Goal: Information Seeking & Learning: Learn about a topic

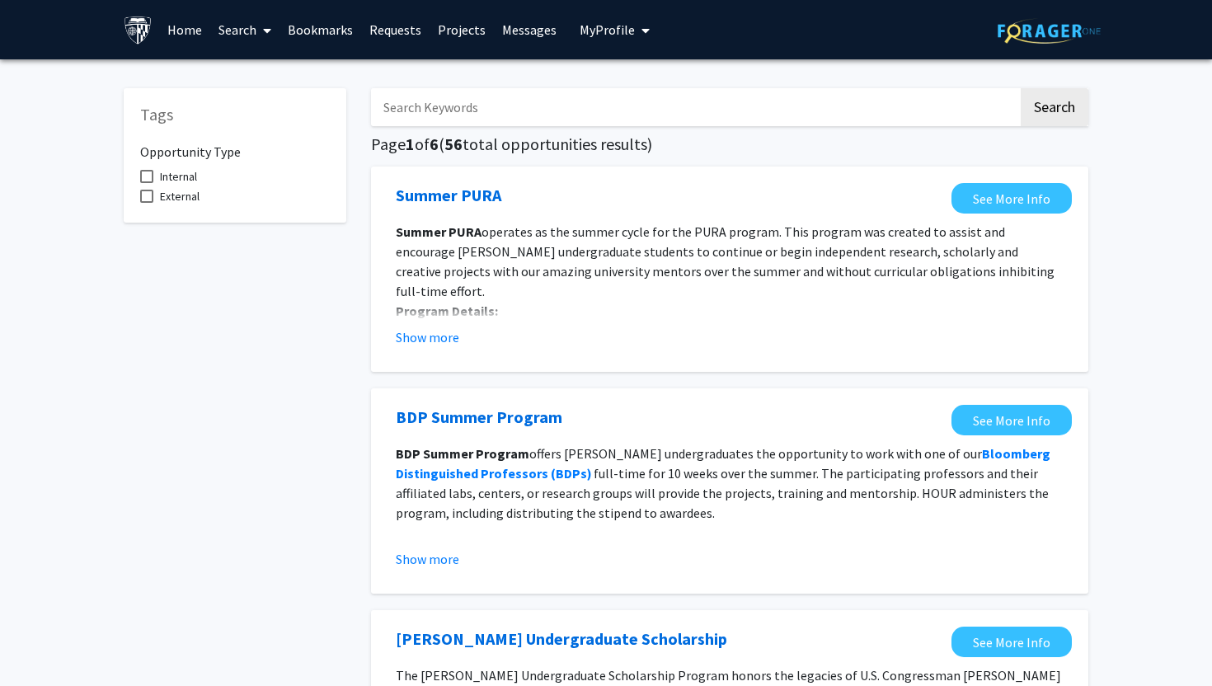
click at [246, 34] on link "Search" at bounding box center [244, 30] width 69 height 58
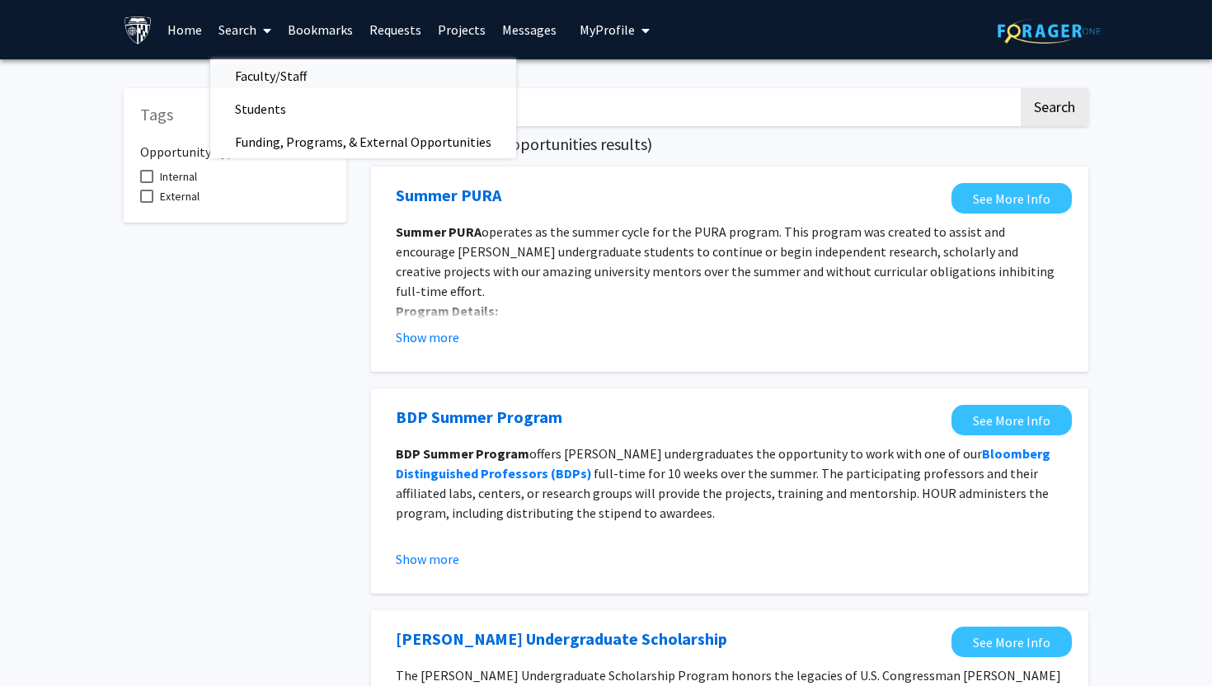
click at [312, 71] on span "Faculty/Staff" at bounding box center [270, 75] width 121 height 33
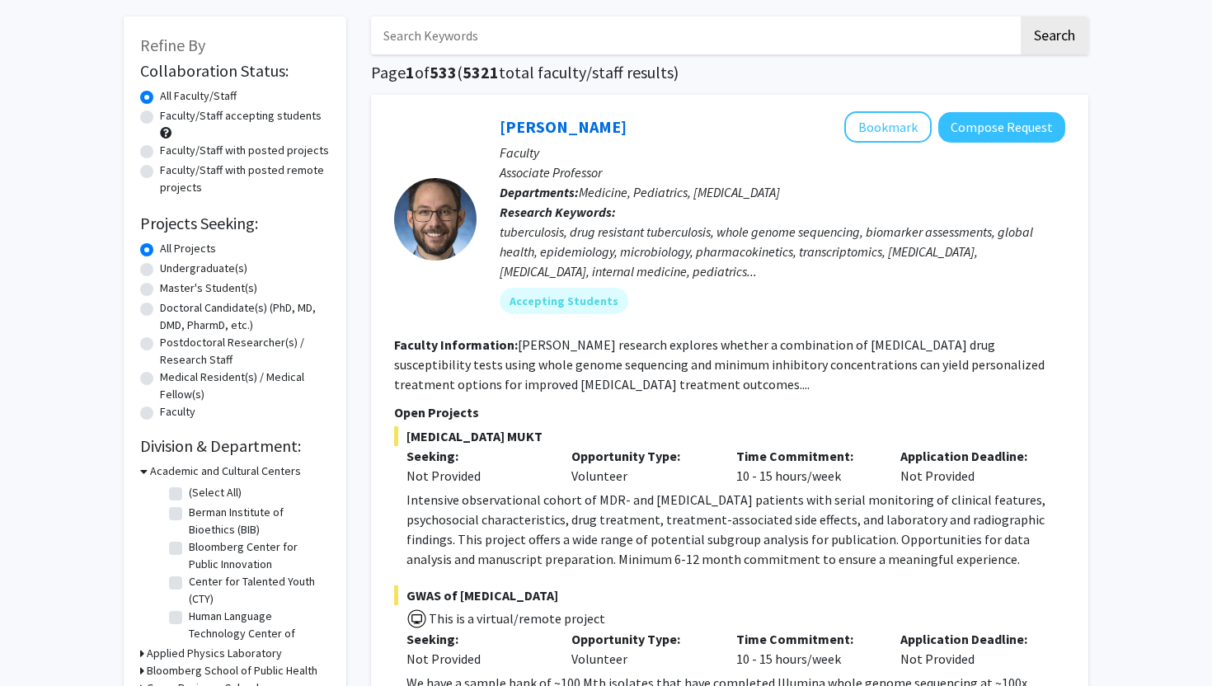
scroll to position [73, 0]
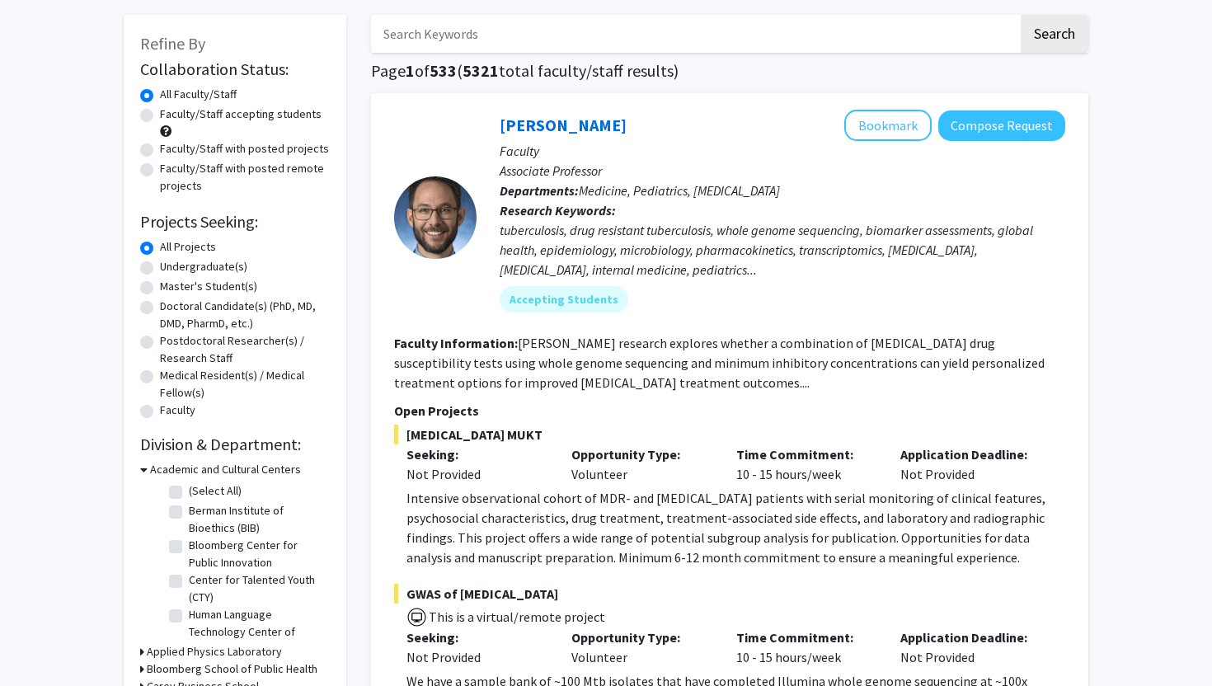
click at [236, 322] on label "Doctoral Candidate(s) (PhD, MD, DMD, PharmD, etc.)" at bounding box center [245, 315] width 170 height 35
click at [171, 308] on input "Doctoral Candidate(s) (PhD, MD, DMD, PharmD, etc.)" at bounding box center [165, 303] width 11 height 11
radio input "true"
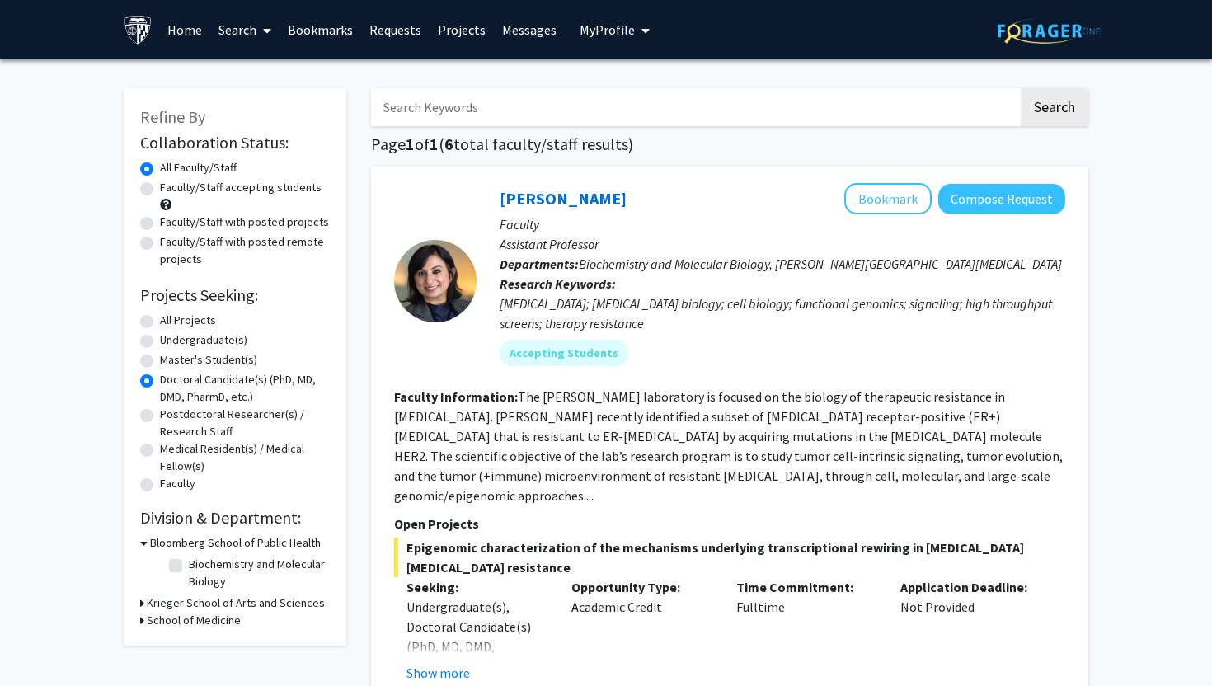
click at [490, 115] on input "Search Keywords" at bounding box center [694, 107] width 647 height 38
paste input "[PERSON_NAME], DVM, PhD*"
type input "[PERSON_NAME], DVM, PhD*"
click at [1021, 88] on button "Search" at bounding box center [1055, 107] width 68 height 38
radio input "true"
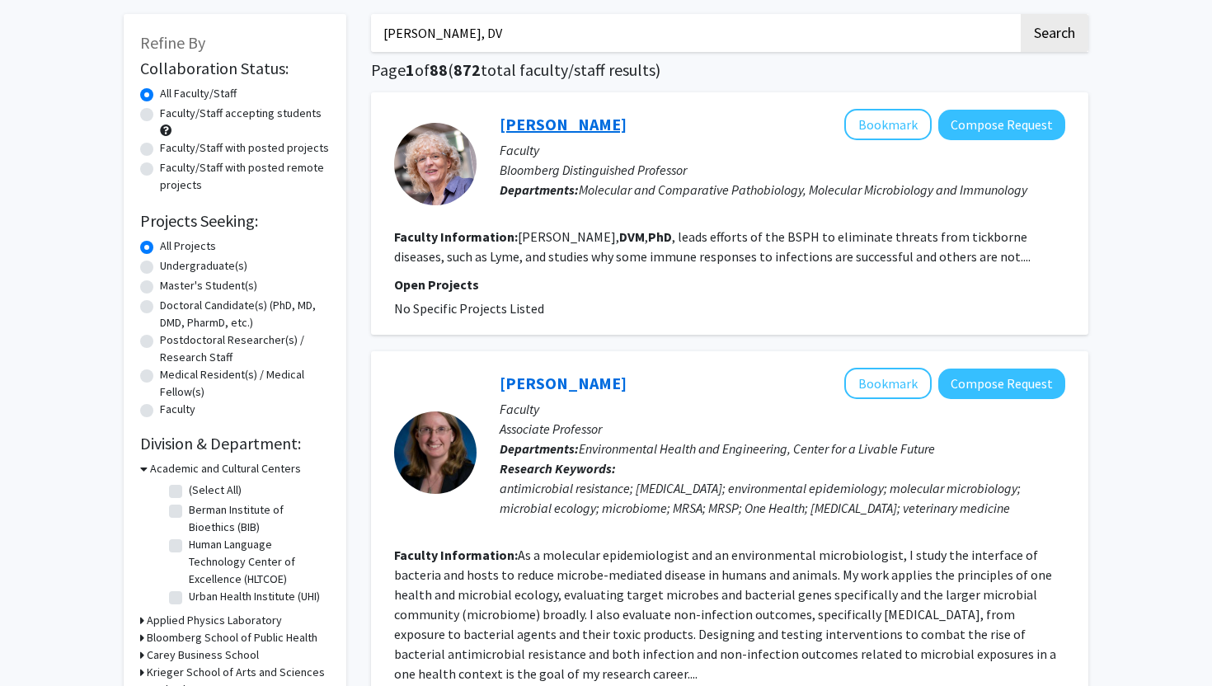
scroll to position [225, 0]
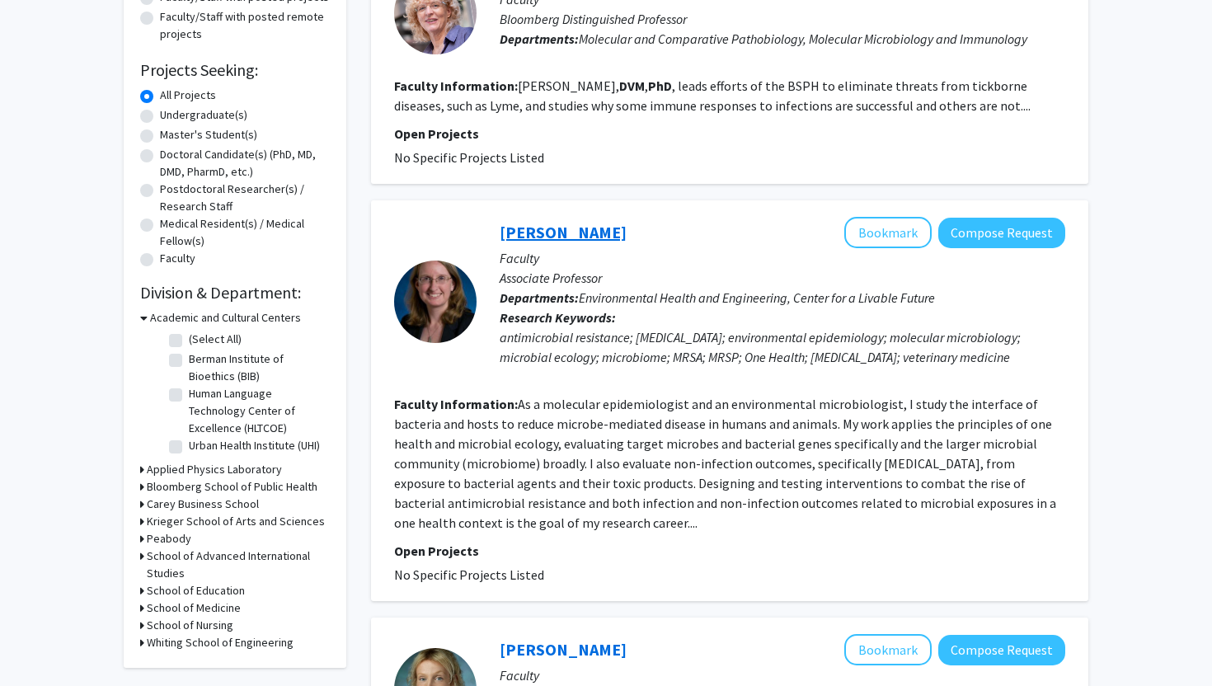
type input "[PERSON_NAME], DV"
click at [570, 235] on link "[PERSON_NAME]" at bounding box center [563, 232] width 127 height 21
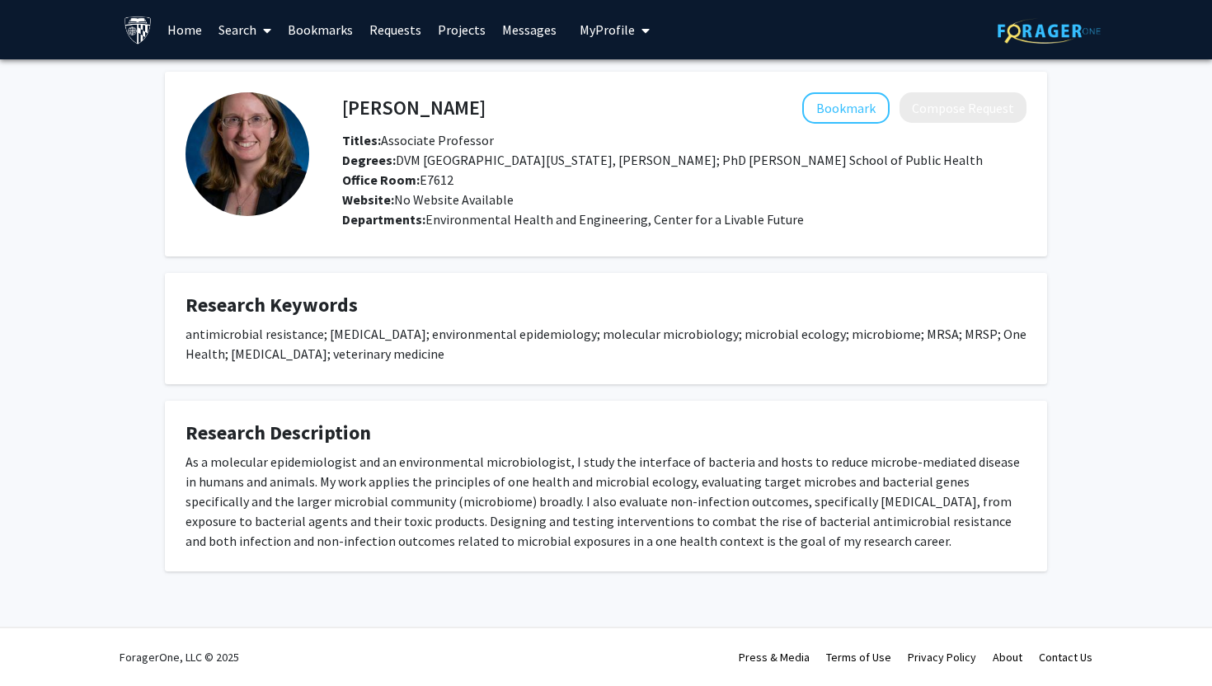
click at [423, 110] on h4 "[PERSON_NAME]" at bounding box center [413, 107] width 143 height 31
copy h4 "[PERSON_NAME]"
click at [184, 27] on link "Home" at bounding box center [184, 30] width 51 height 58
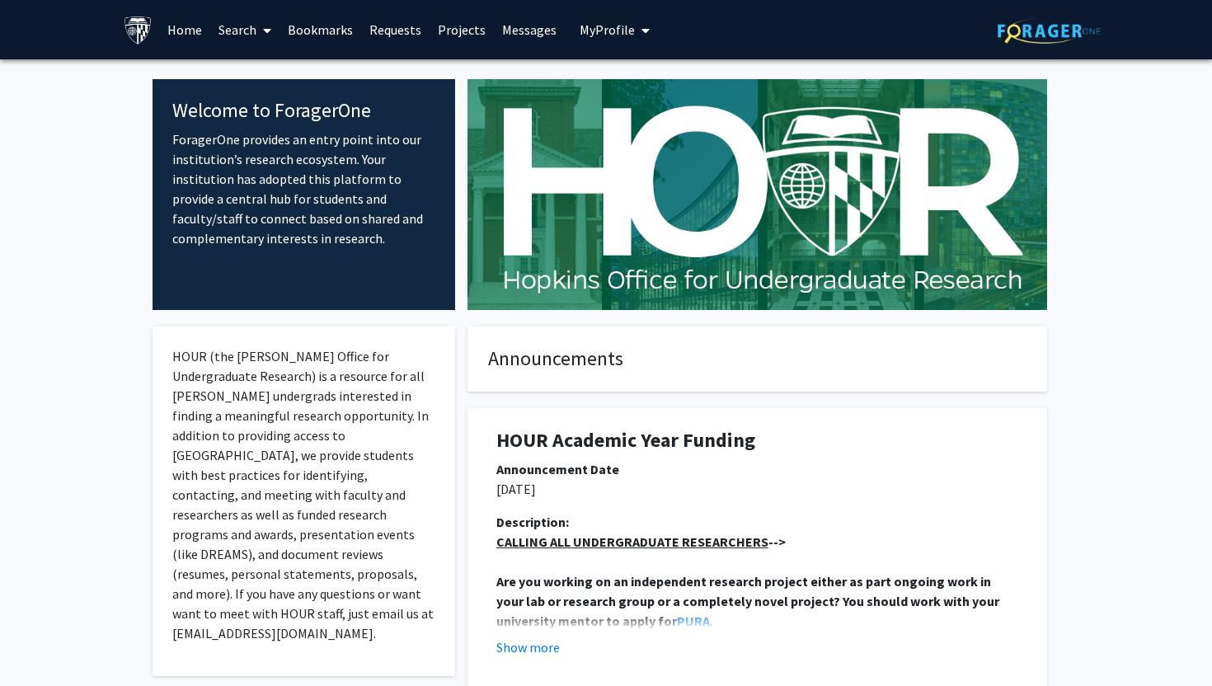
click at [237, 29] on link "Search" at bounding box center [244, 30] width 69 height 58
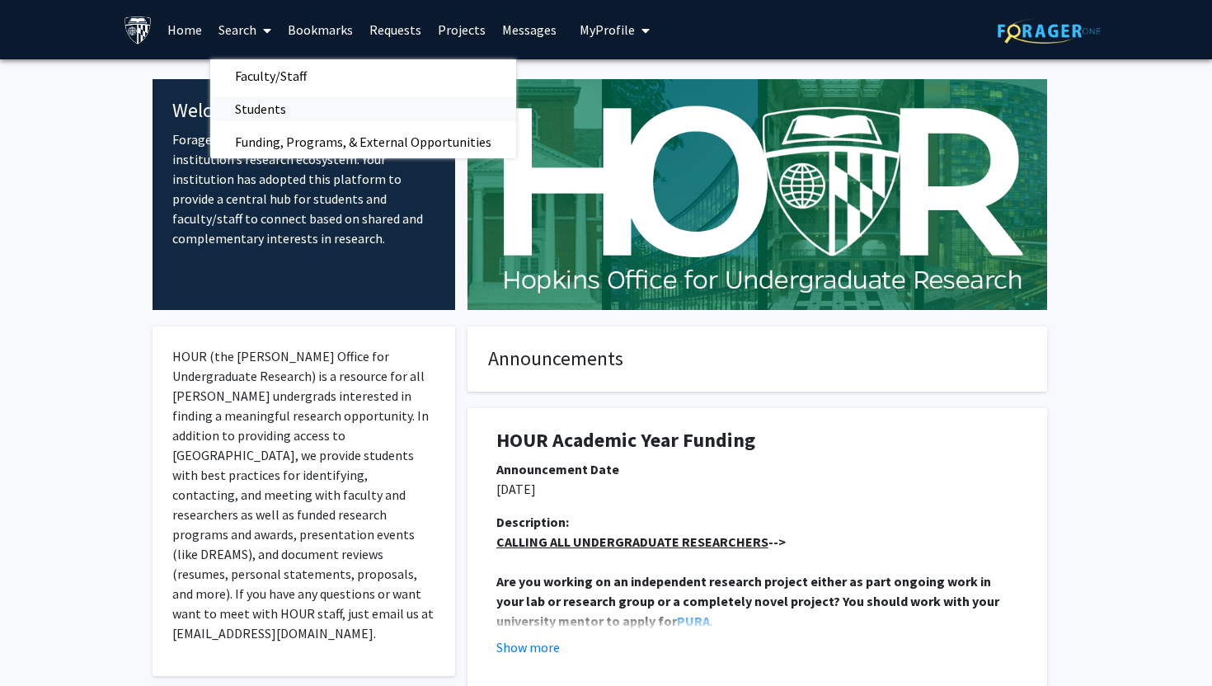
click at [270, 106] on span "Students" at bounding box center [260, 108] width 101 height 33
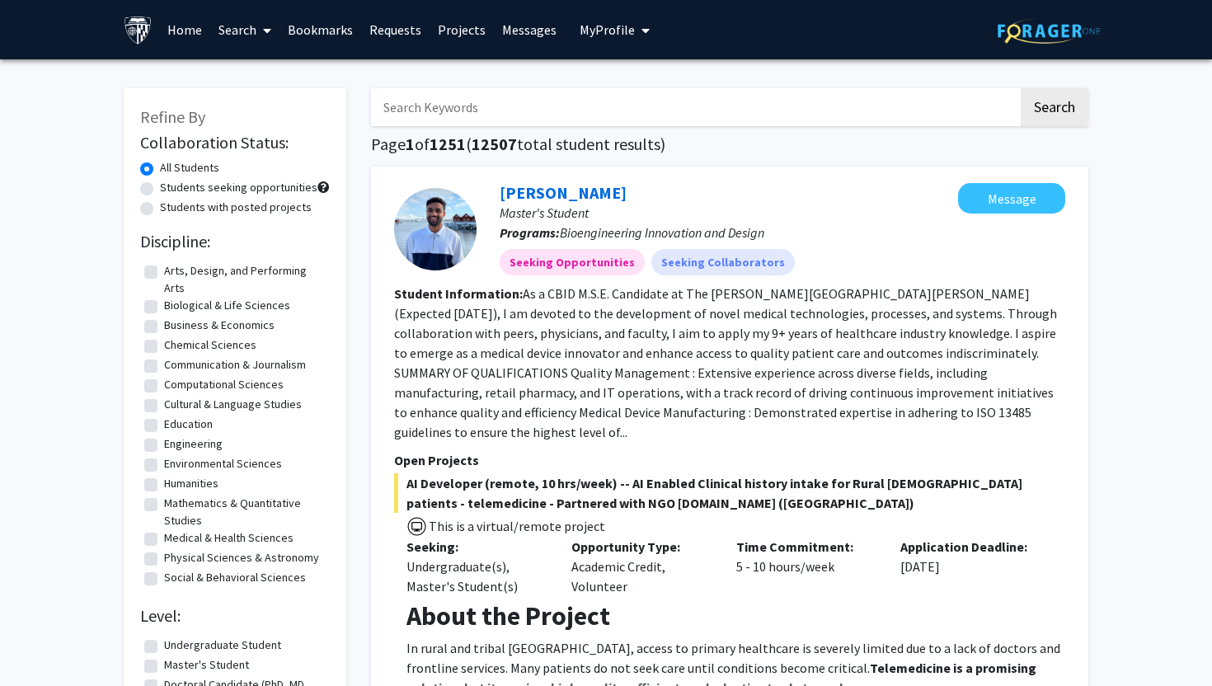
click at [482, 88] on input "Search Keywords" at bounding box center [694, 107] width 647 height 38
paste input "[PERSON_NAME]"
click at [1021, 88] on button "Search" at bounding box center [1055, 107] width 68 height 38
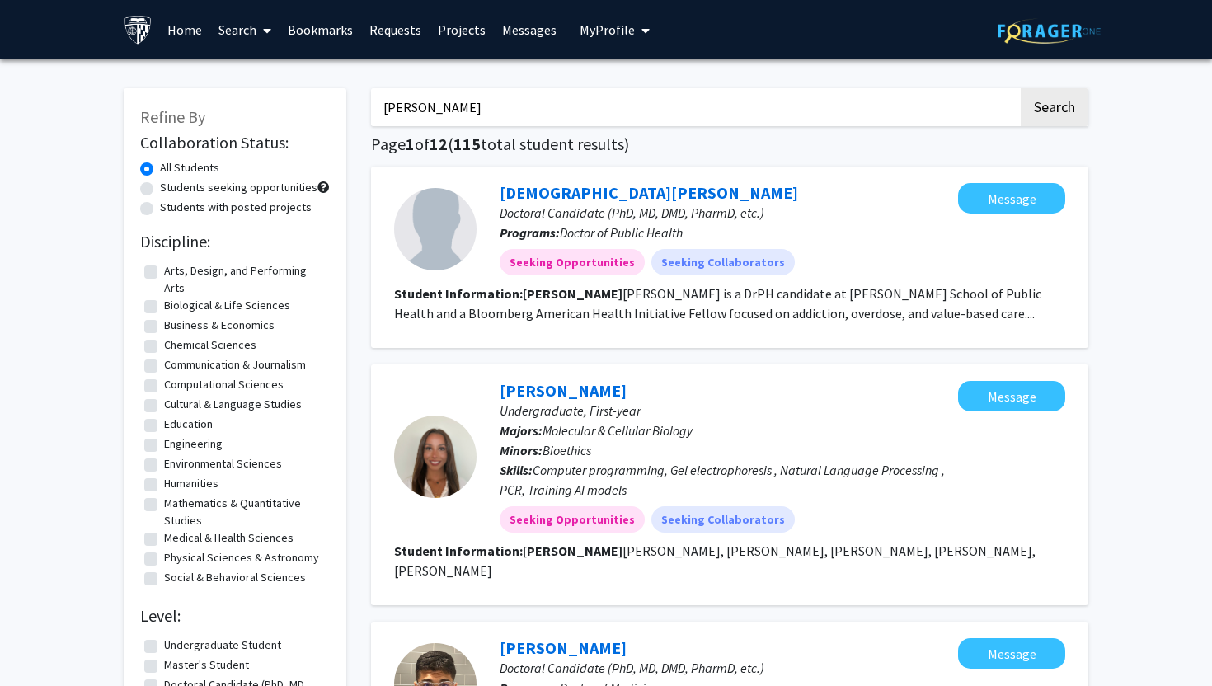
click at [546, 97] on input "[PERSON_NAME]" at bounding box center [694, 107] width 647 height 38
paste input "[PERSON_NAME]"
click at [1021, 88] on button "Search" at bounding box center [1055, 107] width 68 height 38
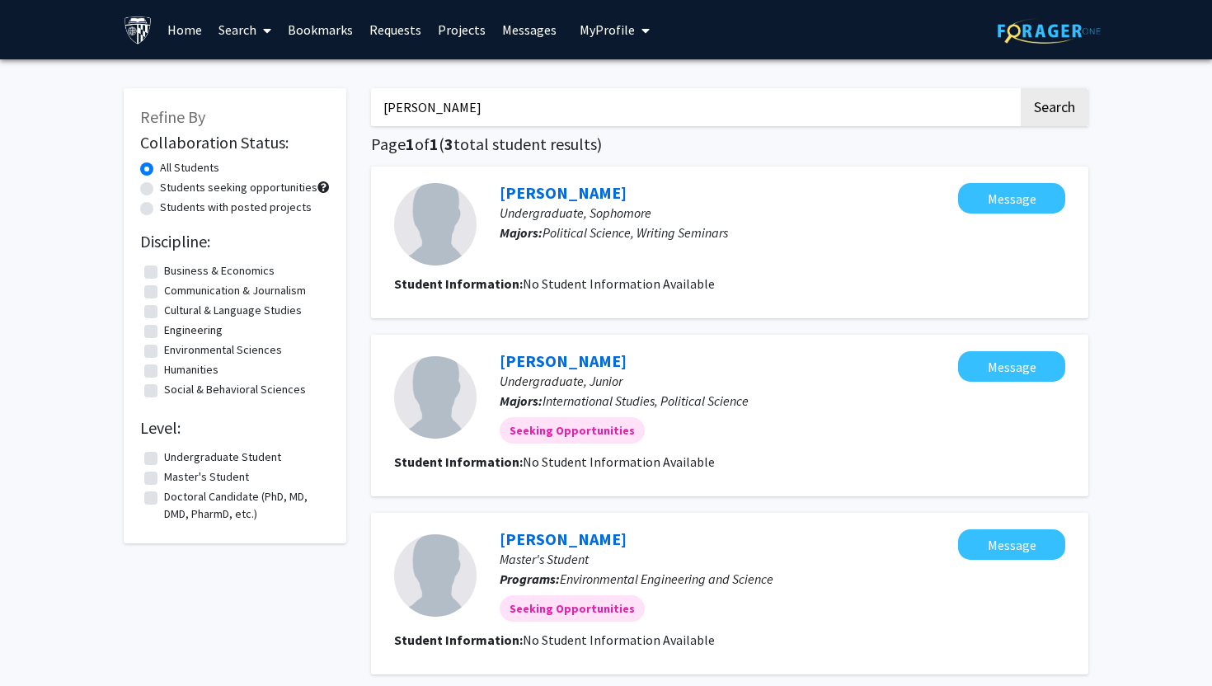
click at [1021, 88] on button "Search" at bounding box center [1055, 107] width 68 height 38
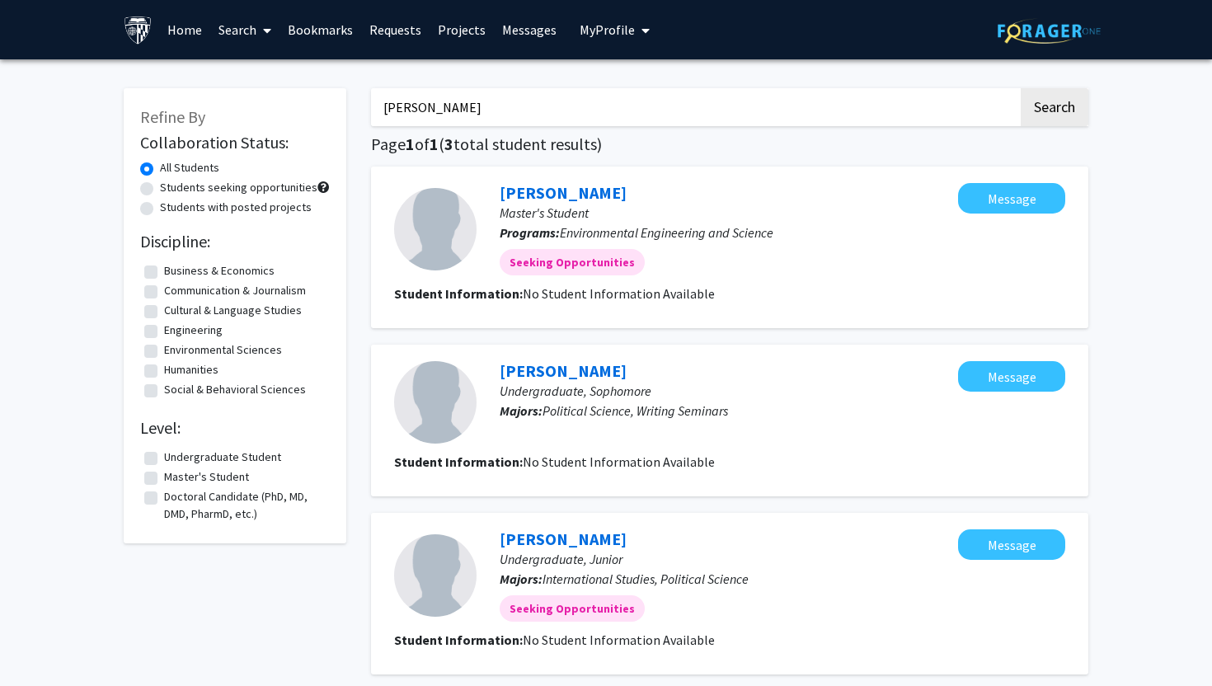
click at [435, 113] on input "[PERSON_NAME]" at bounding box center [694, 107] width 647 height 38
paste input "[PERSON_NAME]"
click at [1021, 88] on button "Search" at bounding box center [1055, 107] width 68 height 38
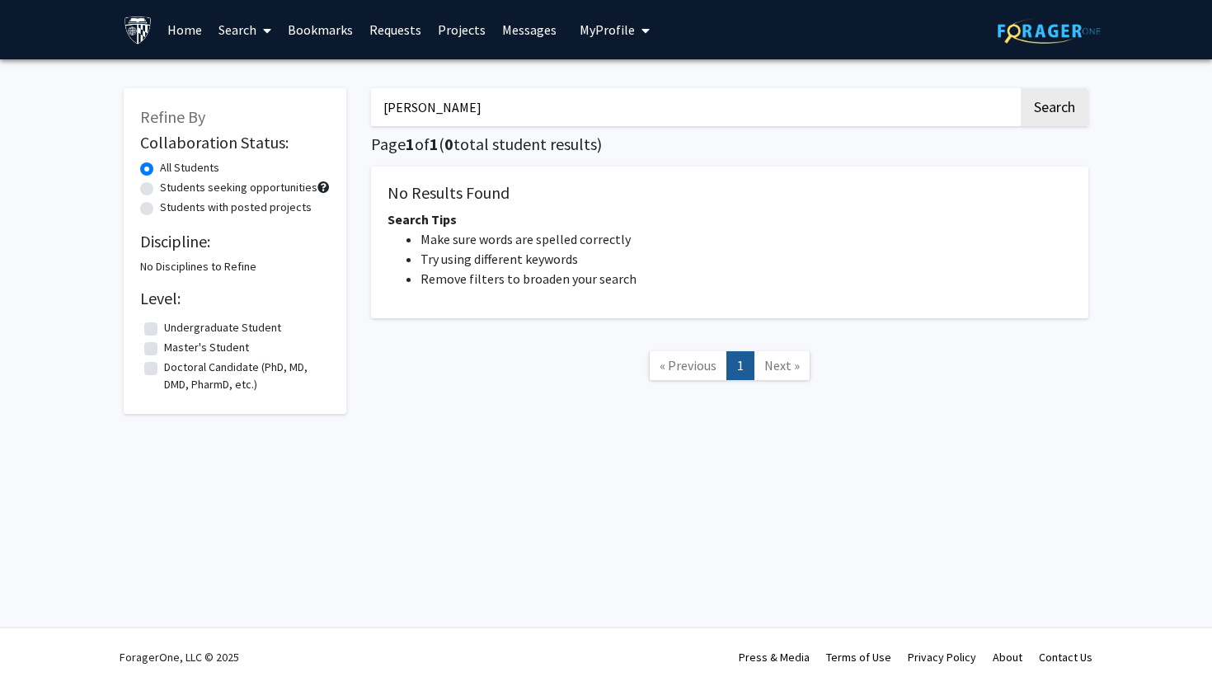
click at [1021, 88] on button "Search" at bounding box center [1055, 107] width 68 height 38
click at [1051, 115] on button "Search" at bounding box center [1055, 107] width 68 height 38
click at [687, 110] on input "[PERSON_NAME]" at bounding box center [694, 107] width 647 height 38
click at [1021, 88] on button "Search" at bounding box center [1055, 107] width 68 height 38
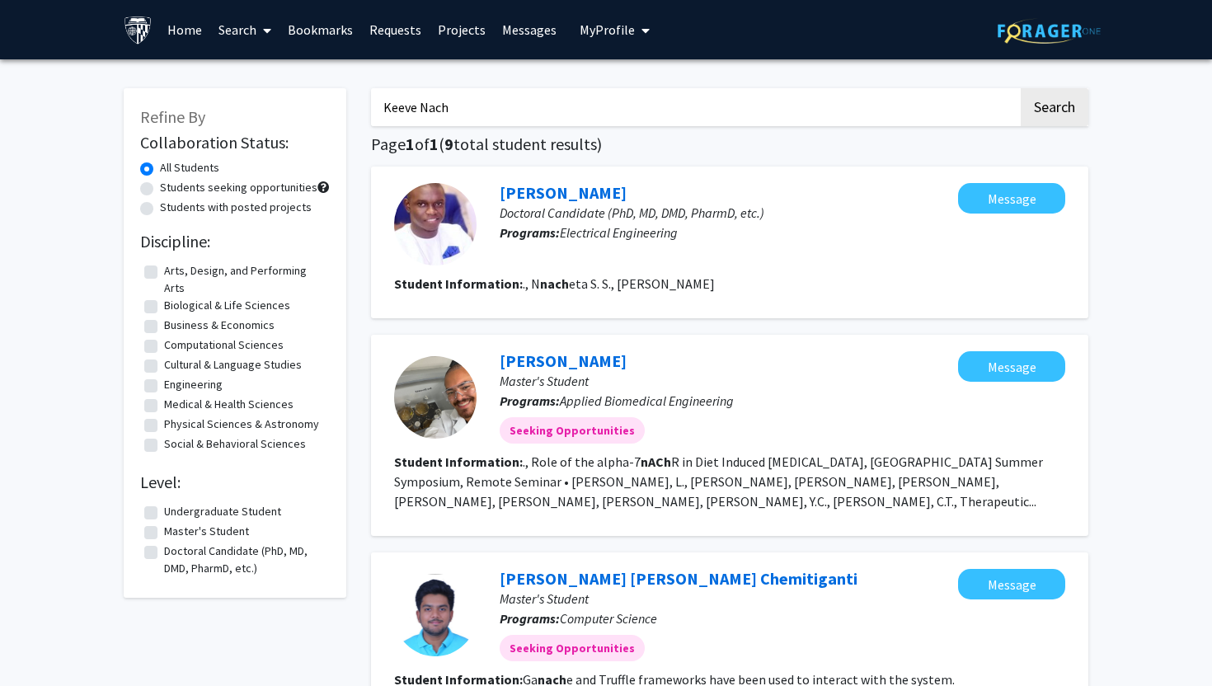
click at [545, 106] on input "Keeve Nach" at bounding box center [694, 107] width 647 height 38
paste input "[PERSON_NAME], DVM"
type input "[PERSON_NAME], DVM"
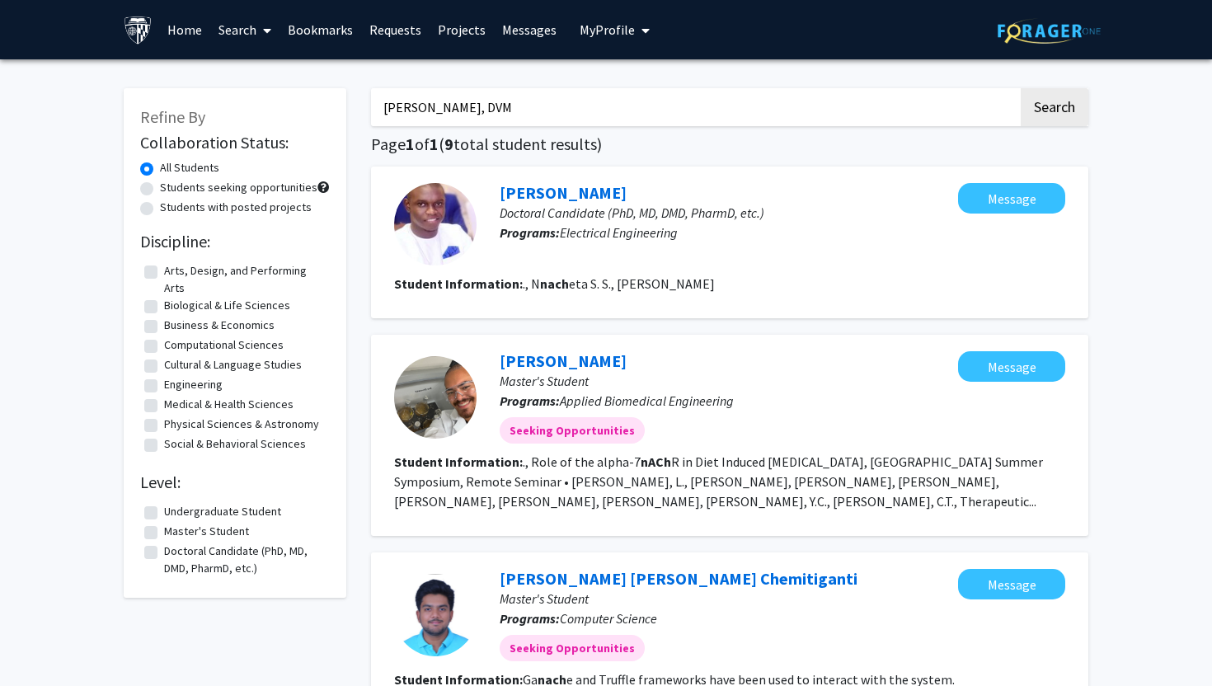
click at [1021, 88] on button "Search" at bounding box center [1055, 107] width 68 height 38
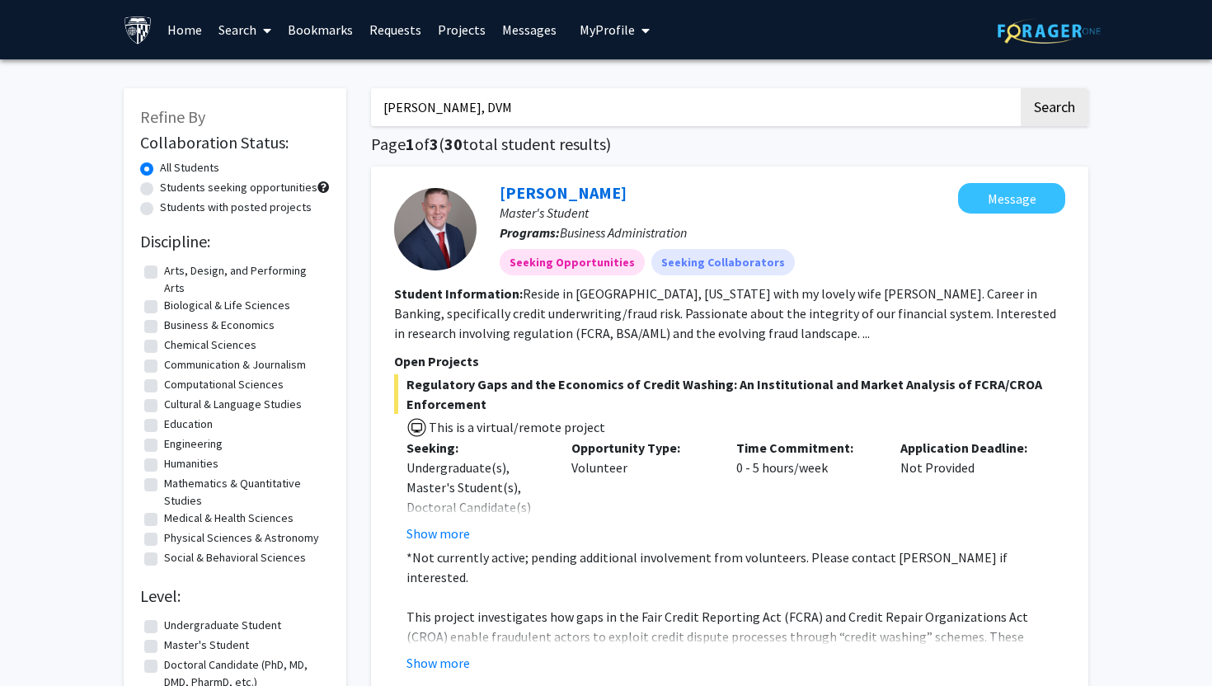
click at [261, 32] on span at bounding box center [263, 31] width 15 height 58
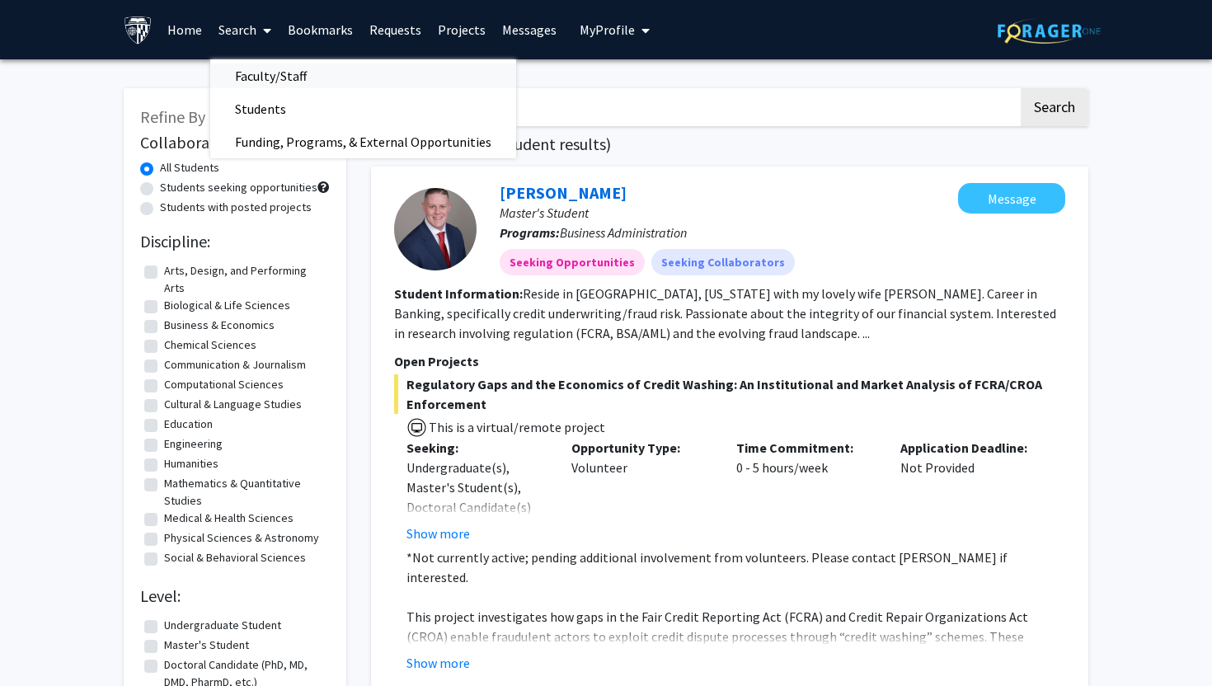
click at [274, 85] on span "Faculty/Staff" at bounding box center [270, 75] width 121 height 33
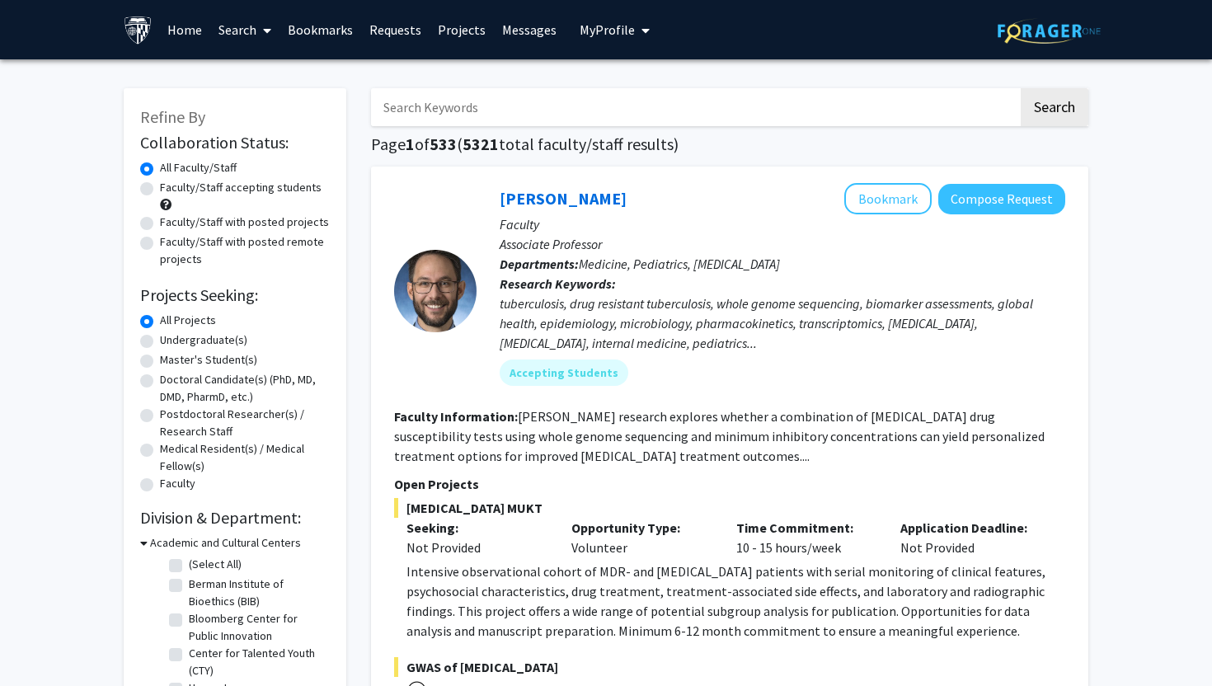
click at [213, 381] on label "Doctoral Candidate(s) (PhD, MD, DMD, PharmD, etc.)" at bounding box center [245, 388] width 170 height 35
click at [171, 381] on input "Doctoral Candidate(s) (PhD, MD, DMD, PharmD, etc.)" at bounding box center [165, 376] width 11 height 11
radio input "true"
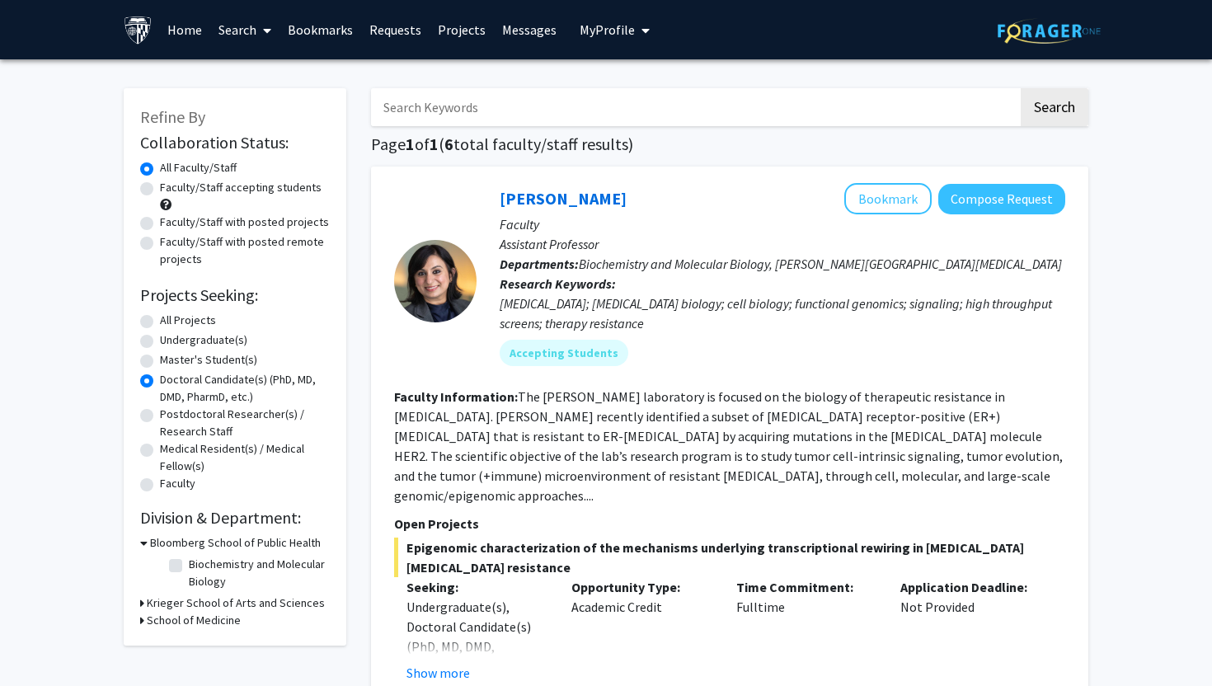
click at [593, 100] on input "Search Keywords" at bounding box center [694, 107] width 647 height 38
paste input "Antimicrobial Resistance and [MEDICAL_DATA]"
type input "Antimicrobial Resistance and [MEDICAL_DATA]"
click at [1021, 88] on button "Search" at bounding box center [1055, 107] width 68 height 38
radio input "true"
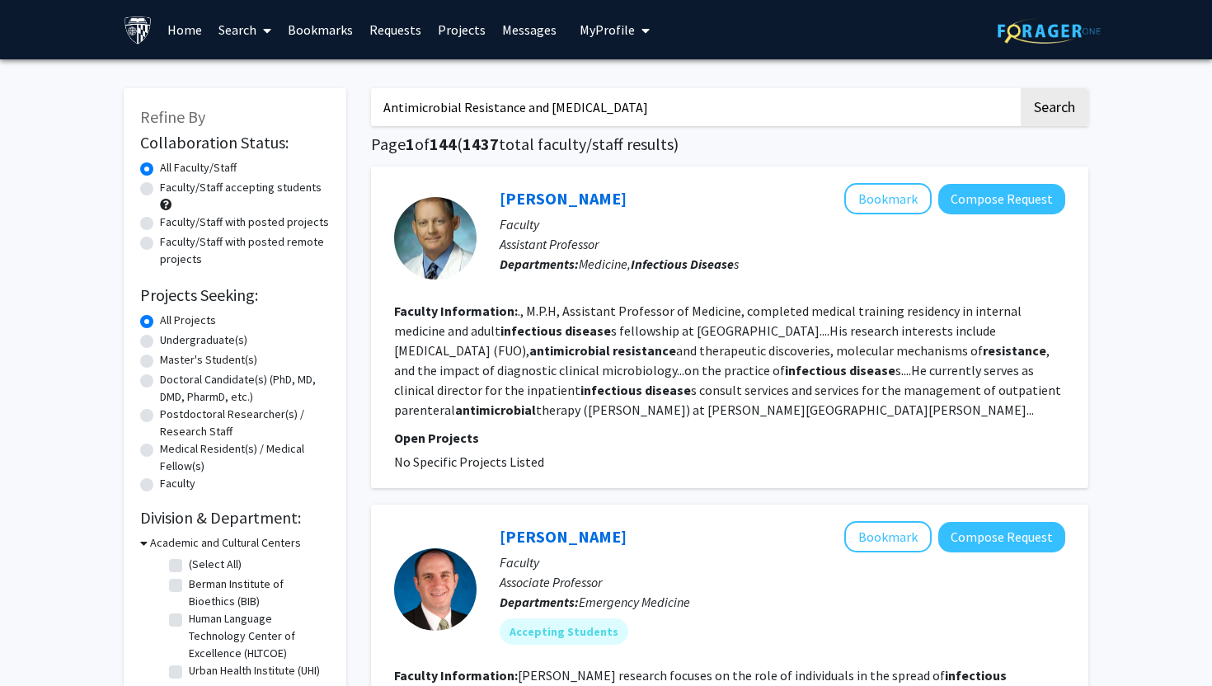
click at [204, 387] on label "Doctoral Candidate(s) (PhD, MD, DMD, PharmD, etc.)" at bounding box center [245, 388] width 170 height 35
click at [171, 382] on input "Doctoral Candidate(s) (PhD, MD, DMD, PharmD, etc.)" at bounding box center [165, 376] width 11 height 11
radio input "true"
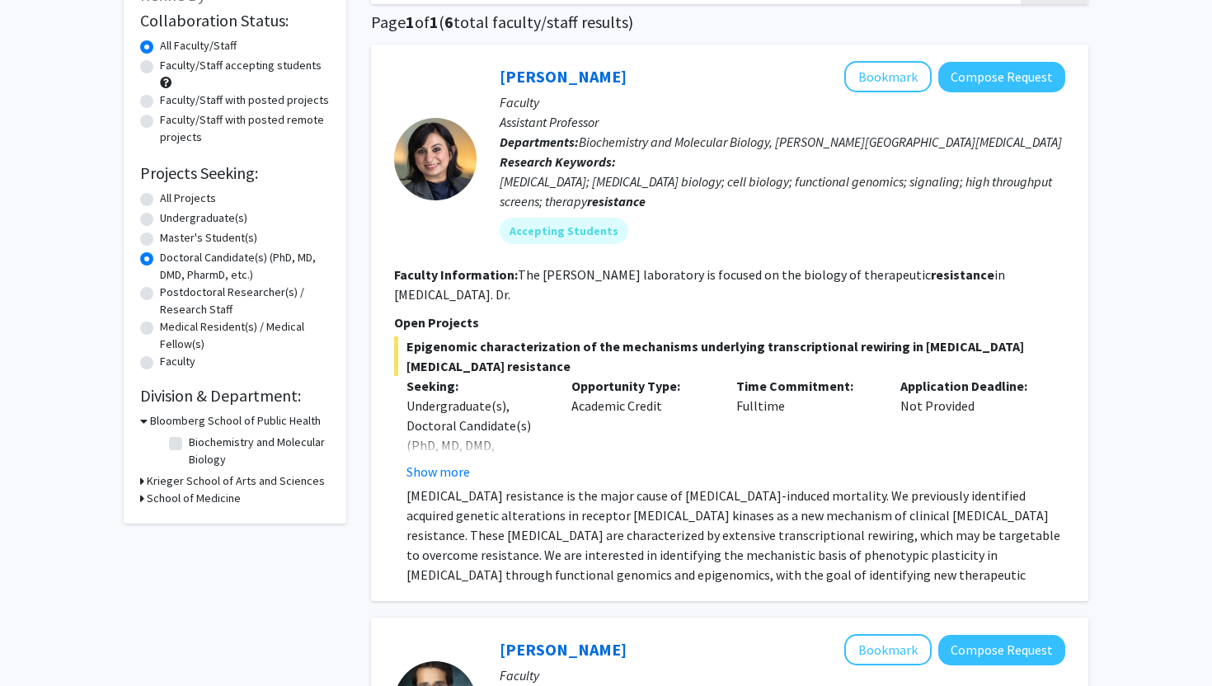
scroll to position [133, 0]
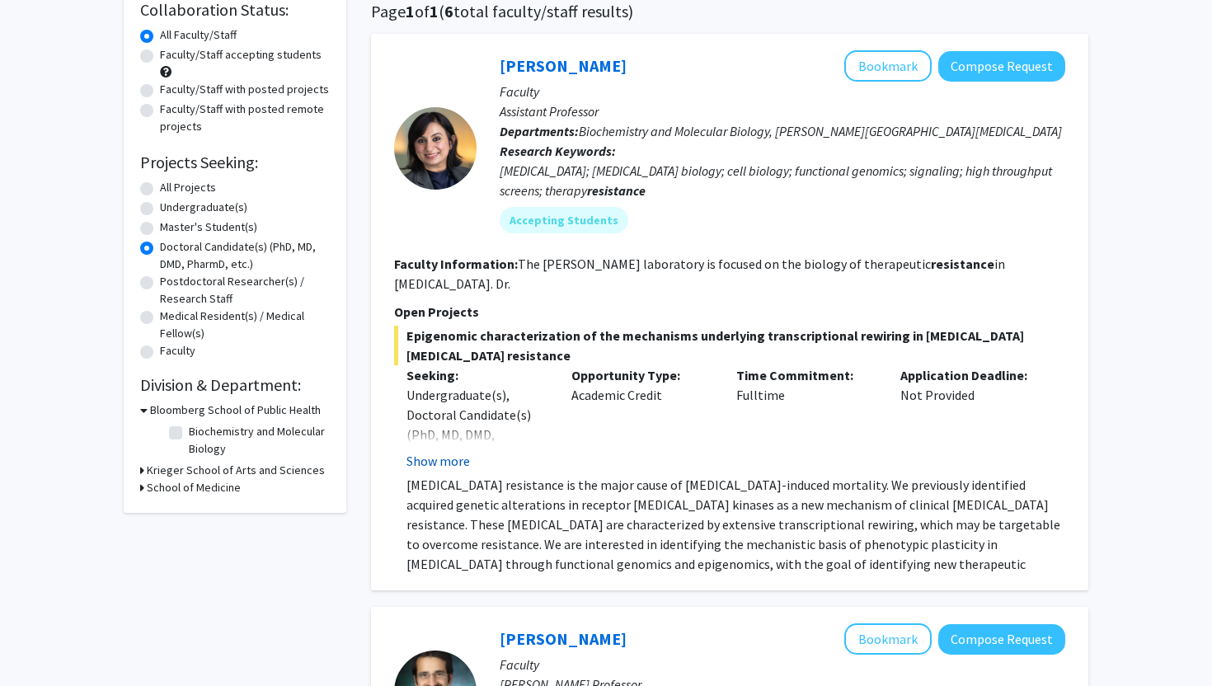
click at [453, 451] on button "Show more" at bounding box center [438, 461] width 63 height 20
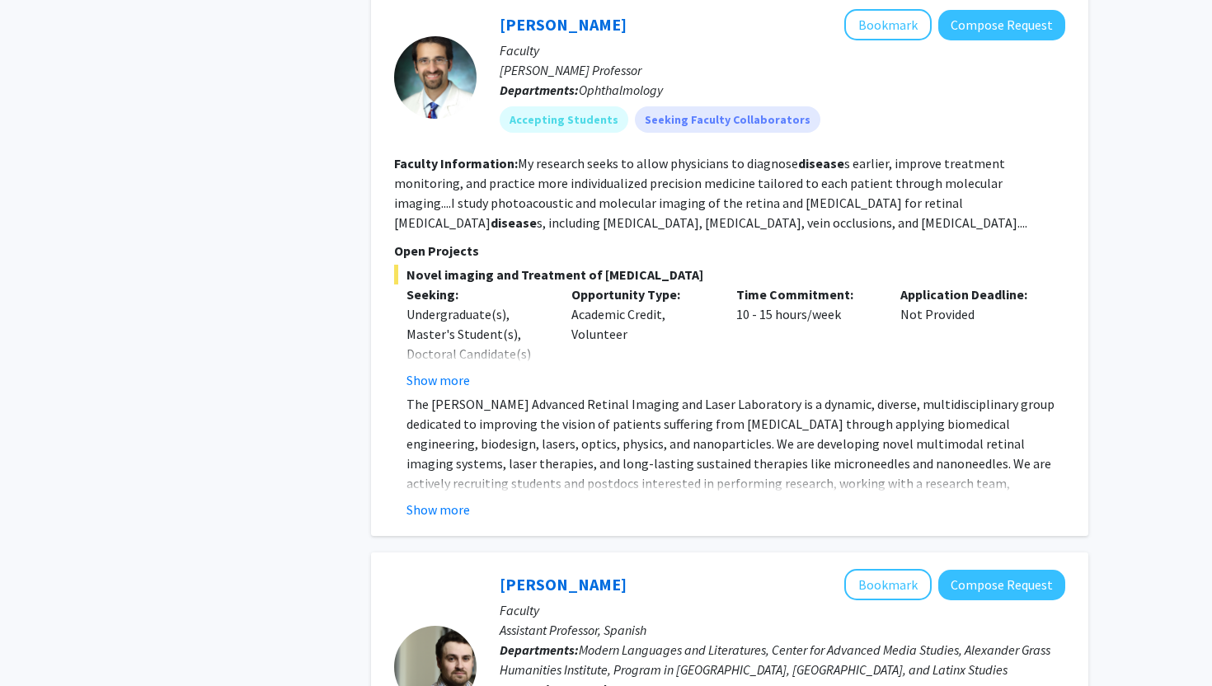
scroll to position [803, 0]
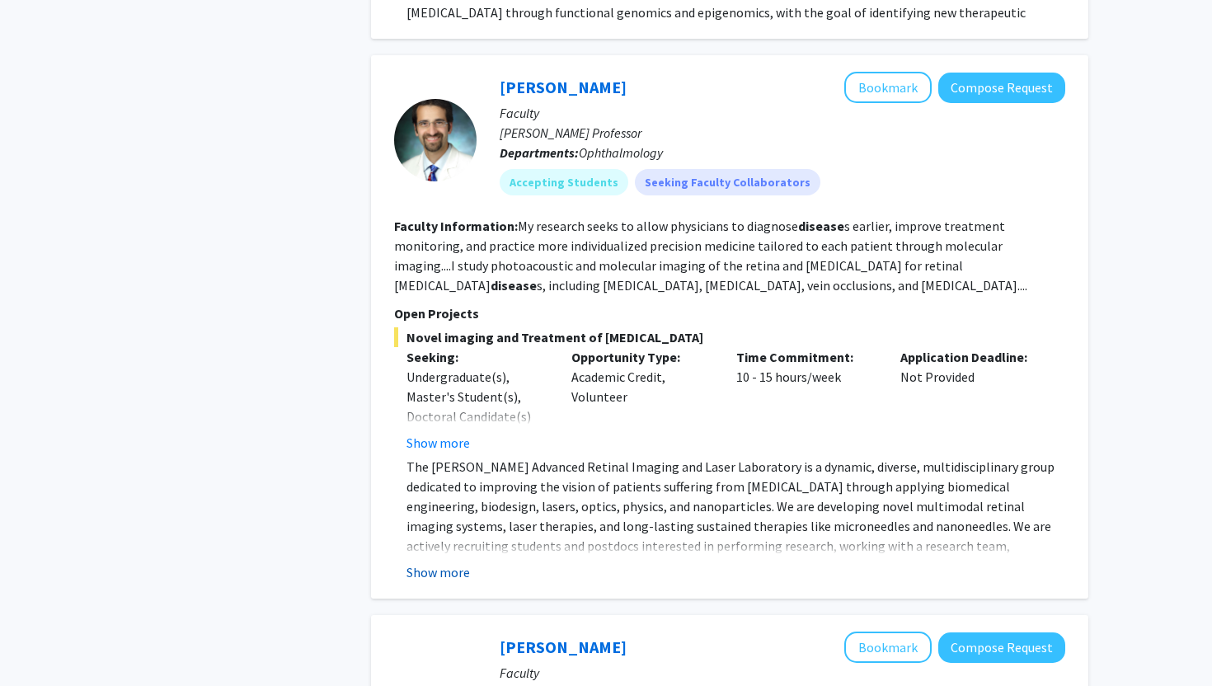
click at [467, 562] on button "Show more" at bounding box center [438, 572] width 63 height 20
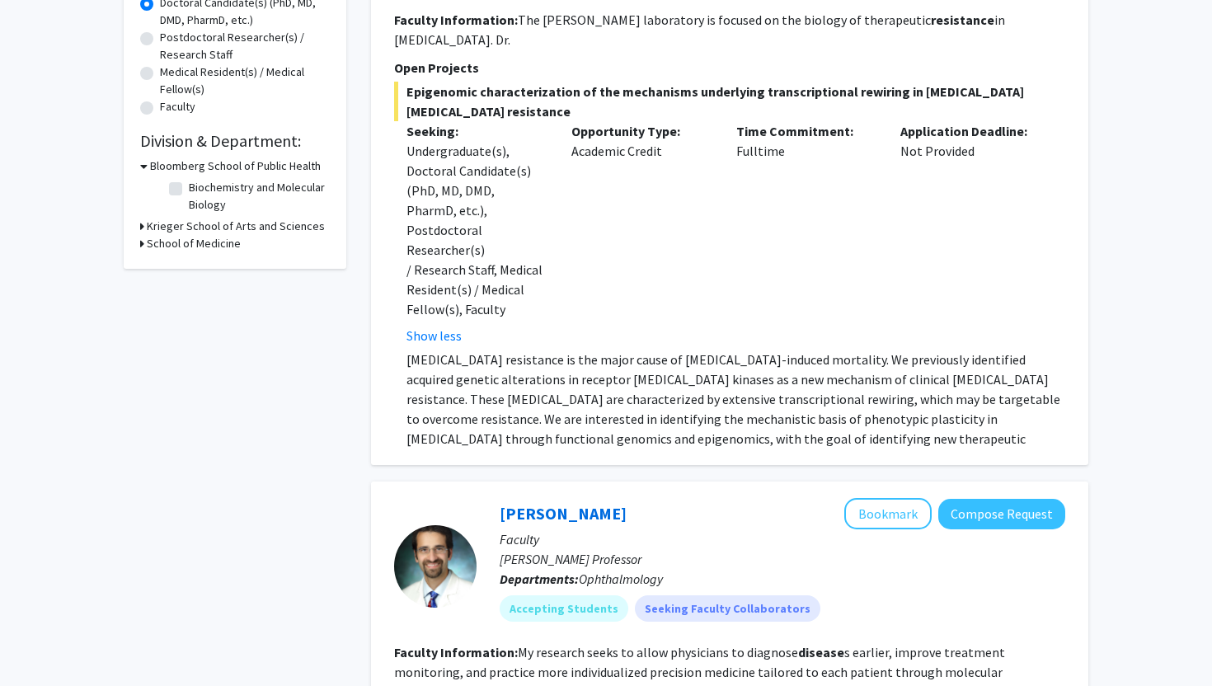
scroll to position [0, 0]
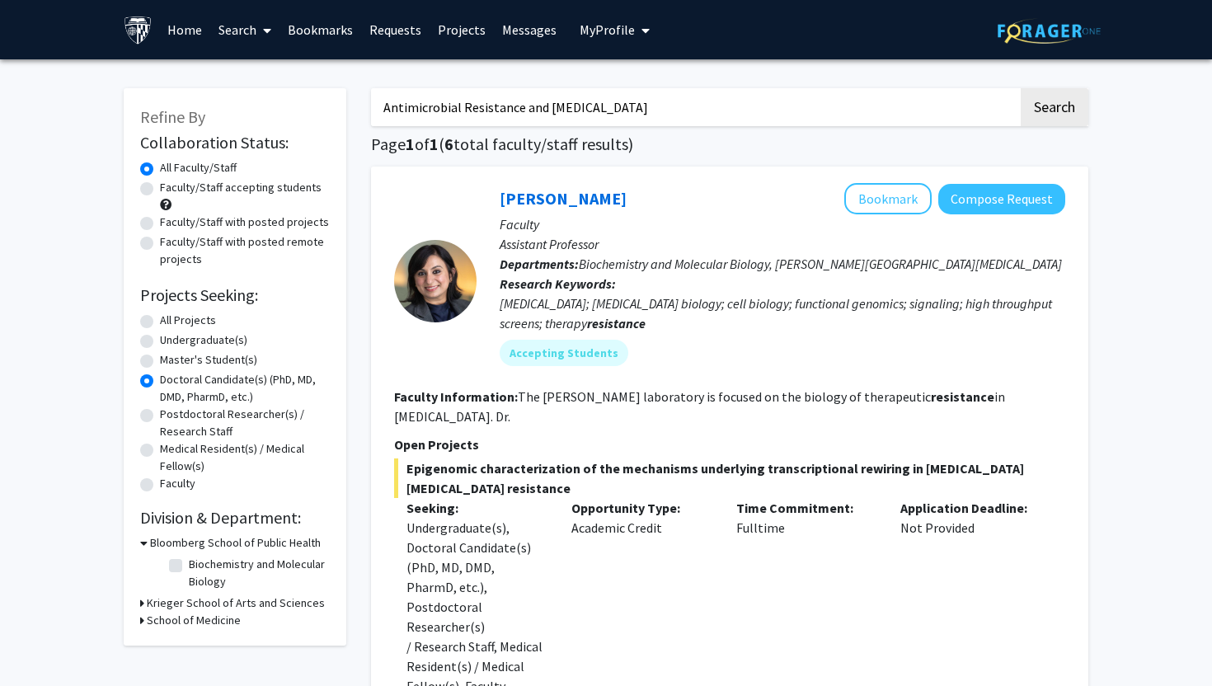
click at [600, 106] on input "Antimicrobial Resistance and [MEDICAL_DATA]" at bounding box center [694, 107] width 647 height 38
type input "microbio"
click at [1021, 88] on button "Search" at bounding box center [1055, 107] width 68 height 38
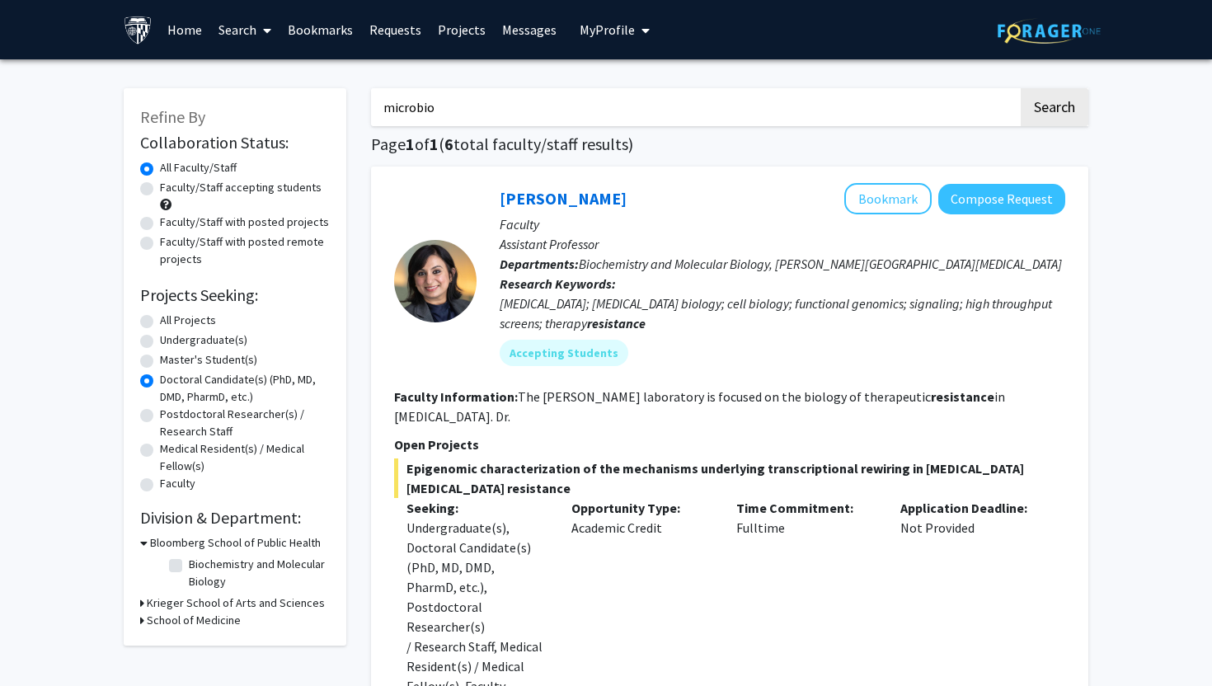
radio input "true"
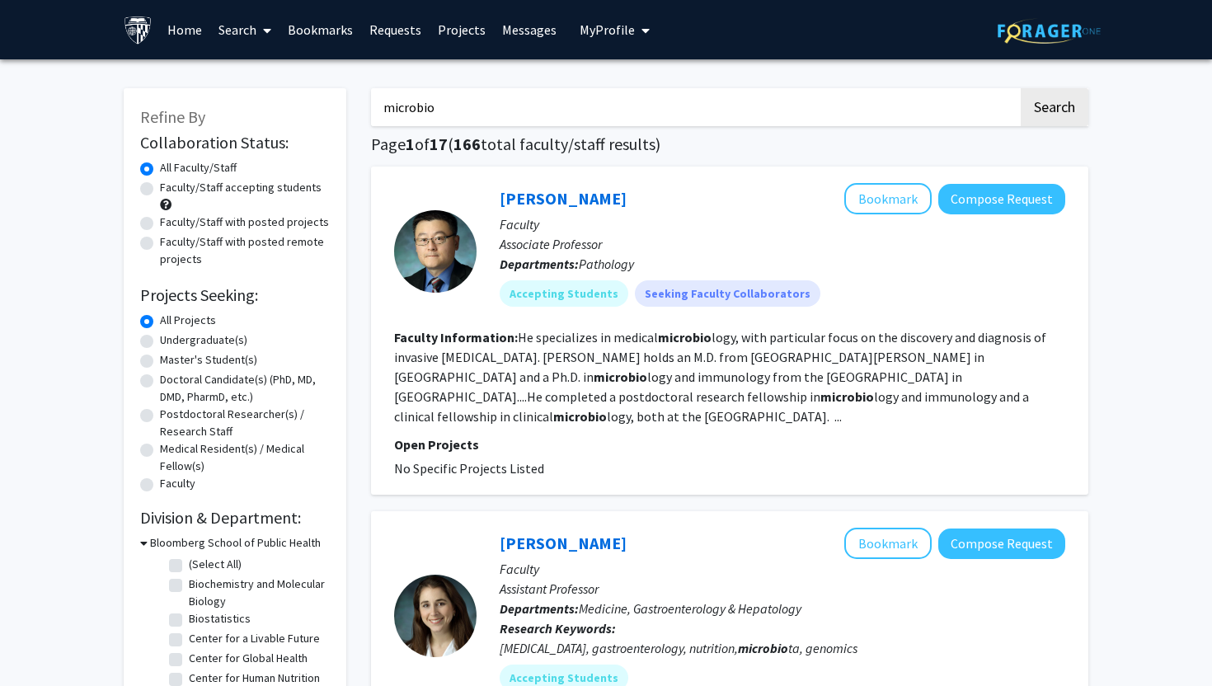
click at [282, 378] on label "Doctoral Candidate(s) (PhD, MD, DMD, PharmD, etc.)" at bounding box center [245, 388] width 170 height 35
click at [171, 378] on input "Doctoral Candidate(s) (PhD, MD, DMD, PharmD, etc.)" at bounding box center [165, 376] width 11 height 11
radio input "true"
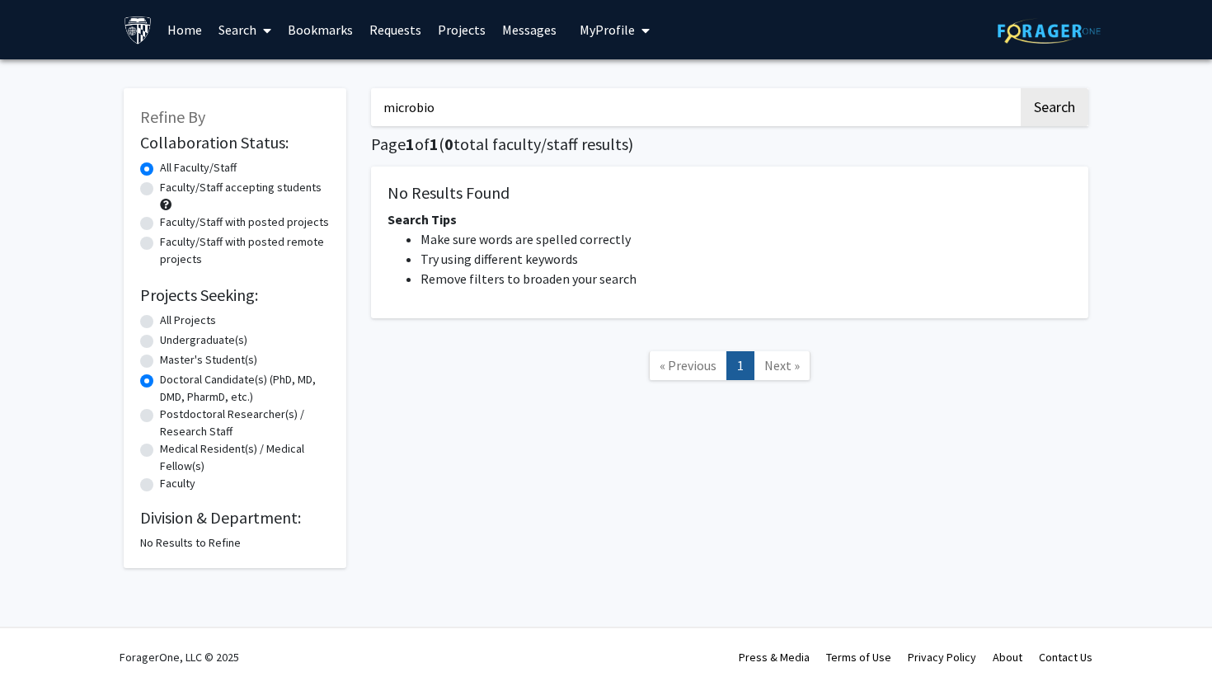
click at [462, 120] on input "microbio" at bounding box center [694, 107] width 647 height 38
type input "micro"
click at [1021, 88] on button "Search" at bounding box center [1055, 107] width 68 height 38
radio input "true"
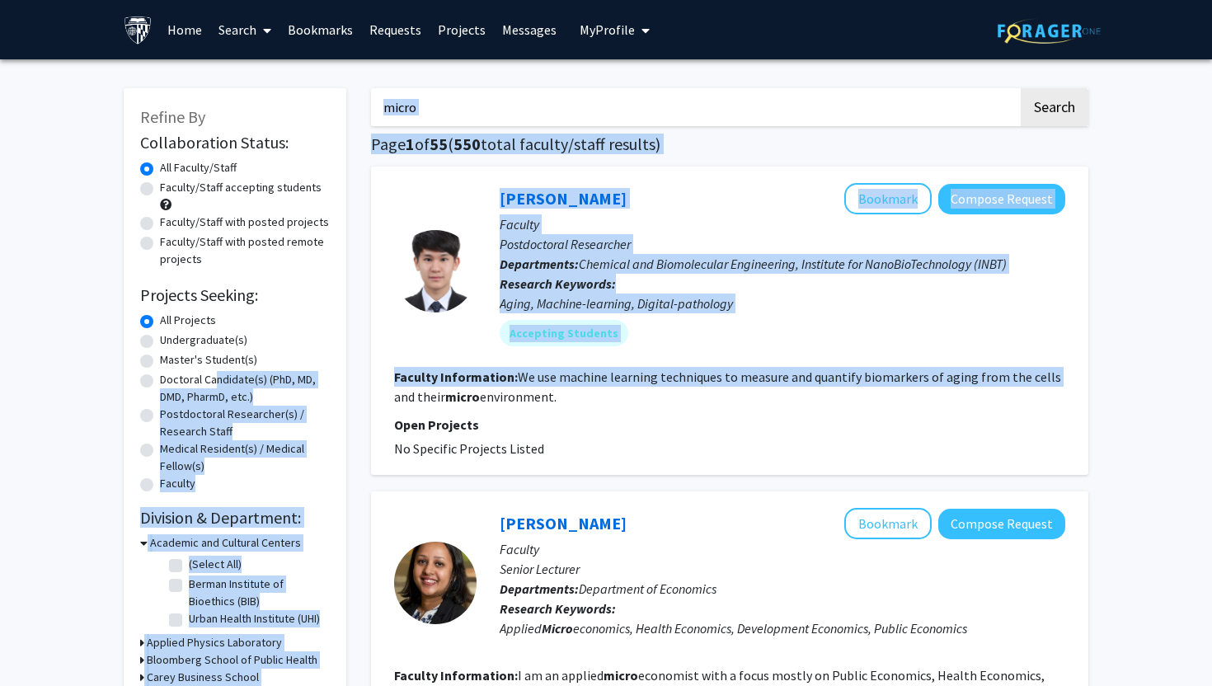
drag, startPoint x: 212, startPoint y: 383, endPoint x: 370, endPoint y: 396, distance: 158.9
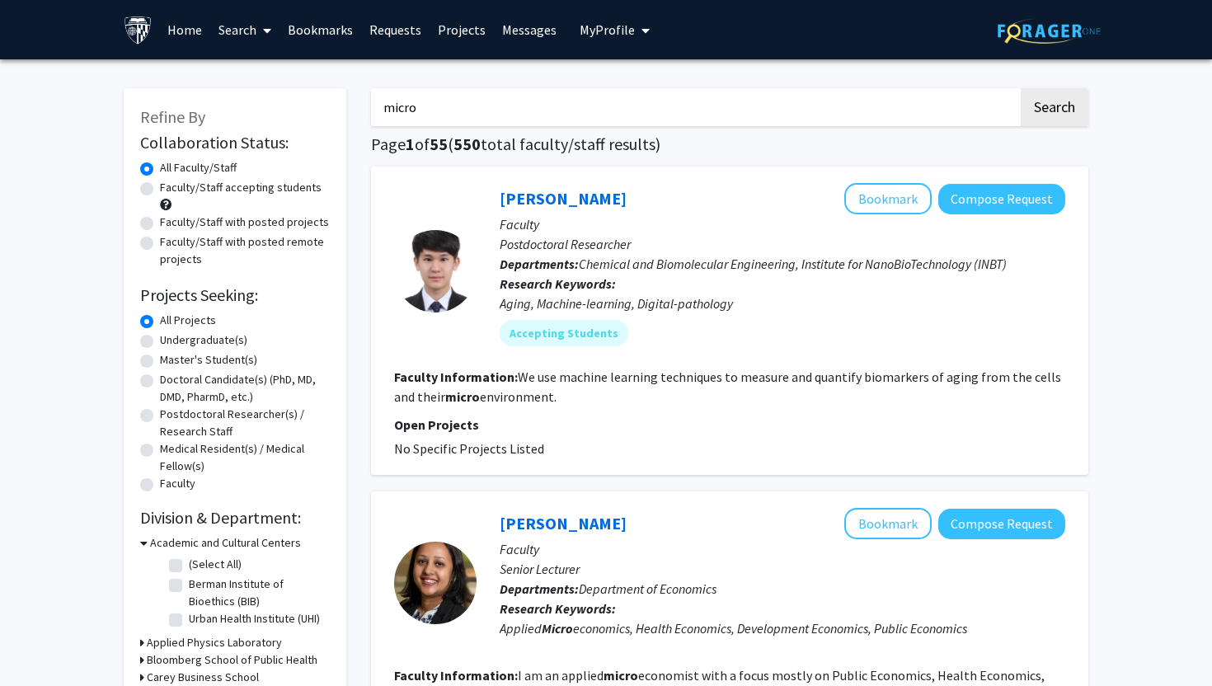
click at [566, 98] on input "micro" at bounding box center [694, 107] width 647 height 38
type input "antibiotic"
click at [1021, 88] on button "Search" at bounding box center [1055, 107] width 68 height 38
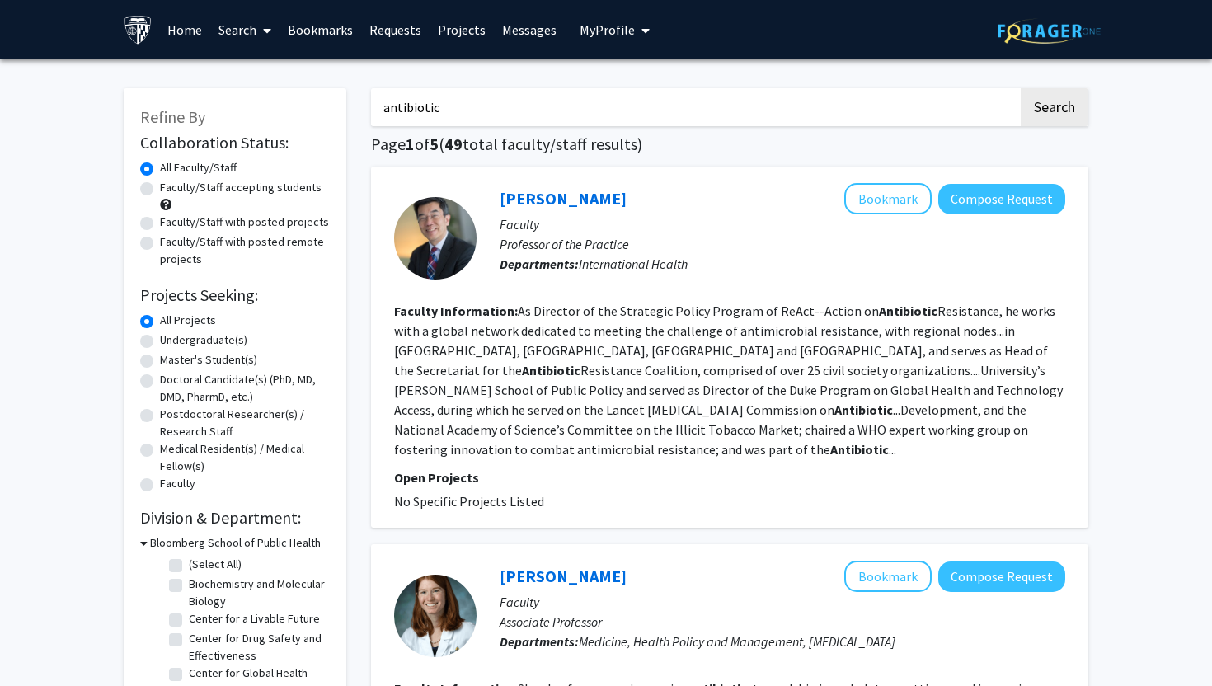
click at [219, 382] on label "Doctoral Candidate(s) (PhD, MD, DMD, PharmD, etc.)" at bounding box center [245, 388] width 170 height 35
click at [171, 382] on input "Doctoral Candidate(s) (PhD, MD, DMD, PharmD, etc.)" at bounding box center [165, 376] width 11 height 11
radio input "true"
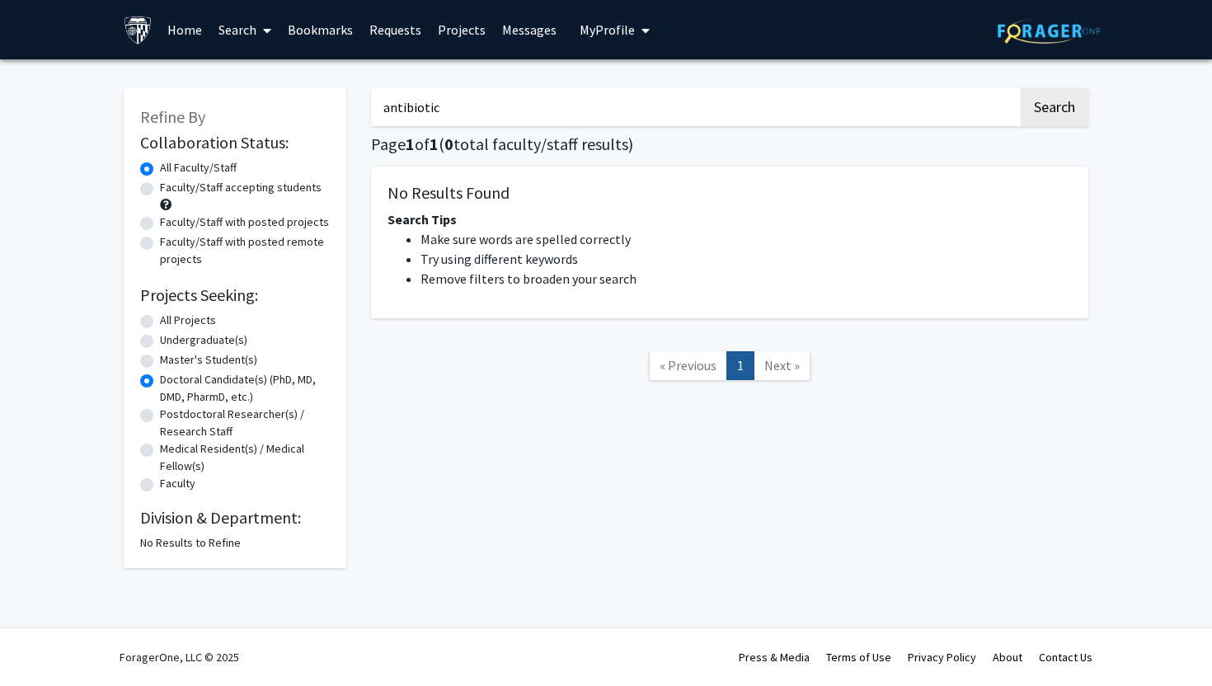
click at [224, 361] on label "Master's Student(s)" at bounding box center [208, 359] width 97 height 17
click at [171, 361] on input "Master's Student(s)" at bounding box center [165, 356] width 11 height 11
radio input "true"
click at [224, 347] on label "Undergraduate(s)" at bounding box center [203, 339] width 87 height 17
click at [171, 342] on input "Undergraduate(s)" at bounding box center [165, 336] width 11 height 11
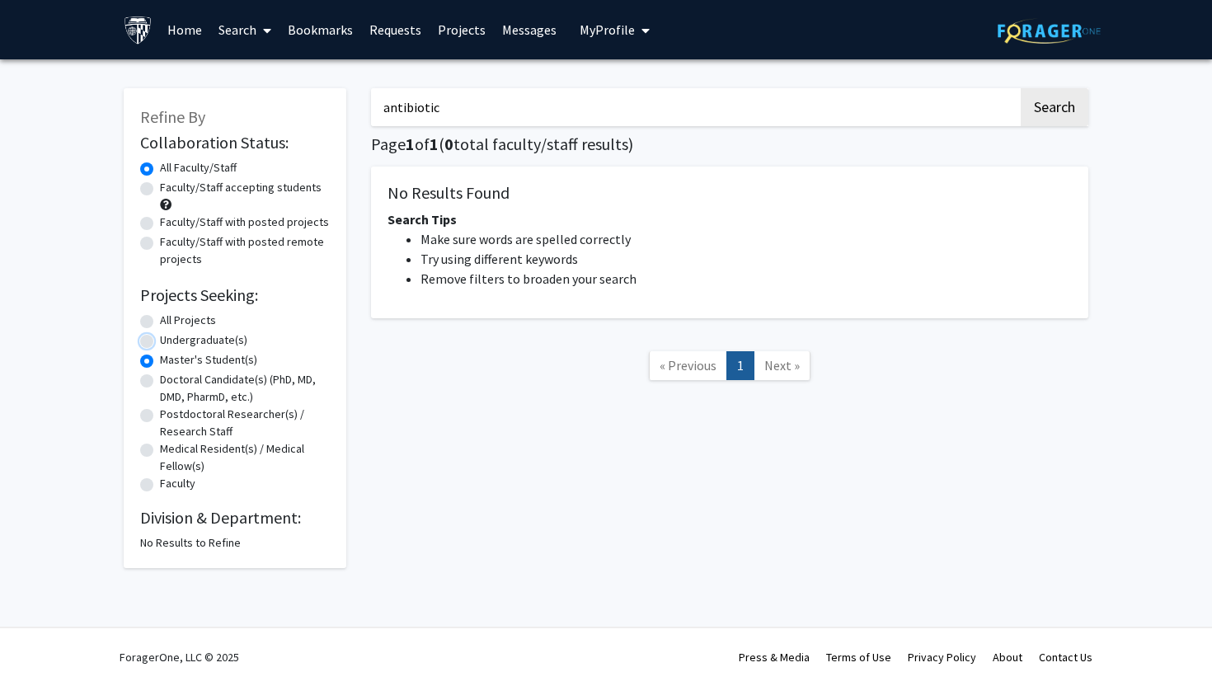
radio input "true"
click at [208, 316] on label "All Projects" at bounding box center [188, 320] width 56 height 17
click at [171, 316] on input "All Projects" at bounding box center [165, 317] width 11 height 11
radio input "true"
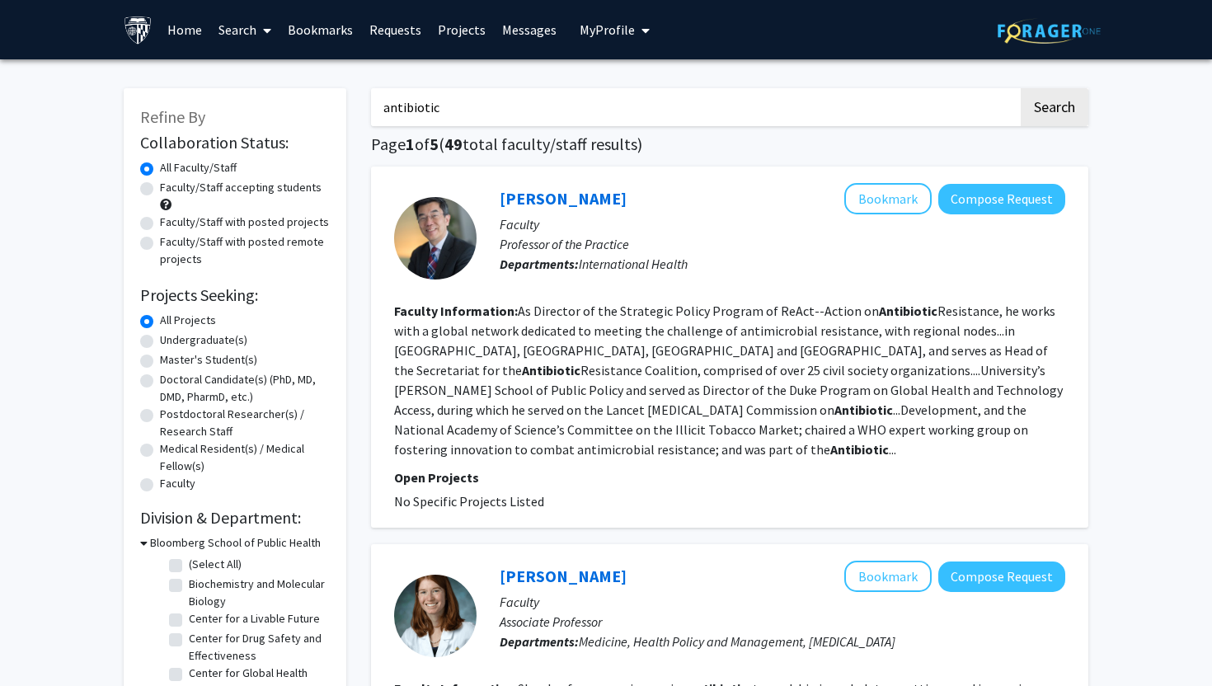
click at [233, 418] on label "Postdoctoral Researcher(s) / Research Staff" at bounding box center [245, 423] width 170 height 35
click at [171, 416] on input "Postdoctoral Researcher(s) / Research Staff" at bounding box center [165, 411] width 11 height 11
radio input "true"
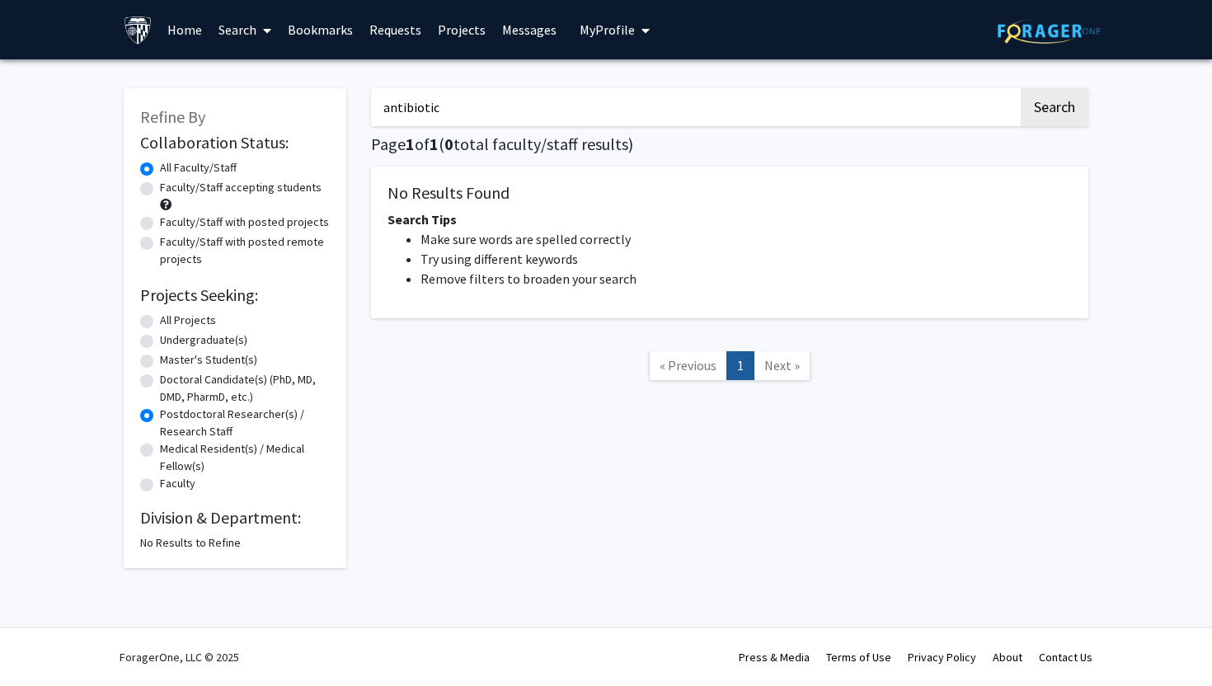
click at [221, 454] on label "Medical Resident(s) / Medical Fellow(s)" at bounding box center [245, 457] width 170 height 35
click at [171, 451] on input "Medical Resident(s) / Medical Fellow(s)" at bounding box center [165, 445] width 11 height 11
radio input "true"
click at [179, 486] on label "Faculty" at bounding box center [177, 483] width 35 height 17
click at [171, 486] on input "Faculty" at bounding box center [165, 480] width 11 height 11
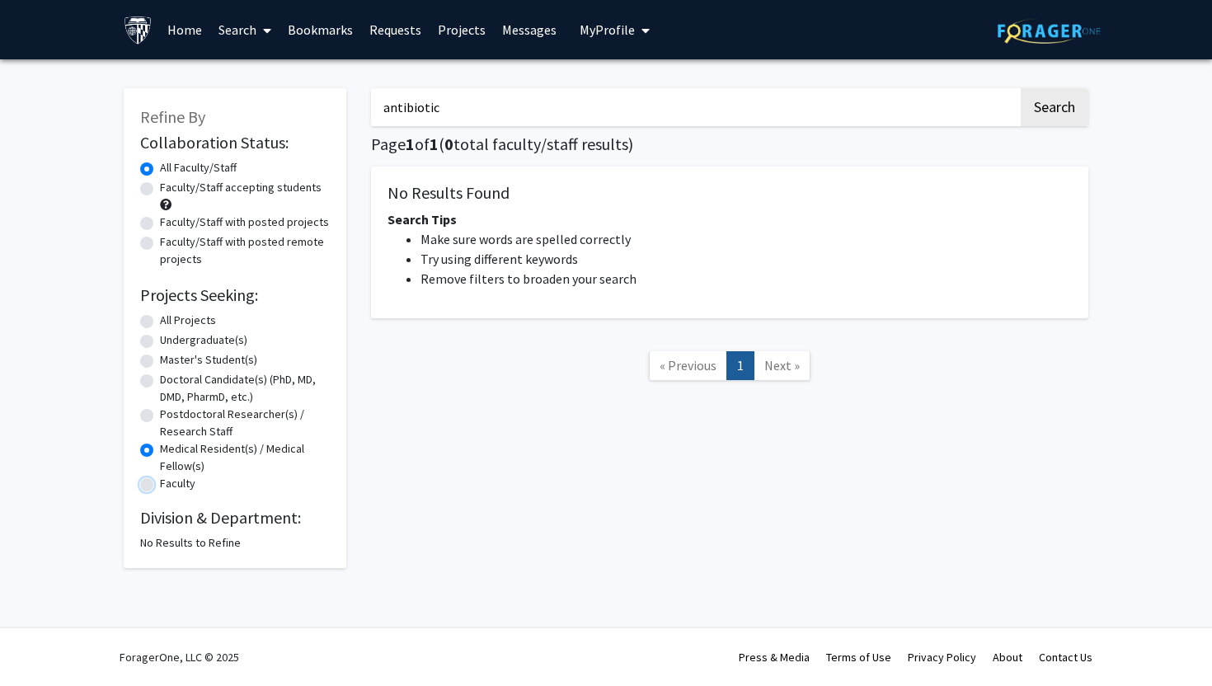
radio input "true"
click at [198, 341] on label "Undergraduate(s)" at bounding box center [203, 339] width 87 height 17
click at [171, 341] on input "Undergraduate(s)" at bounding box center [165, 336] width 11 height 11
radio input "true"
click at [196, 317] on label "All Projects" at bounding box center [188, 320] width 56 height 17
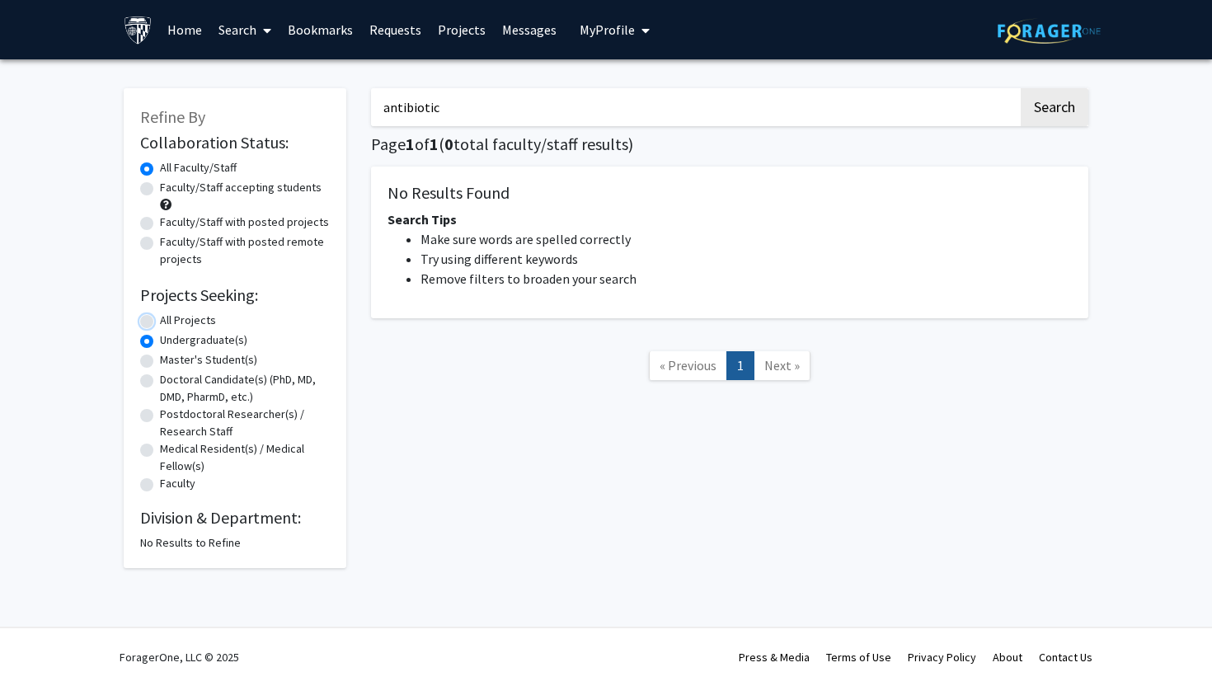
click at [171, 317] on input "All Projects" at bounding box center [165, 317] width 11 height 11
radio input "true"
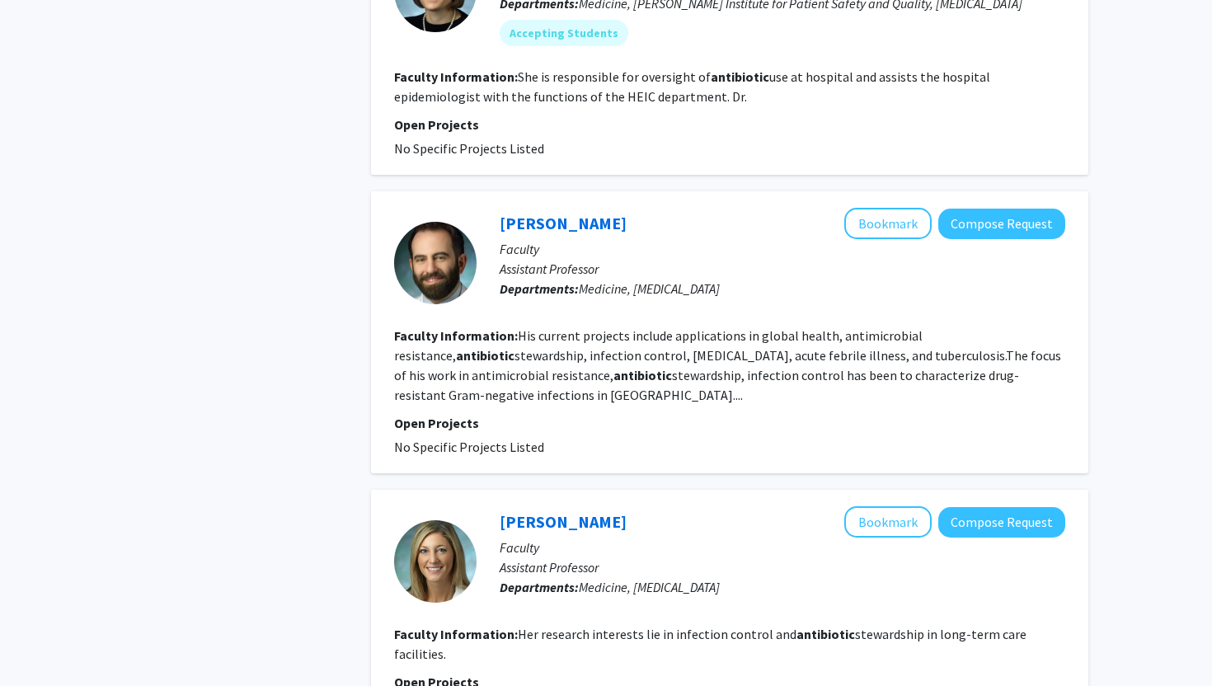
scroll to position [1785, 0]
click at [551, 214] on link "[PERSON_NAME]" at bounding box center [563, 224] width 127 height 21
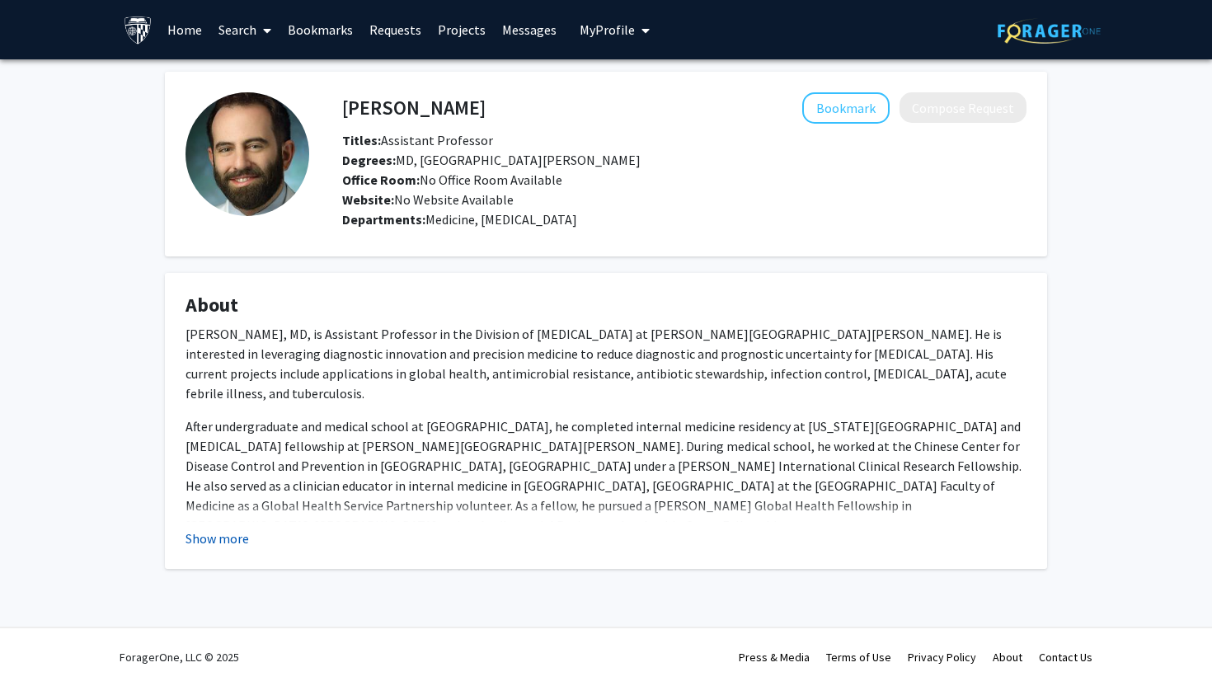
click at [223, 541] on button "Show more" at bounding box center [217, 539] width 63 height 20
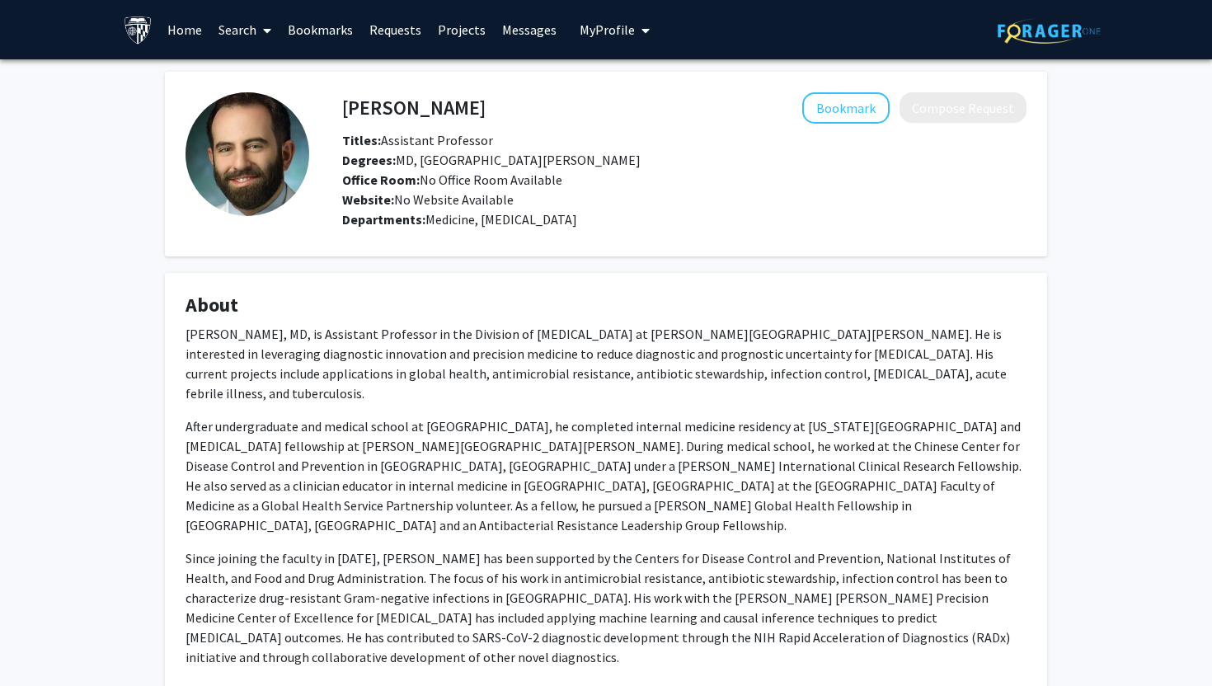
click at [451, 120] on h4 "[PERSON_NAME]" at bounding box center [413, 107] width 143 height 31
copy h4 "[PERSON_NAME]"
click at [864, 116] on button "Bookmark" at bounding box center [845, 107] width 87 height 31
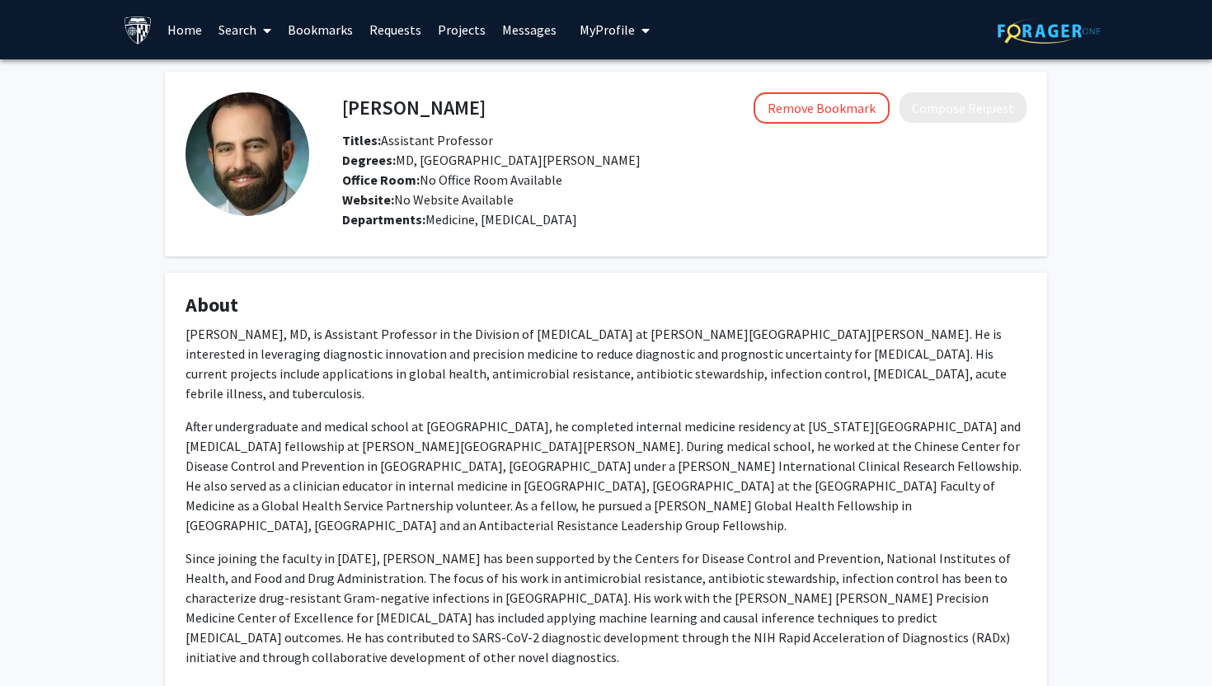
click at [733, 332] on p "[PERSON_NAME], MD, is Assistant Professor in the Division of [MEDICAL_DATA] at …" at bounding box center [606, 363] width 841 height 79
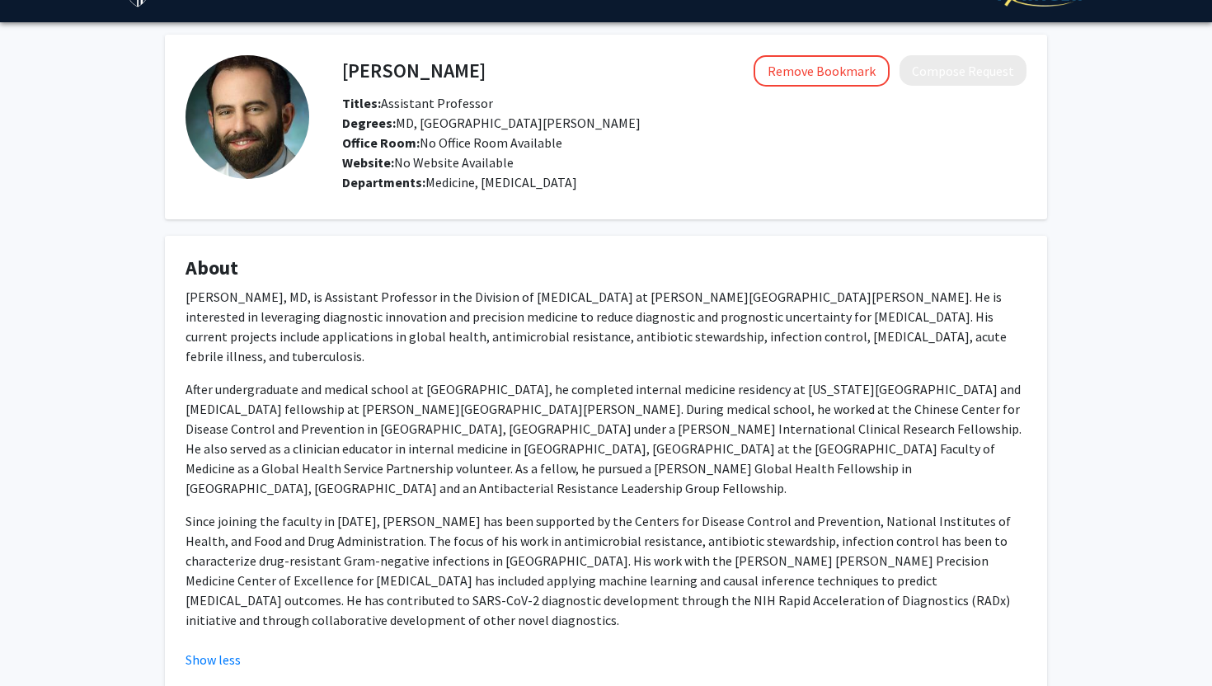
scroll to position [32, 0]
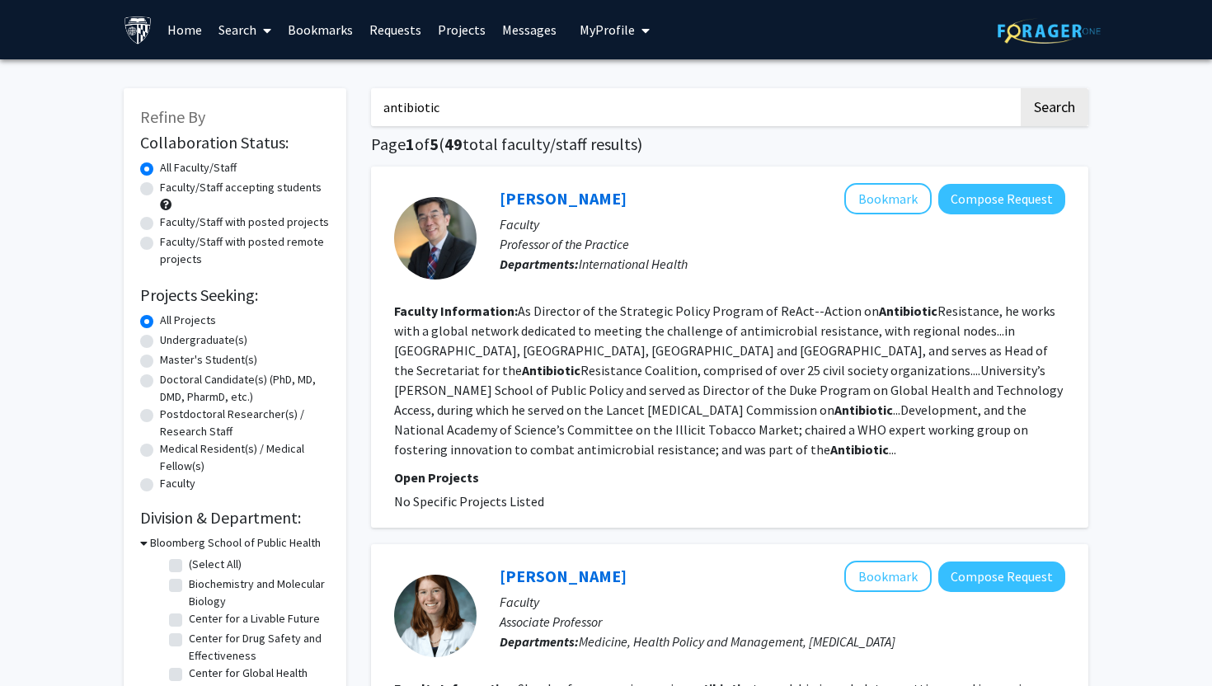
click at [300, 194] on label "Faculty/Staff accepting students" at bounding box center [241, 187] width 162 height 17
click at [171, 190] on input "Faculty/Staff accepting students" at bounding box center [165, 184] width 11 height 11
radio input "true"
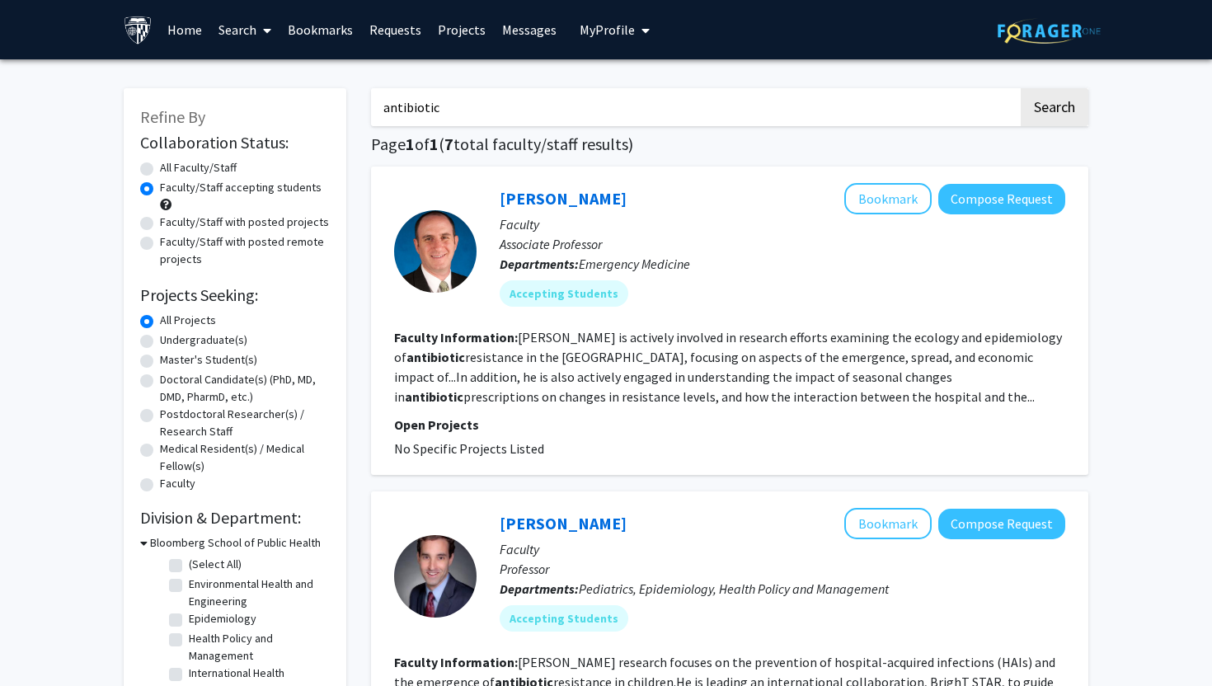
click at [239, 391] on label "Doctoral Candidate(s) (PhD, MD, DMD, PharmD, etc.)" at bounding box center [245, 388] width 170 height 35
click at [171, 382] on input "Doctoral Candidate(s) (PhD, MD, DMD, PharmD, etc.)" at bounding box center [165, 376] width 11 height 11
radio input "true"
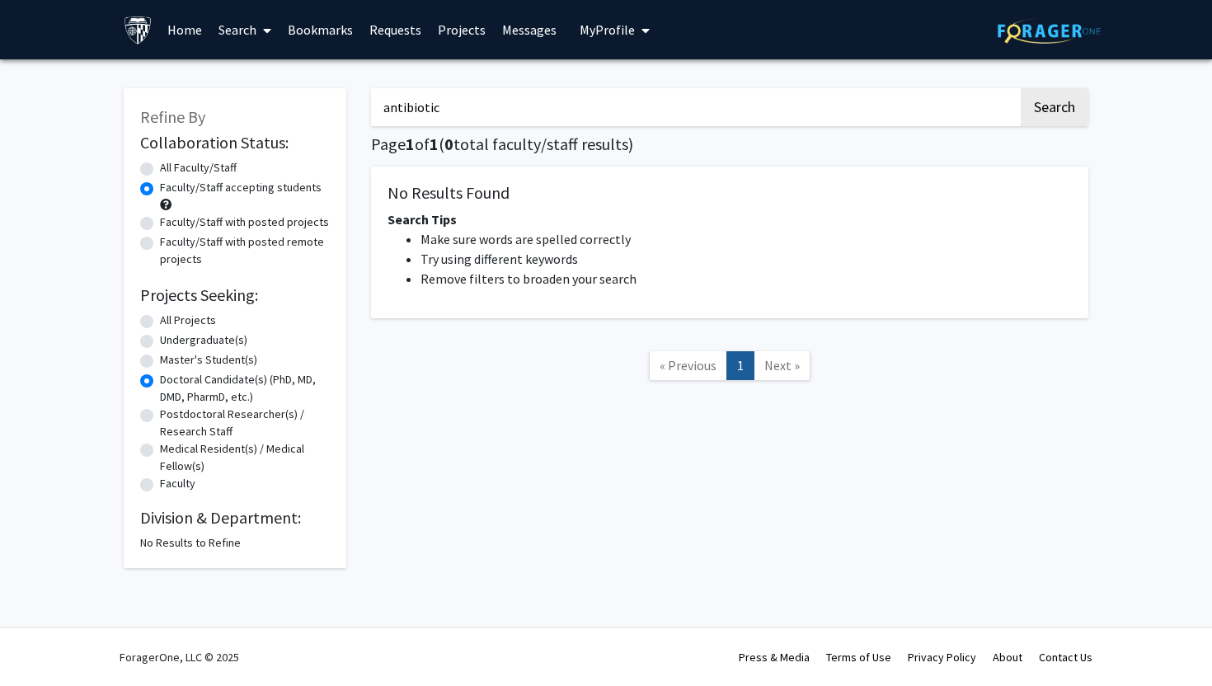
click at [193, 318] on label "All Projects" at bounding box center [188, 320] width 56 height 17
click at [171, 318] on input "All Projects" at bounding box center [165, 317] width 11 height 11
radio input "true"
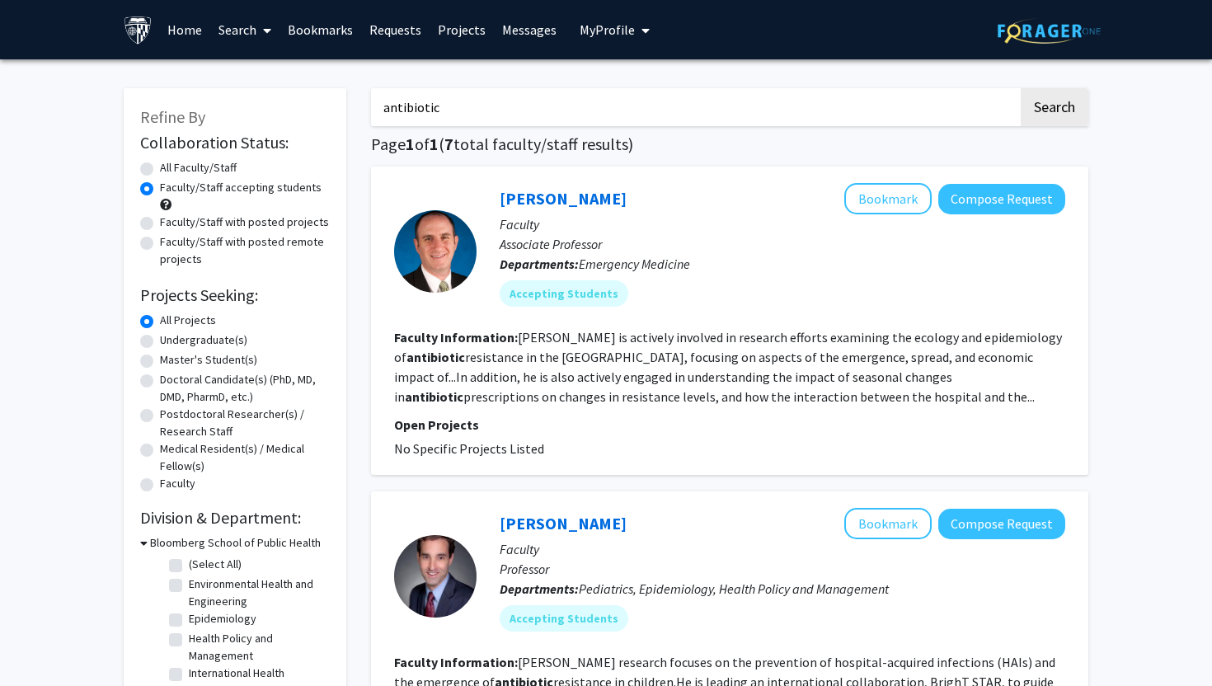
click at [476, 117] on input "antibiotic" at bounding box center [694, 107] width 647 height 38
click at [1021, 88] on button "Search" at bounding box center [1055, 107] width 68 height 38
radio input "true"
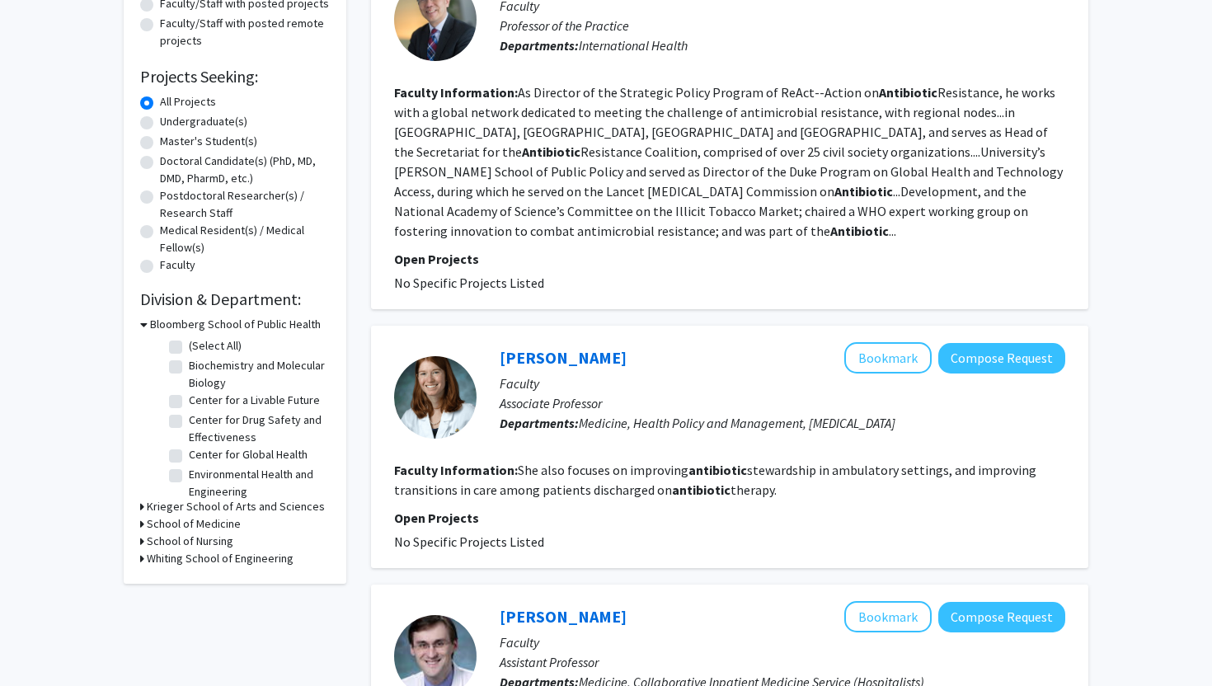
scroll to position [53, 0]
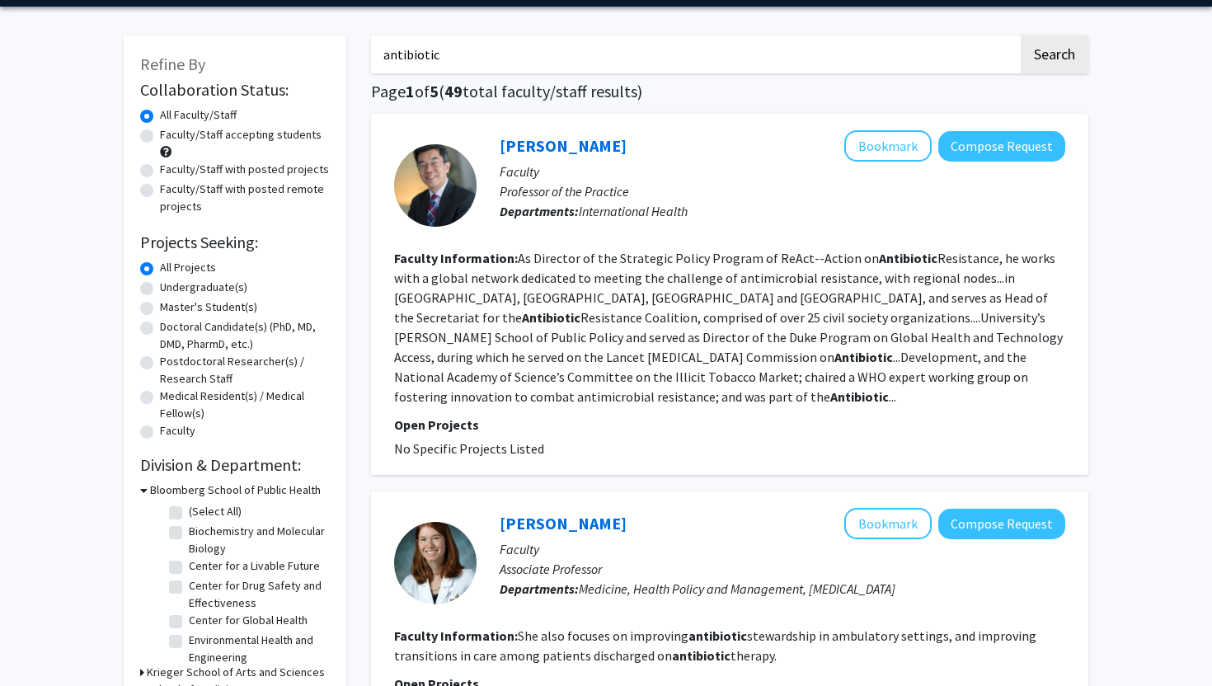
click at [289, 137] on label "Faculty/Staff accepting students" at bounding box center [241, 134] width 162 height 17
click at [171, 137] on input "Faculty/Staff accepting students" at bounding box center [165, 131] width 11 height 11
radio input "true"
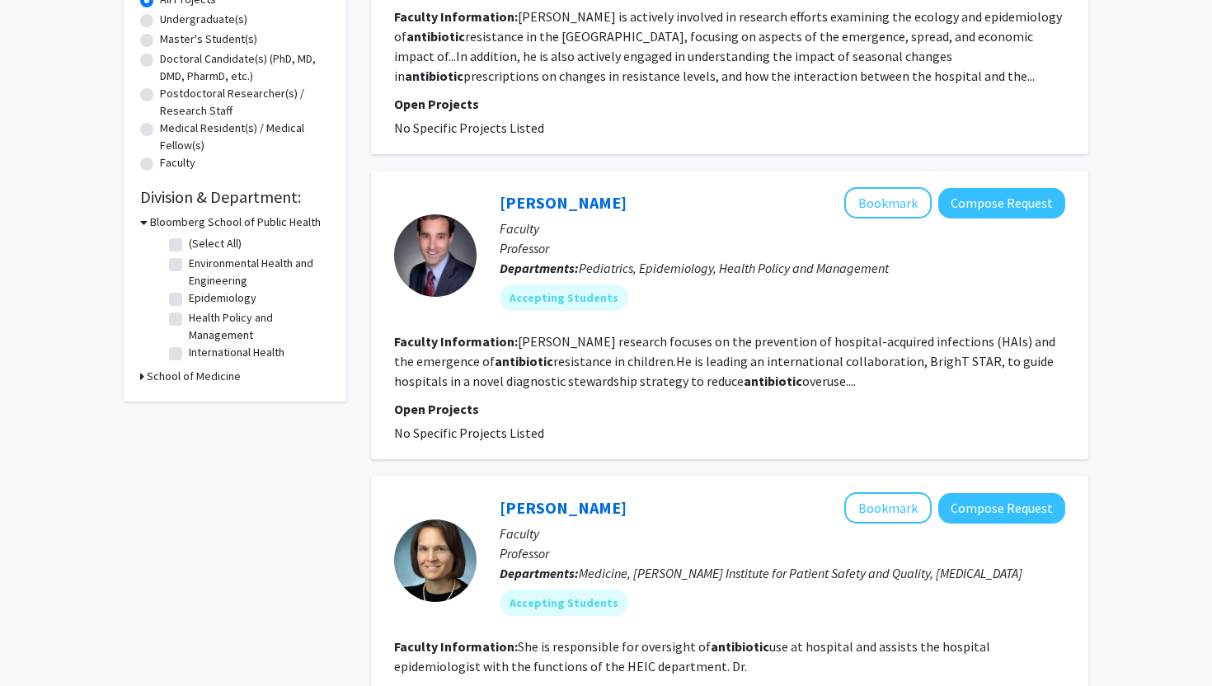
scroll to position [324, 0]
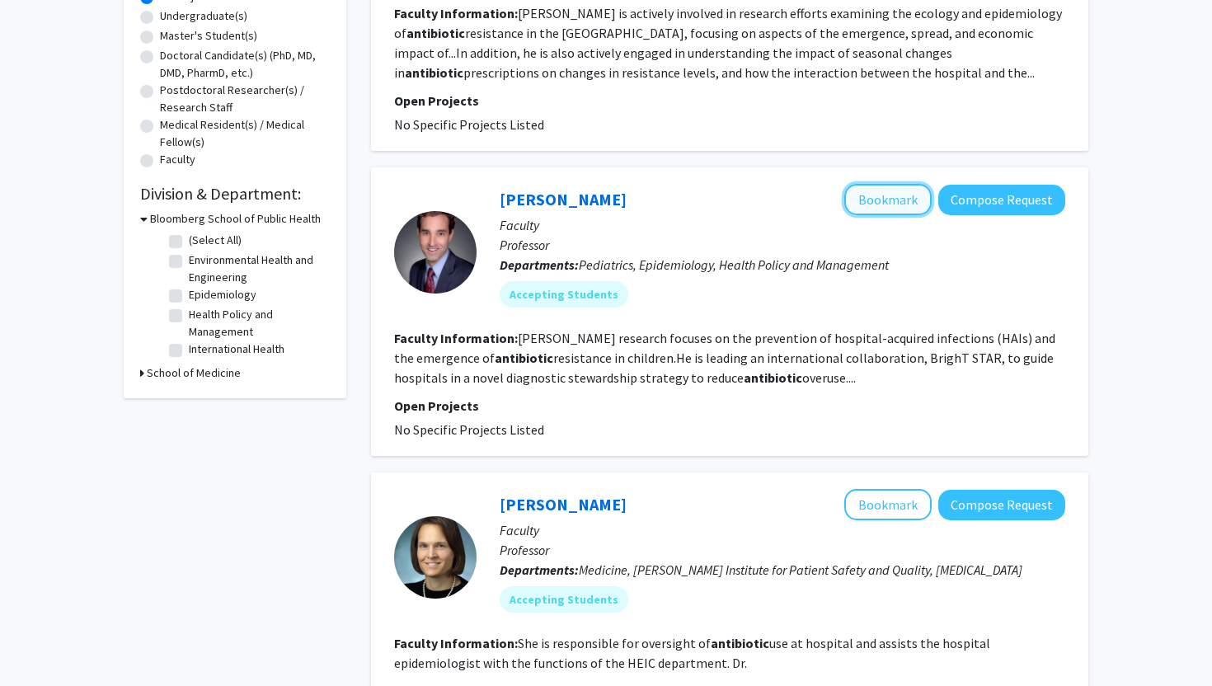
click at [895, 199] on button "Bookmark" at bounding box center [887, 199] width 87 height 31
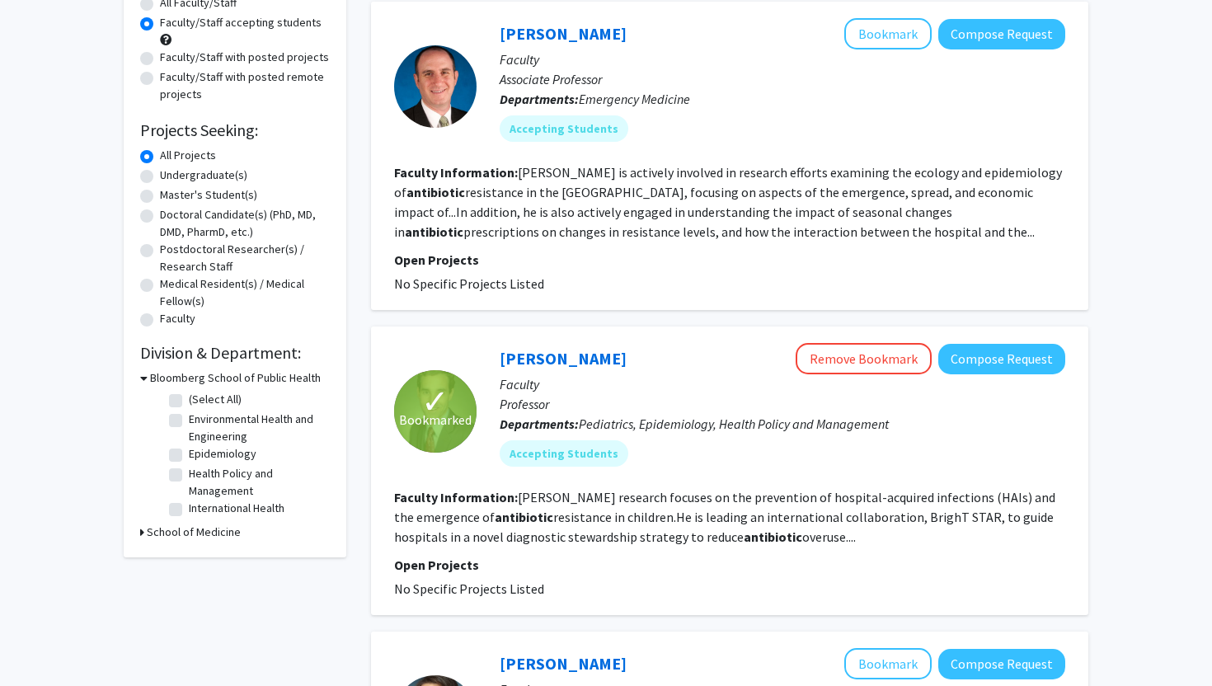
scroll to position [160, 0]
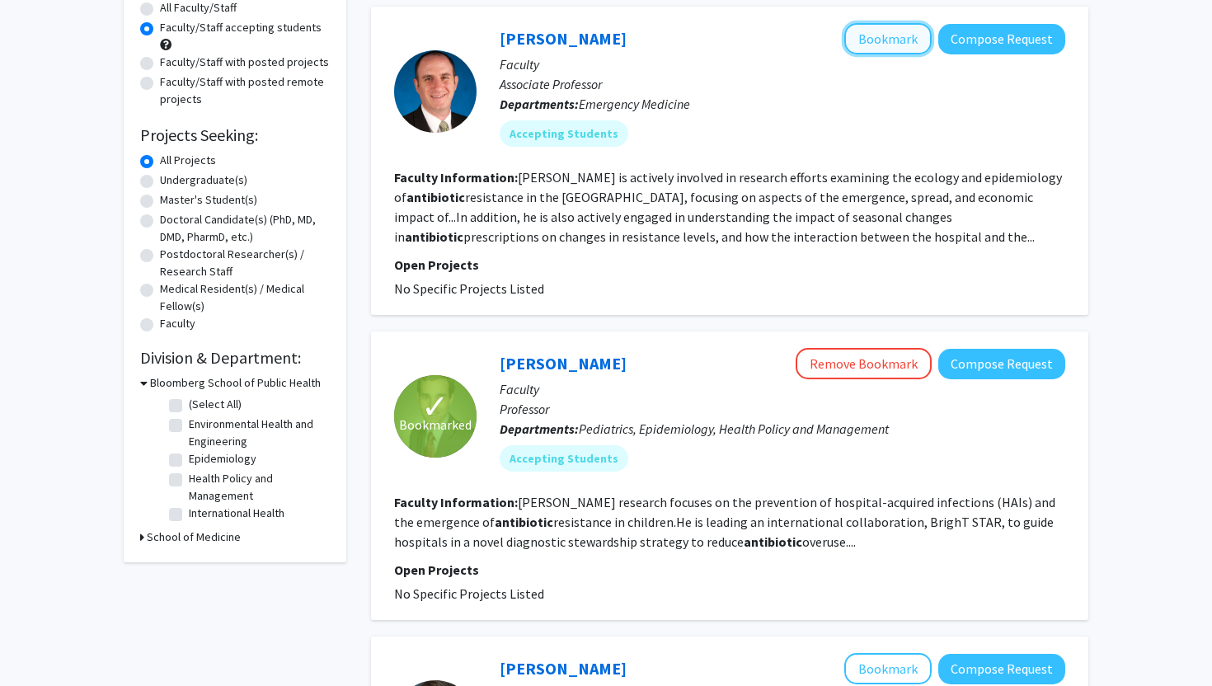
click at [892, 48] on button "Bookmark" at bounding box center [887, 38] width 87 height 31
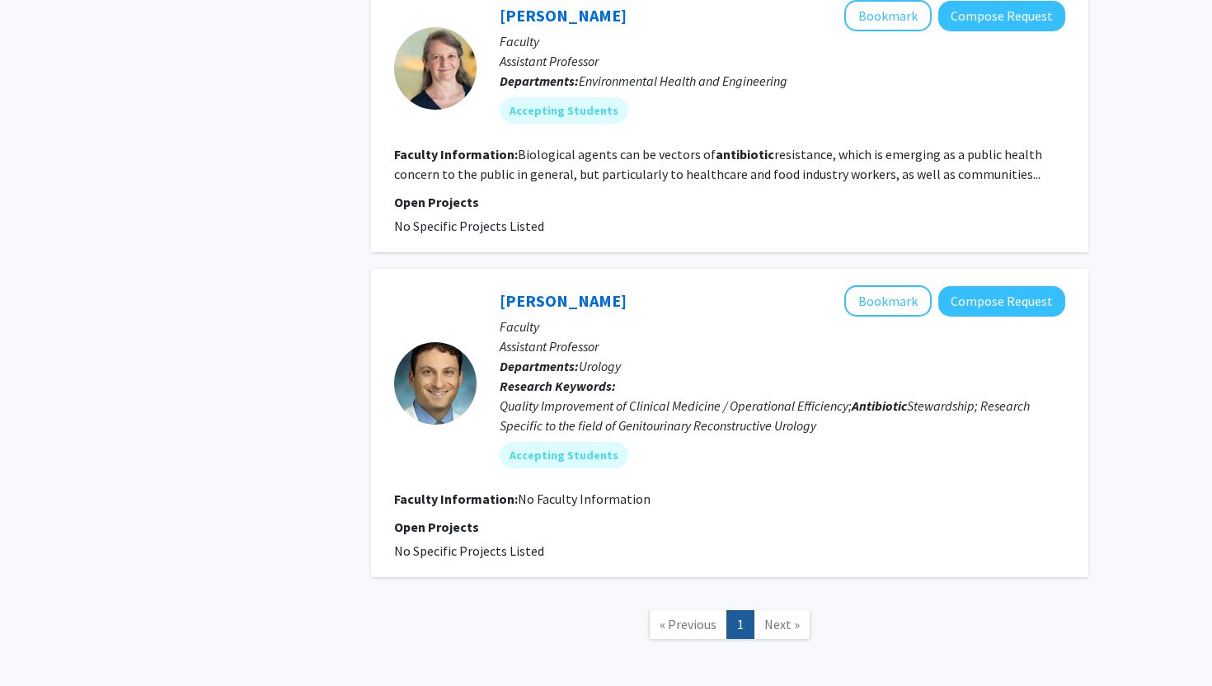
scroll to position [1782, 0]
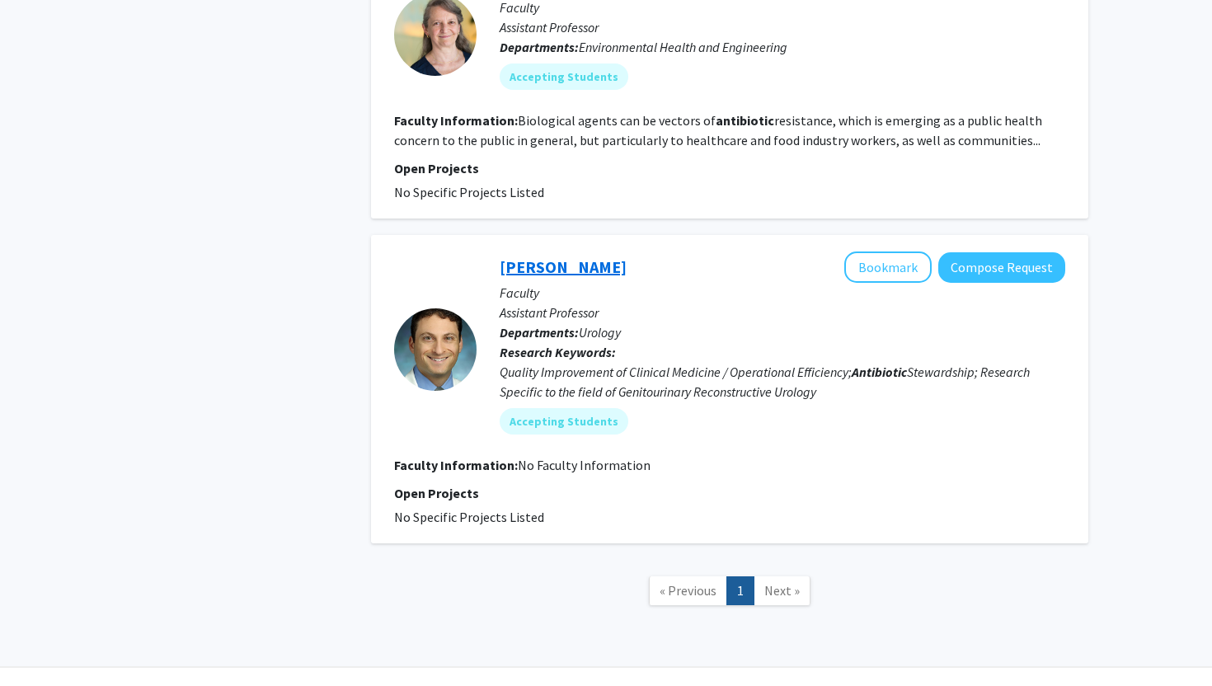
click at [590, 256] on link "[PERSON_NAME]" at bounding box center [563, 266] width 127 height 21
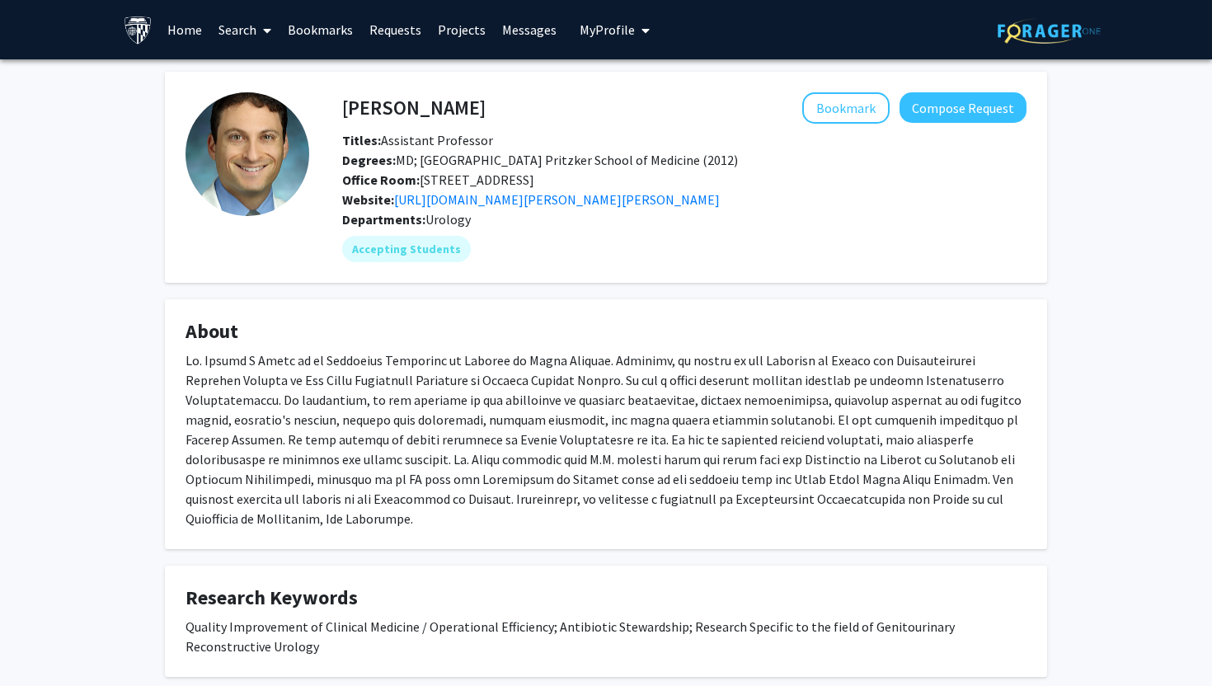
scroll to position [385, 0]
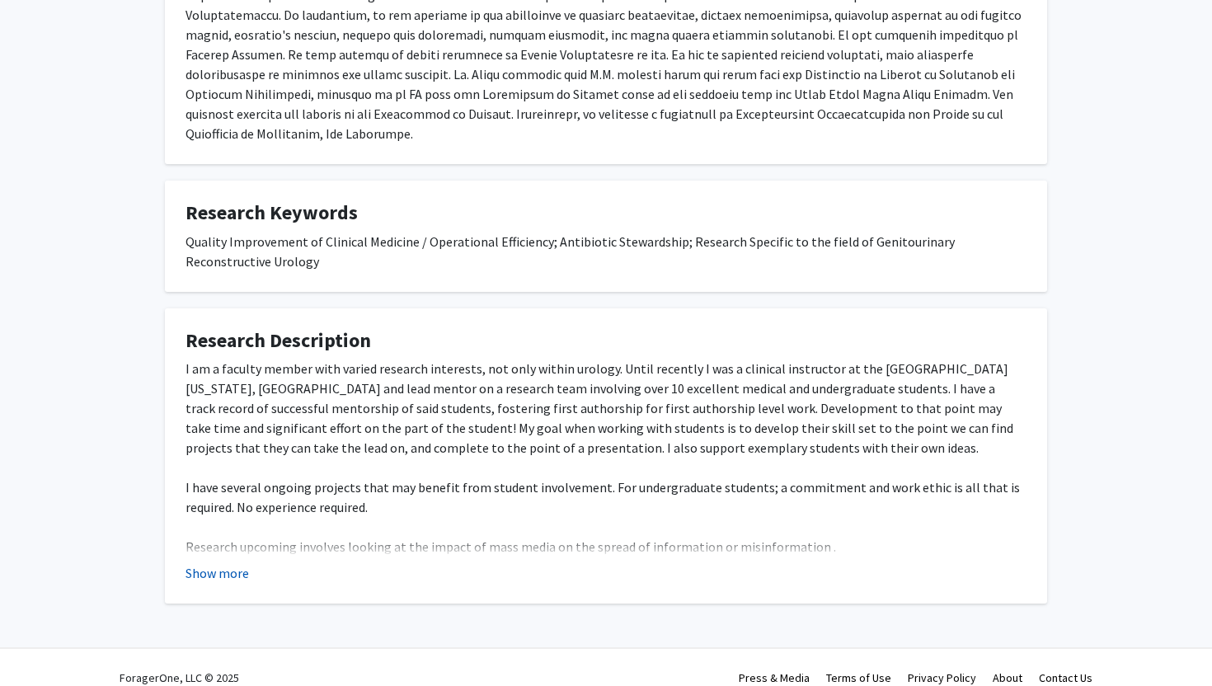
click at [242, 563] on button "Show more" at bounding box center [217, 573] width 63 height 20
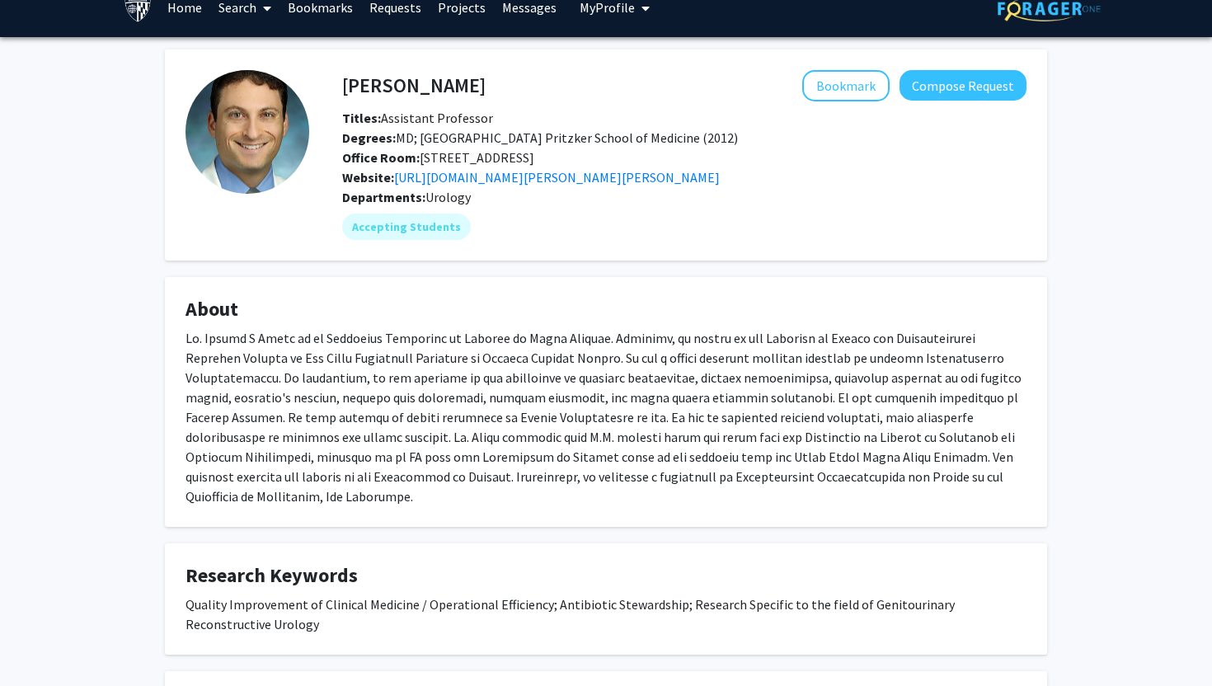
scroll to position [12, 0]
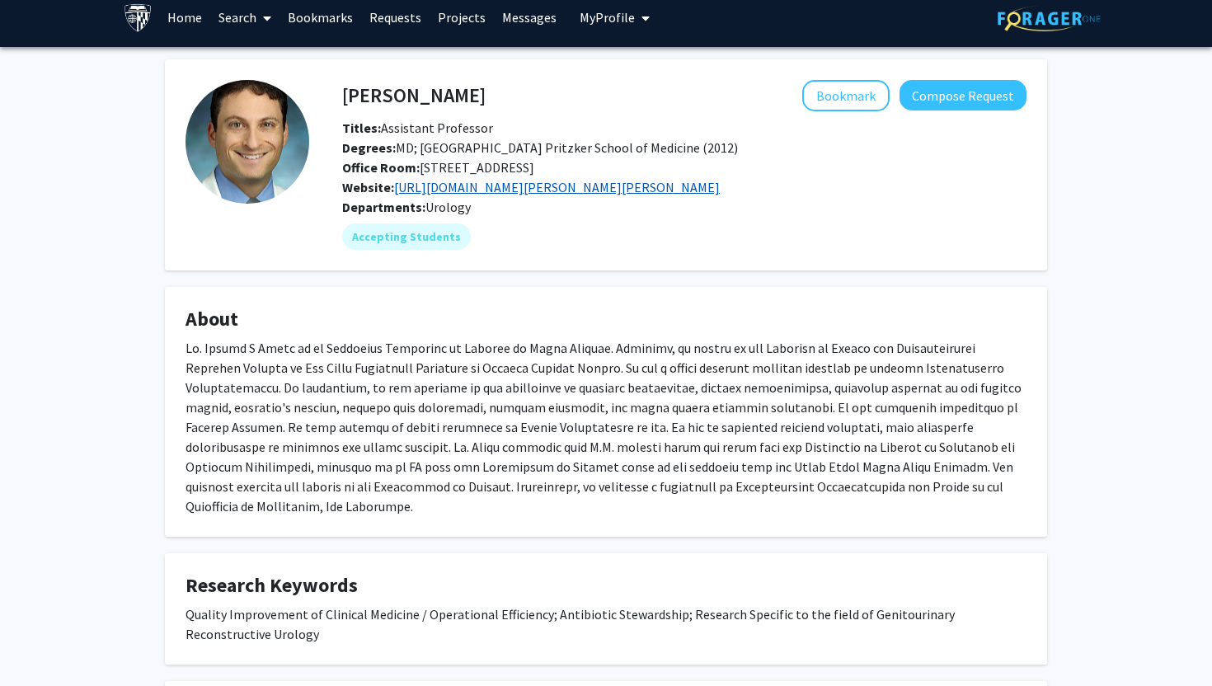
click at [486, 189] on link "[URL][DOMAIN_NAME][PERSON_NAME][PERSON_NAME]" at bounding box center [557, 187] width 326 height 16
click at [448, 99] on h4 "[PERSON_NAME]" at bounding box center [413, 95] width 143 height 31
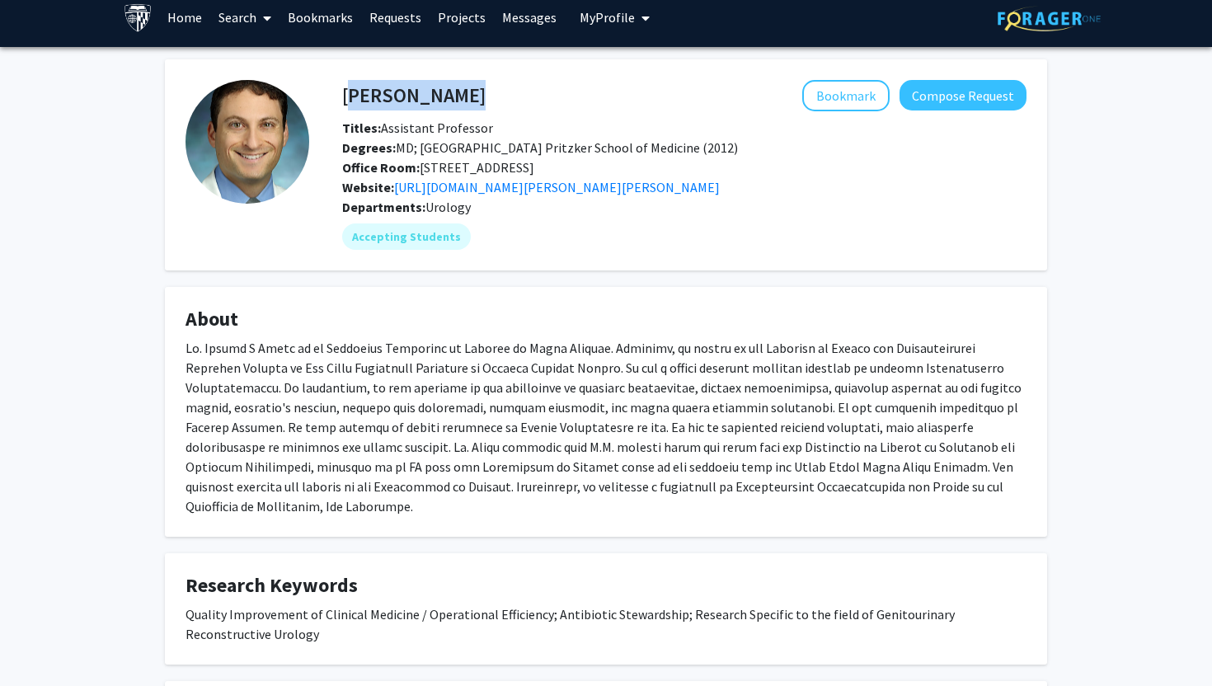
click at [448, 99] on h4 "[PERSON_NAME]" at bounding box center [413, 95] width 143 height 31
copy h4 "[PERSON_NAME]"
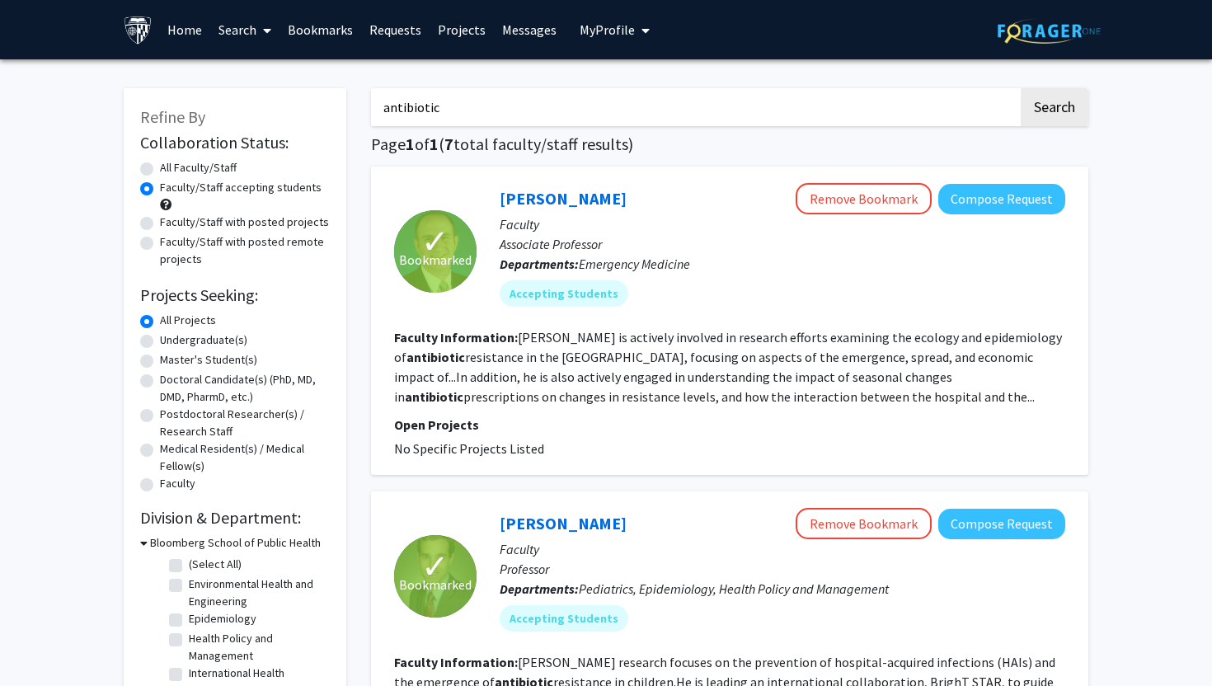
click at [410, 107] on input "antibiotic" at bounding box center [694, 107] width 647 height 38
type input "public health"
click at [1021, 88] on button "Search" at bounding box center [1055, 107] width 68 height 38
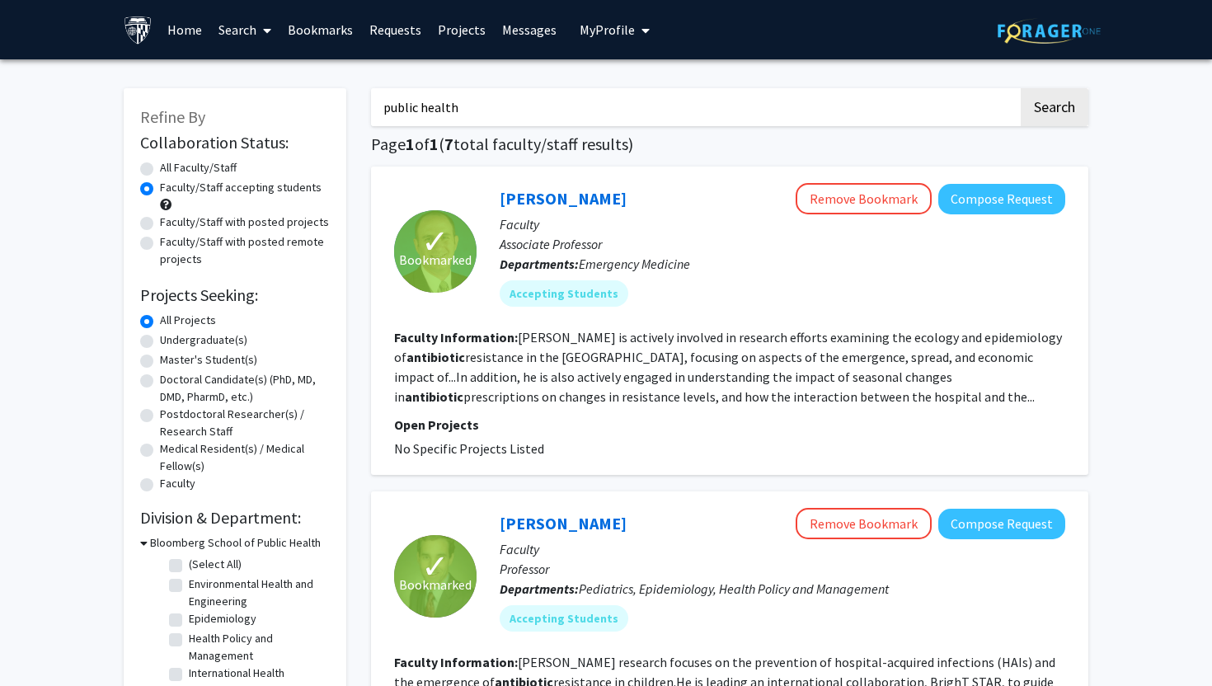
radio input "true"
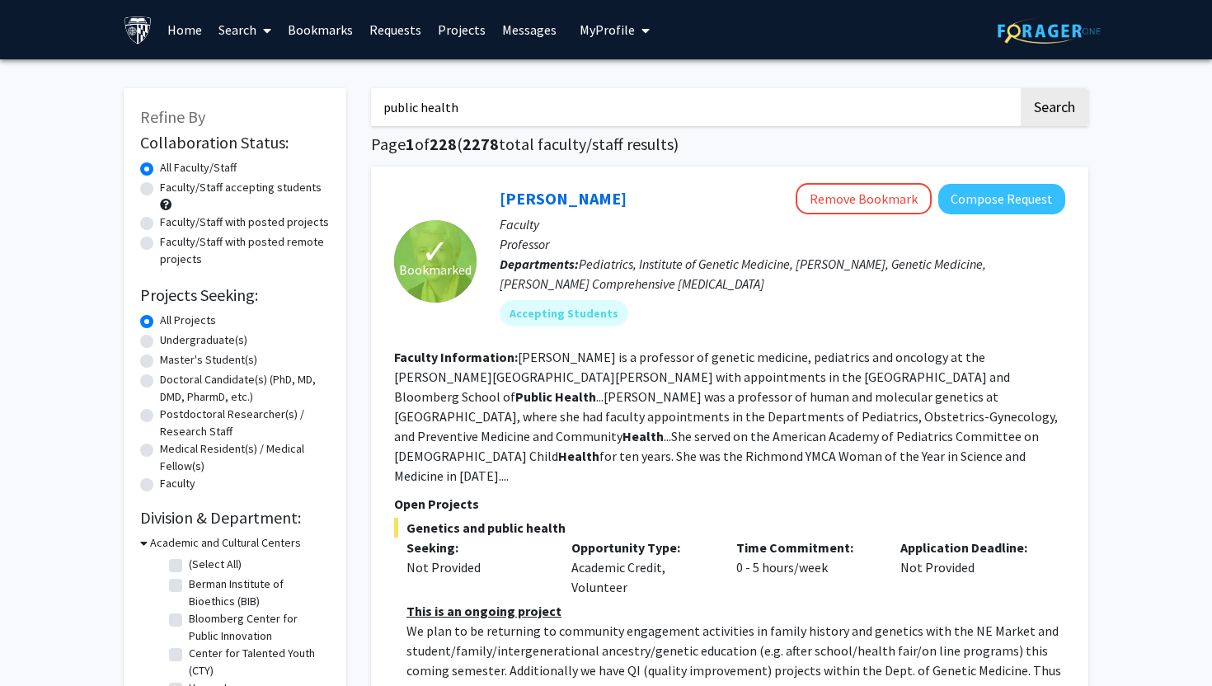
click at [229, 191] on label "Faculty/Staff accepting students" at bounding box center [241, 187] width 162 height 17
click at [171, 190] on input "Faculty/Staff accepting students" at bounding box center [165, 184] width 11 height 11
radio input "true"
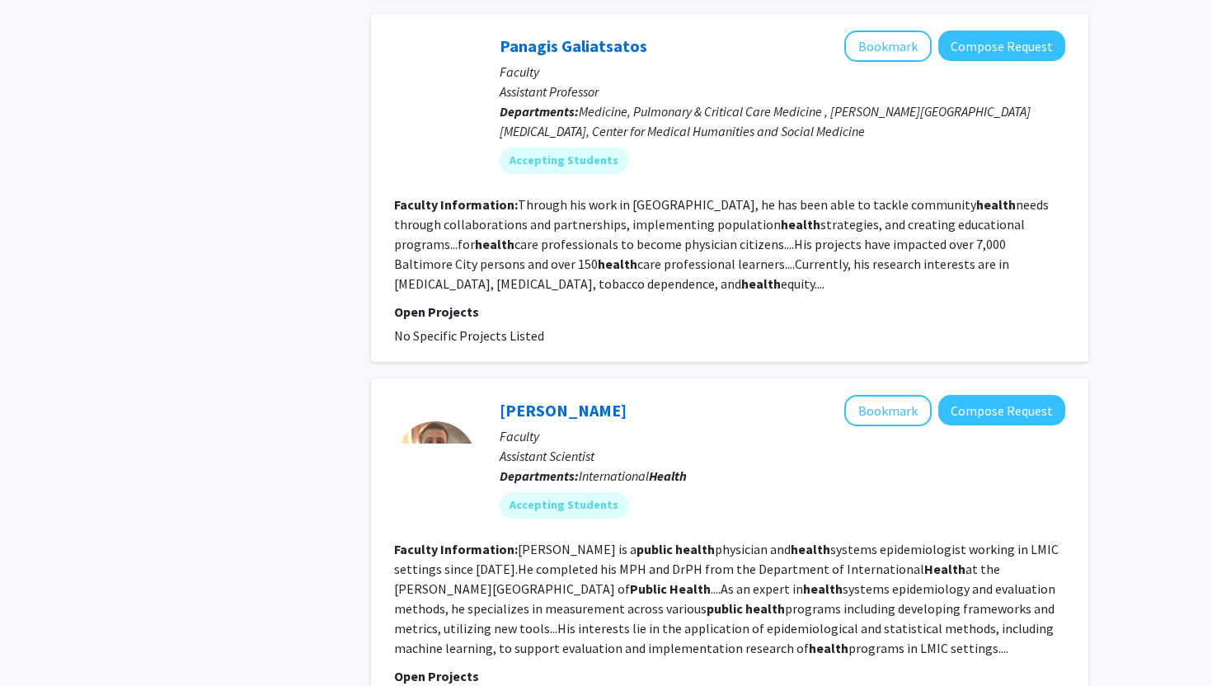
scroll to position [4030, 0]
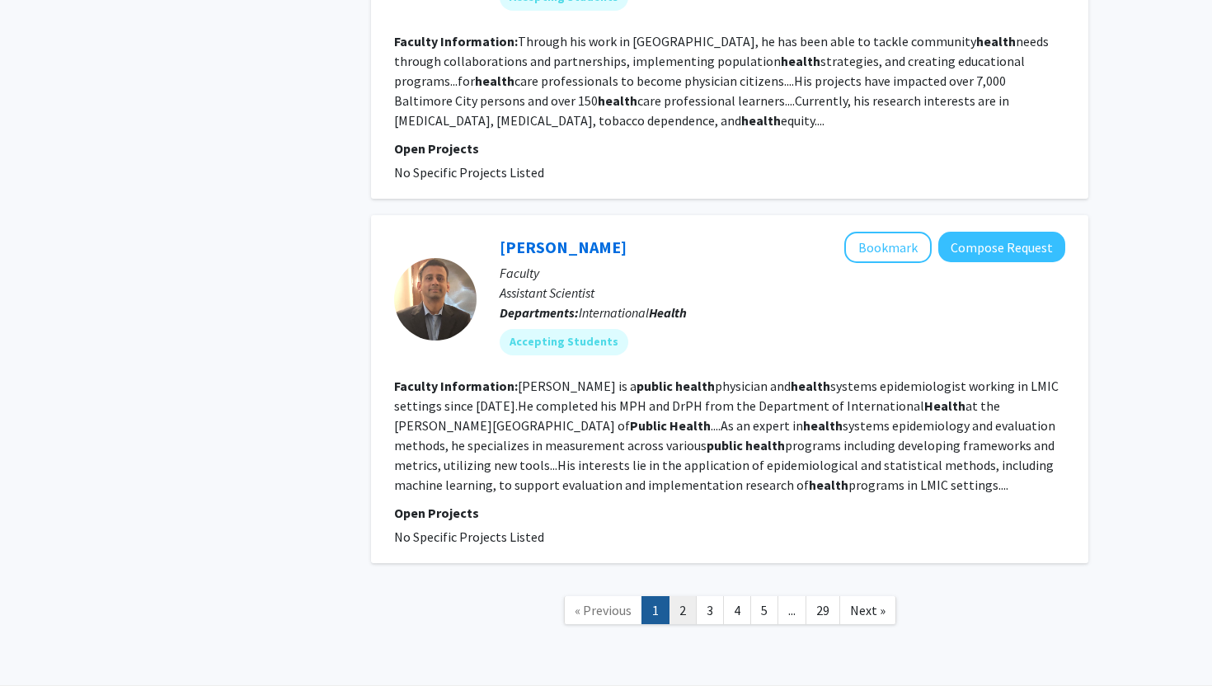
click at [684, 596] on link "2" at bounding box center [683, 610] width 28 height 29
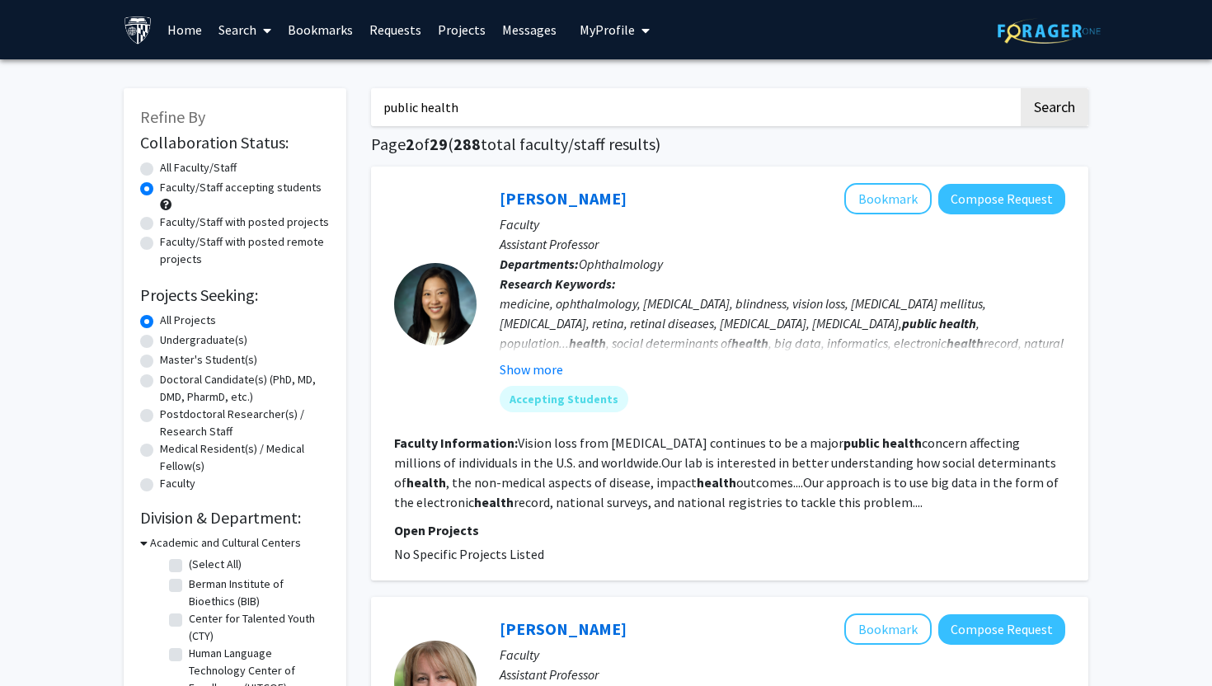
click at [474, 112] on input "public health" at bounding box center [694, 107] width 647 height 38
click at [453, 35] on link "Projects" at bounding box center [462, 30] width 64 height 58
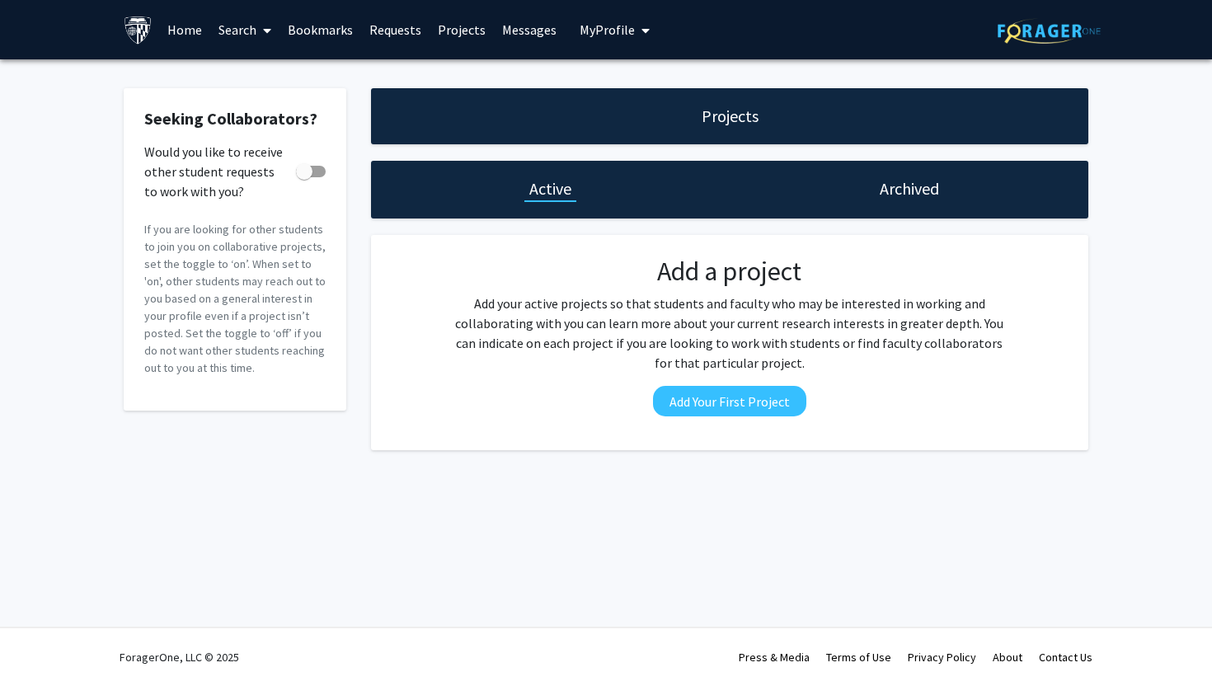
drag, startPoint x: 508, startPoint y: 125, endPoint x: 399, endPoint y: 115, distance: 109.3
click at [399, 116] on div "Projects" at bounding box center [729, 116] width 717 height 56
click at [252, 40] on link "Search" at bounding box center [244, 30] width 69 height 58
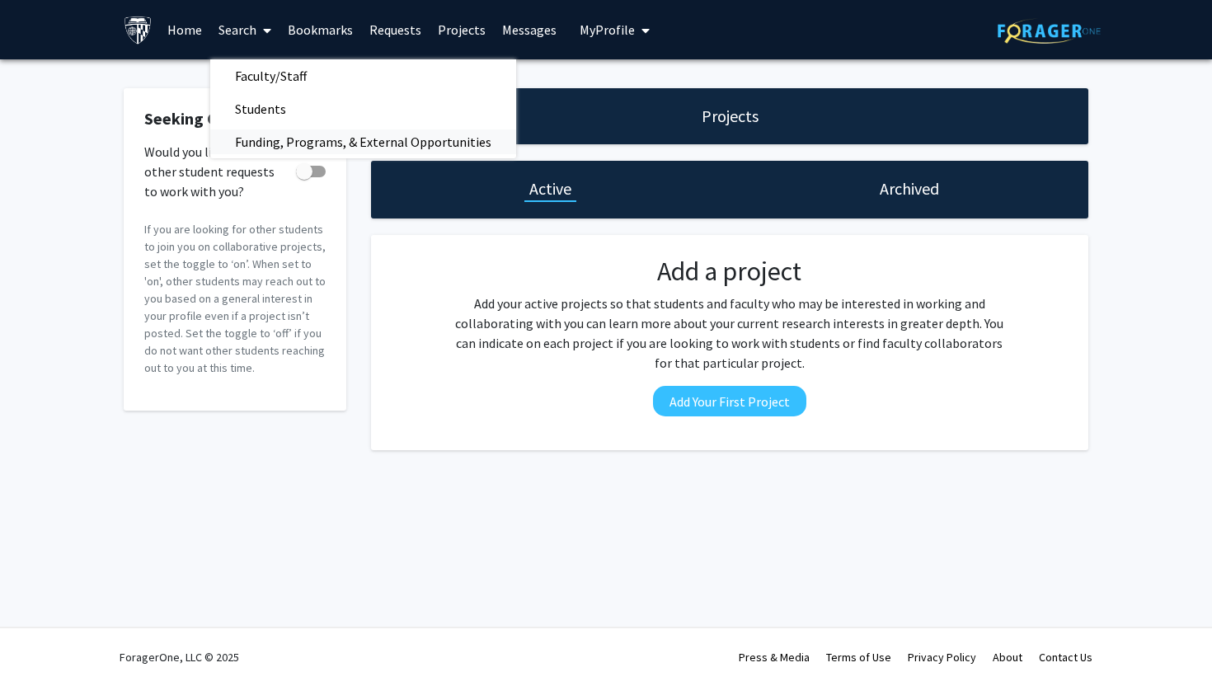
click at [282, 142] on span "Funding, Programs, & External Opportunities" at bounding box center [363, 141] width 306 height 33
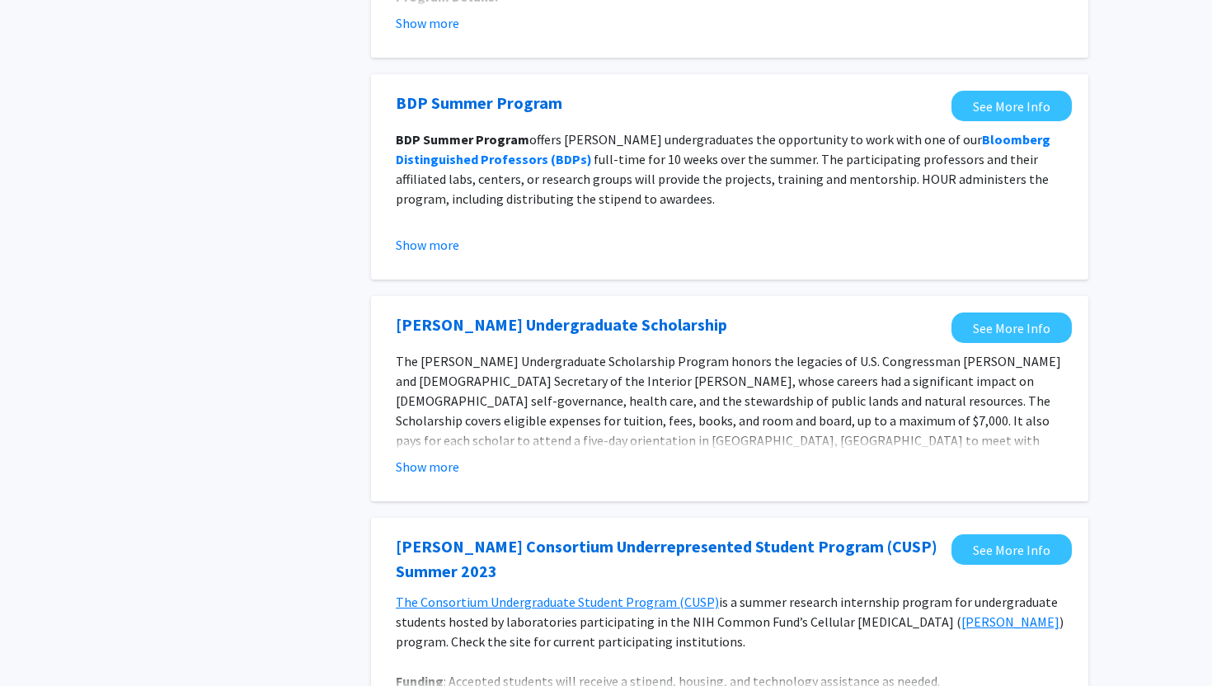
scroll to position [65, 0]
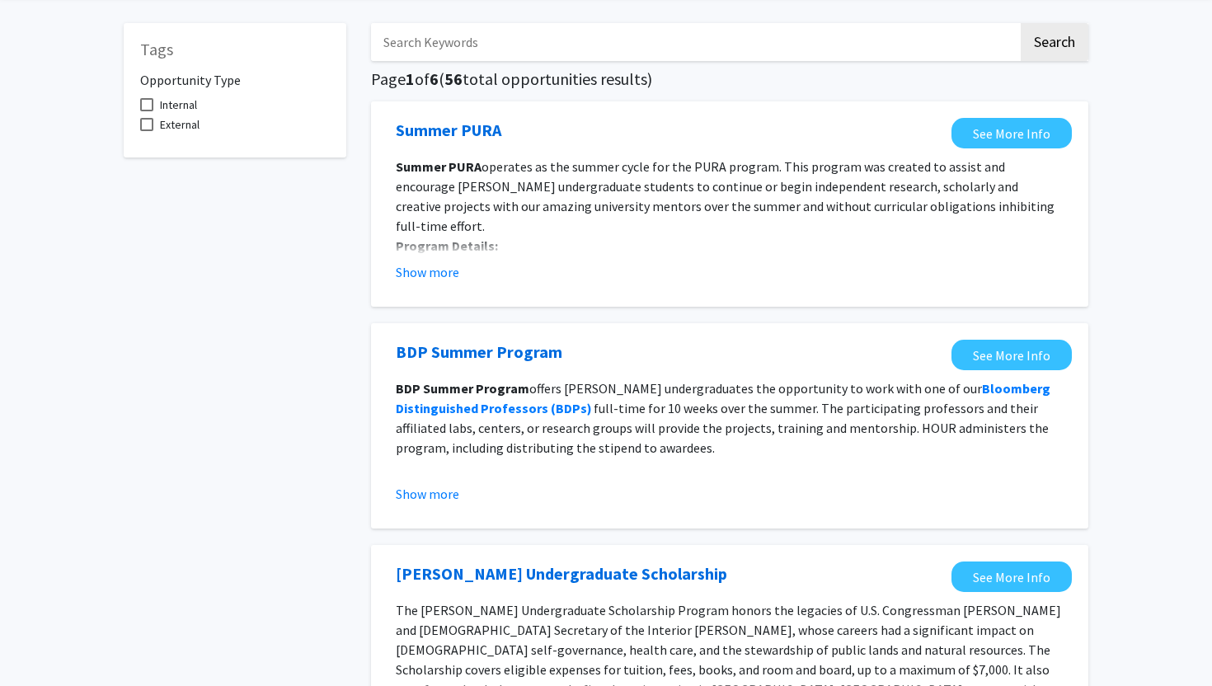
click at [454, 49] on input "Search Keywords" at bounding box center [694, 42] width 647 height 38
type input "phd"
click at [1021, 23] on button "Search" at bounding box center [1055, 42] width 68 height 38
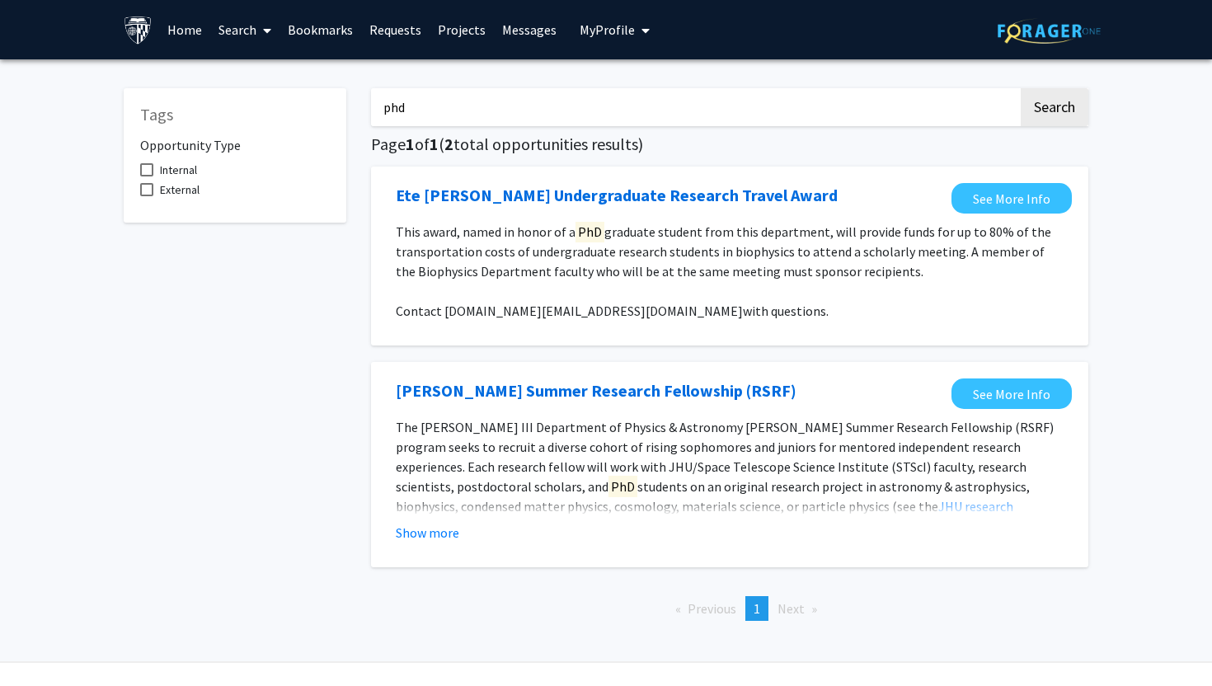
click at [392, 31] on link "Requests" at bounding box center [395, 30] width 68 height 58
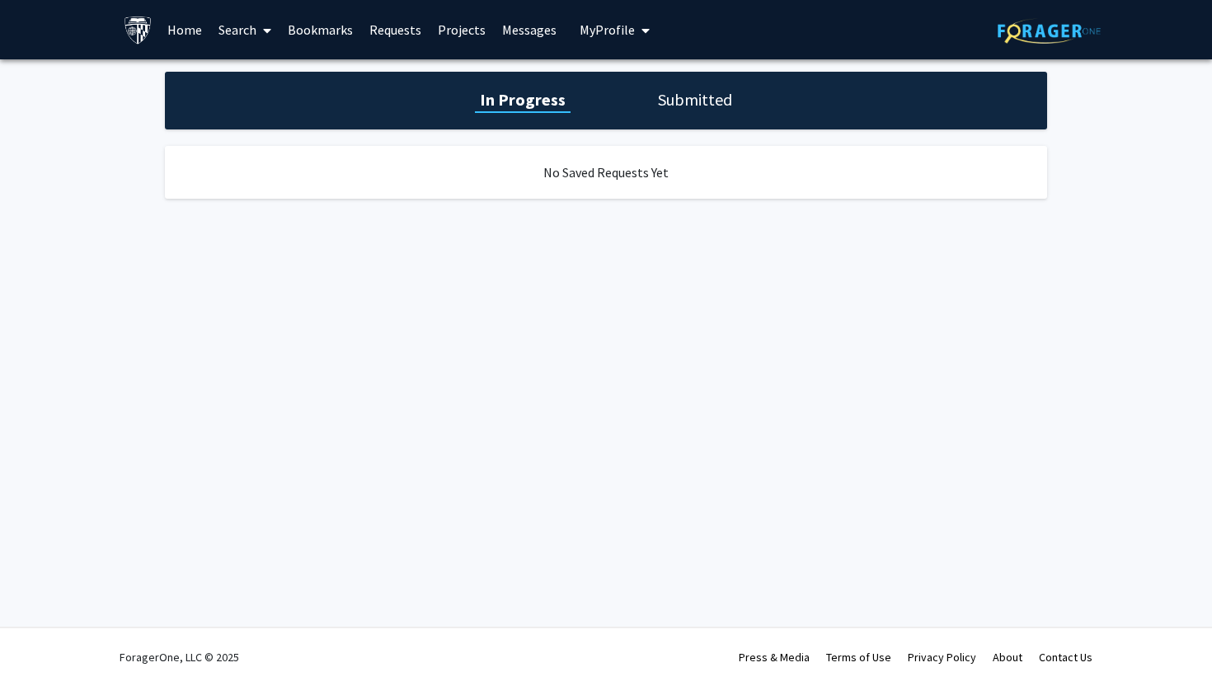
click at [256, 35] on link "Search" at bounding box center [244, 30] width 69 height 58
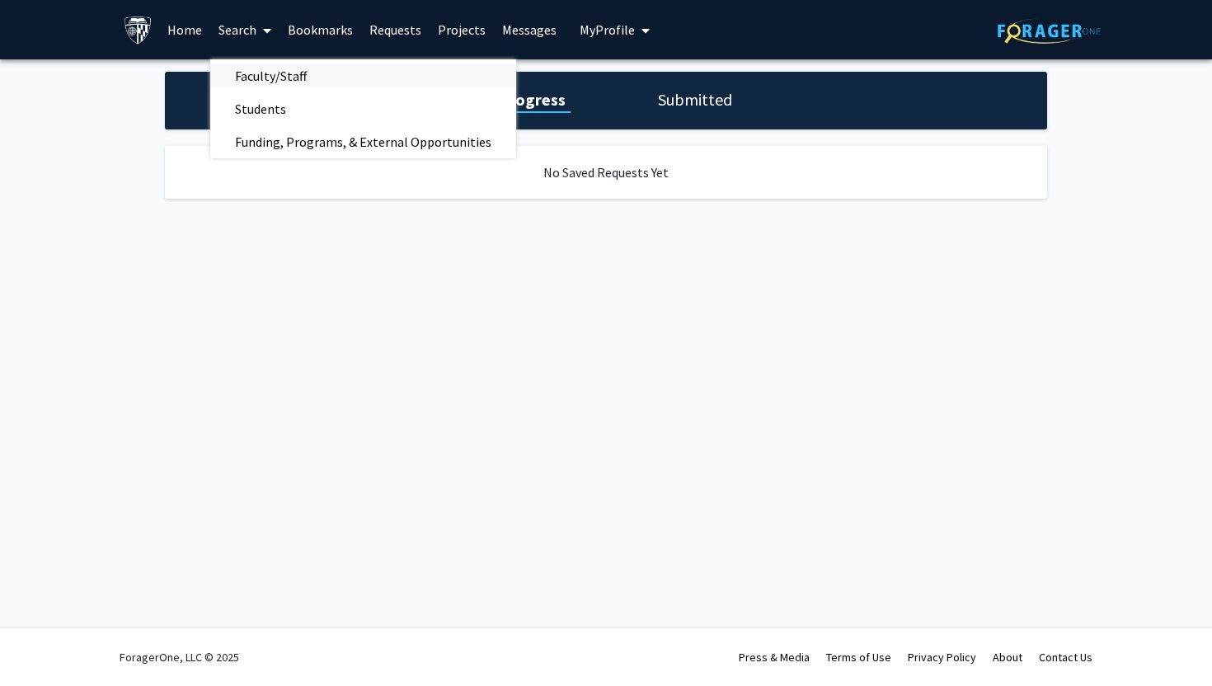
click at [276, 72] on span "Faculty/Staff" at bounding box center [270, 75] width 121 height 33
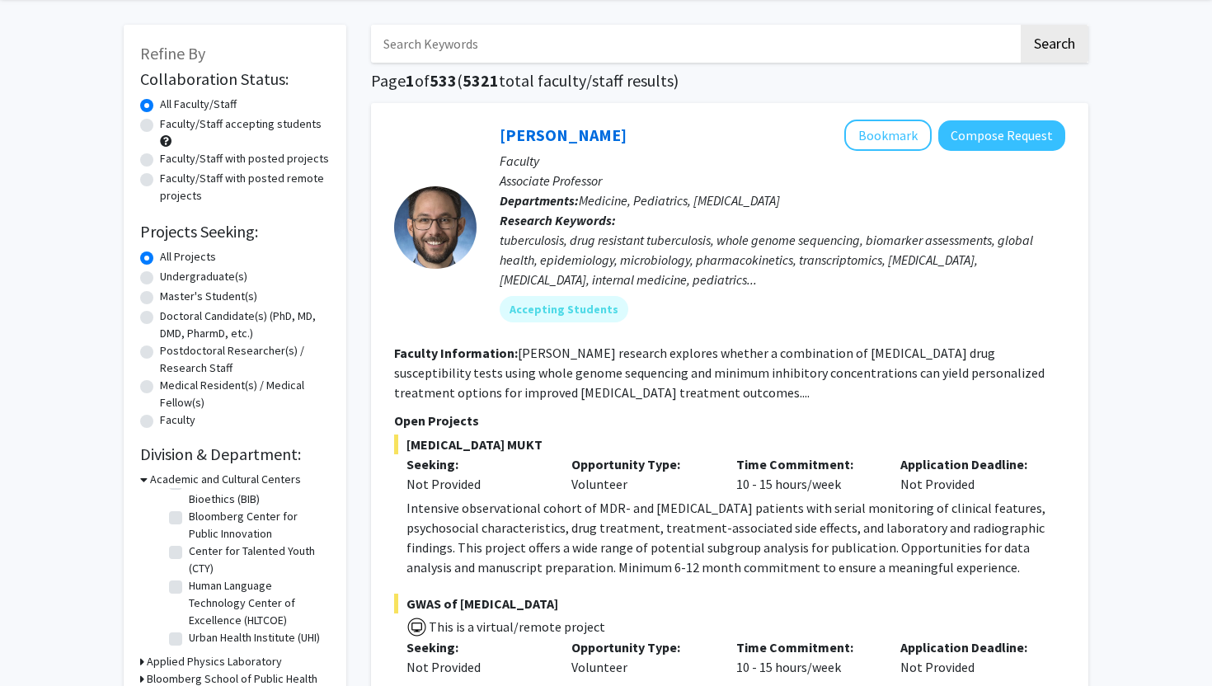
scroll to position [66, 0]
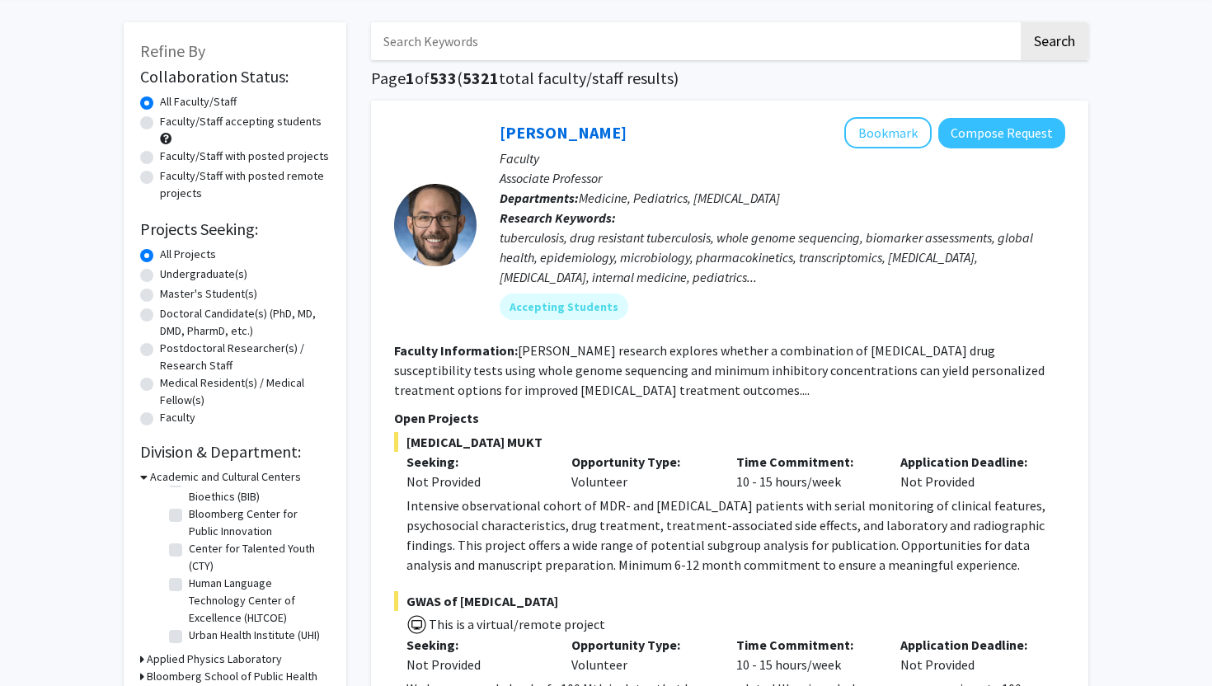
click at [205, 355] on label "Postdoctoral Researcher(s) / Research Staff" at bounding box center [245, 357] width 170 height 35
click at [171, 350] on input "Postdoctoral Researcher(s) / Research Staff" at bounding box center [165, 345] width 11 height 11
radio input "true"
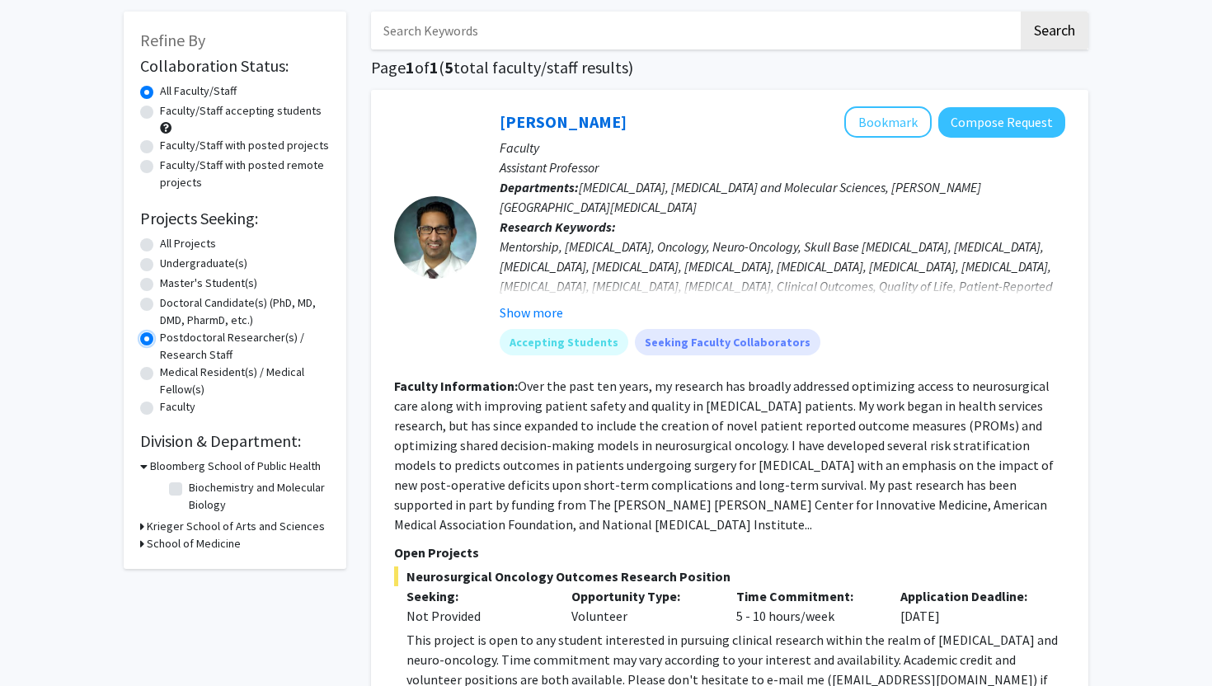
scroll to position [82, 0]
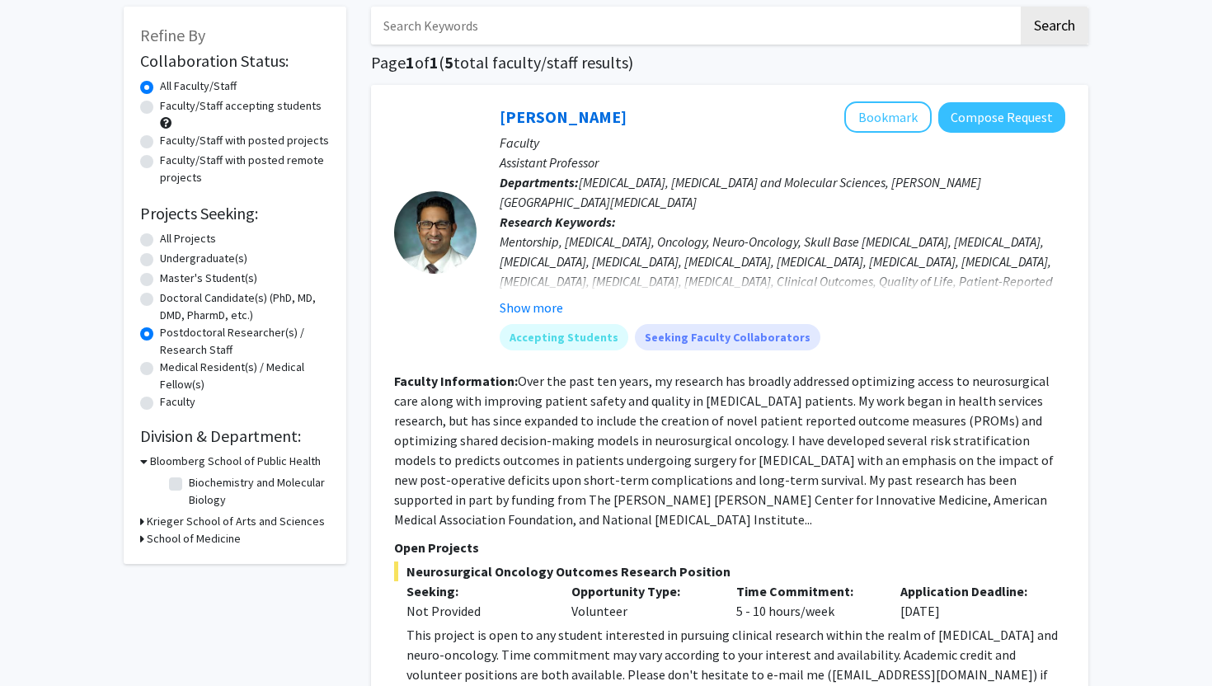
click at [190, 307] on label "Doctoral Candidate(s) (PhD, MD, DMD, PharmD, etc.)" at bounding box center [245, 306] width 170 height 35
click at [171, 300] on input "Doctoral Candidate(s) (PhD, MD, DMD, PharmD, etc.)" at bounding box center [165, 294] width 11 height 11
radio input "true"
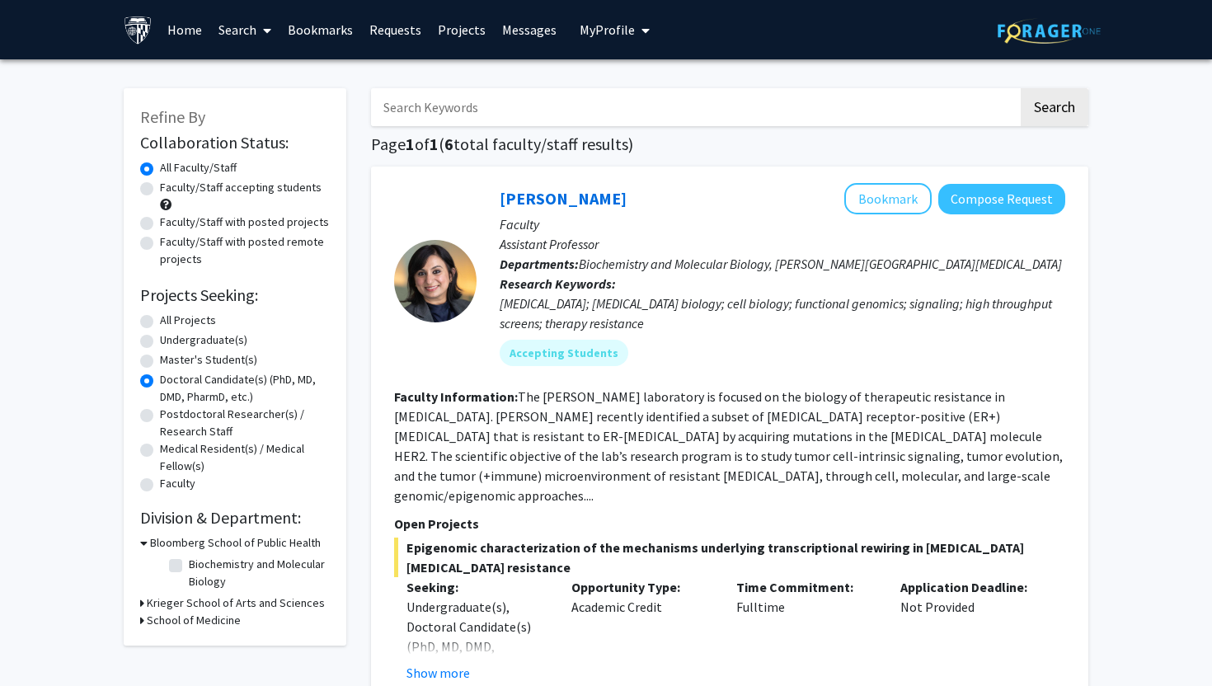
click at [259, 185] on label "Faculty/Staff accepting students" at bounding box center [241, 187] width 162 height 17
click at [171, 185] on input "Faculty/Staff accepting students" at bounding box center [165, 184] width 11 height 11
radio input "true"
click at [190, 325] on label "All Projects" at bounding box center [188, 320] width 56 height 17
click at [171, 322] on input "All Projects" at bounding box center [165, 317] width 11 height 11
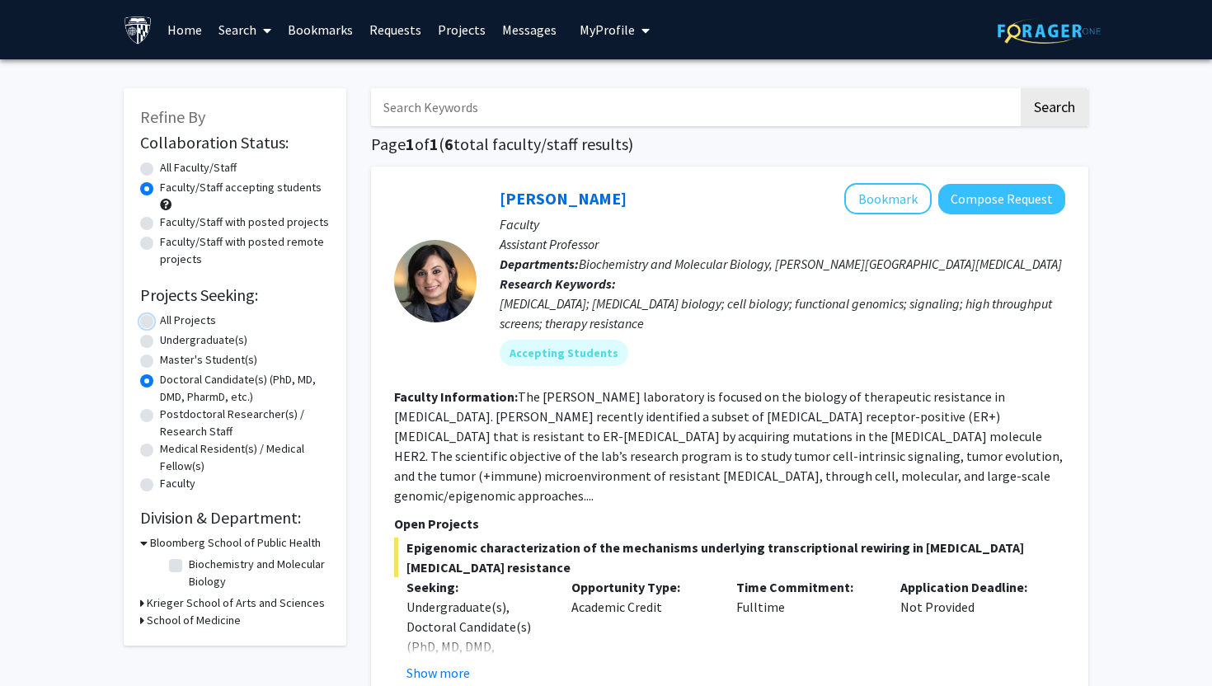
radio input "true"
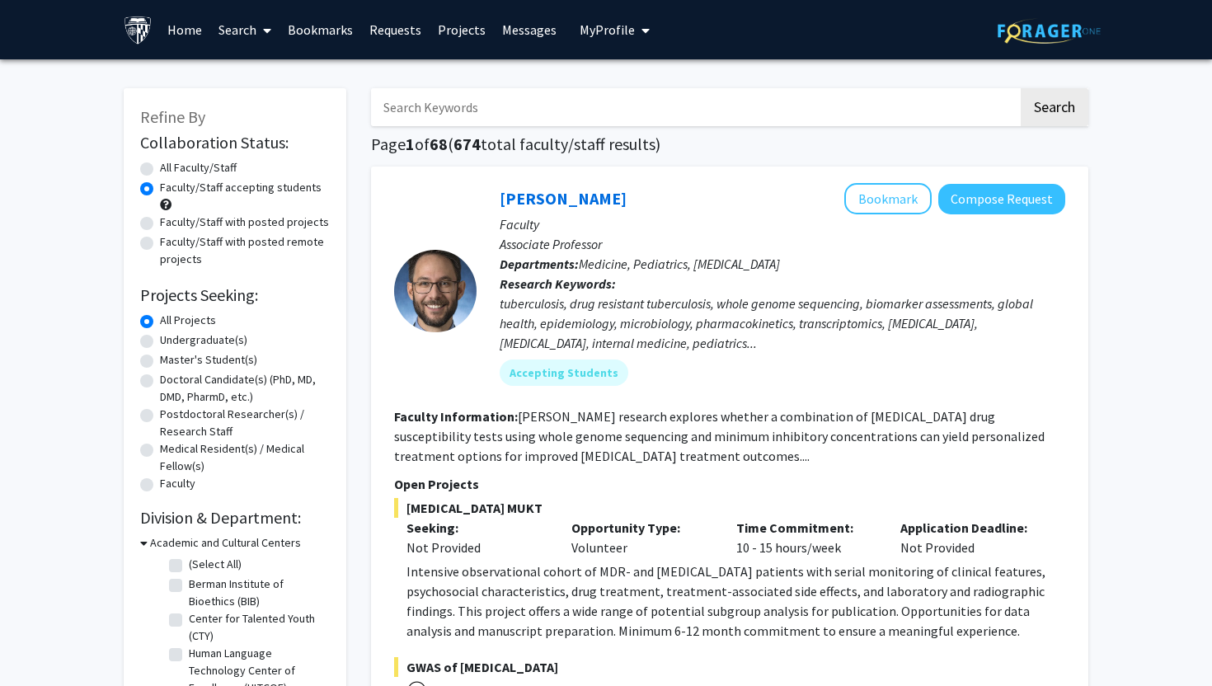
click at [492, 114] on input "Search Keywords" at bounding box center [694, 107] width 647 height 38
type input "antibiotic"
click at [1021, 88] on button "Search" at bounding box center [1055, 107] width 68 height 38
radio input "true"
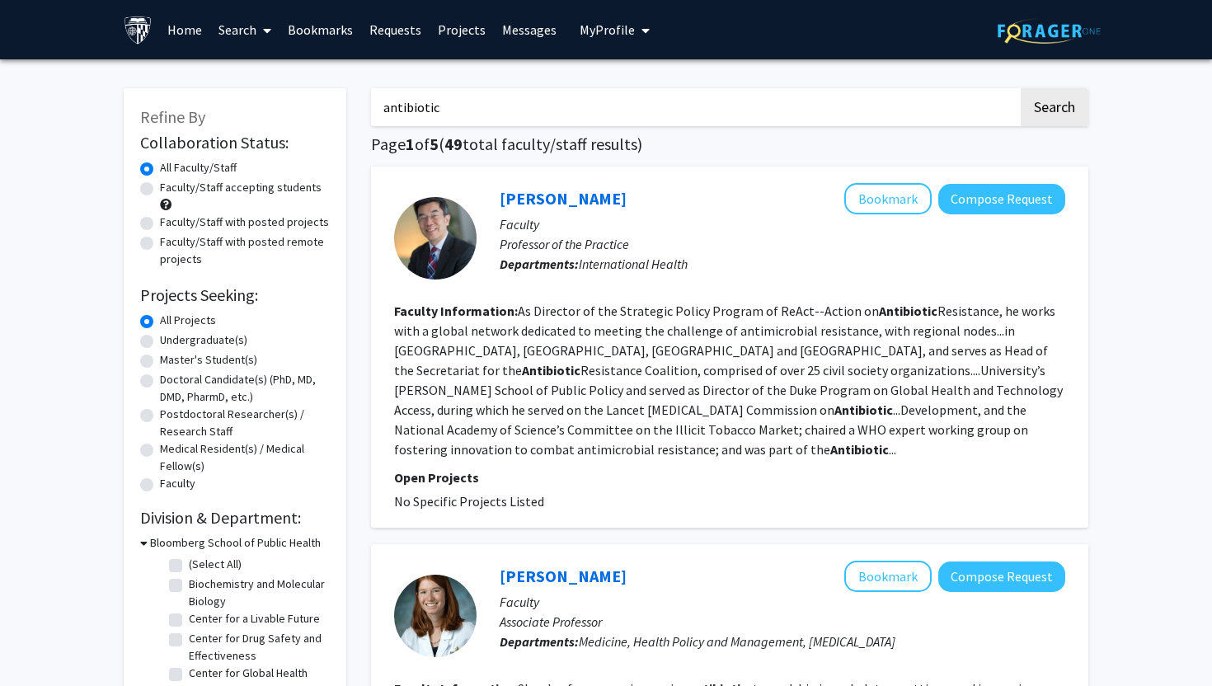
click at [258, 189] on label "Faculty/Staff accepting students" at bounding box center [241, 187] width 162 height 17
click at [171, 189] on input "Faculty/Staff accepting students" at bounding box center [165, 184] width 11 height 11
radio input "true"
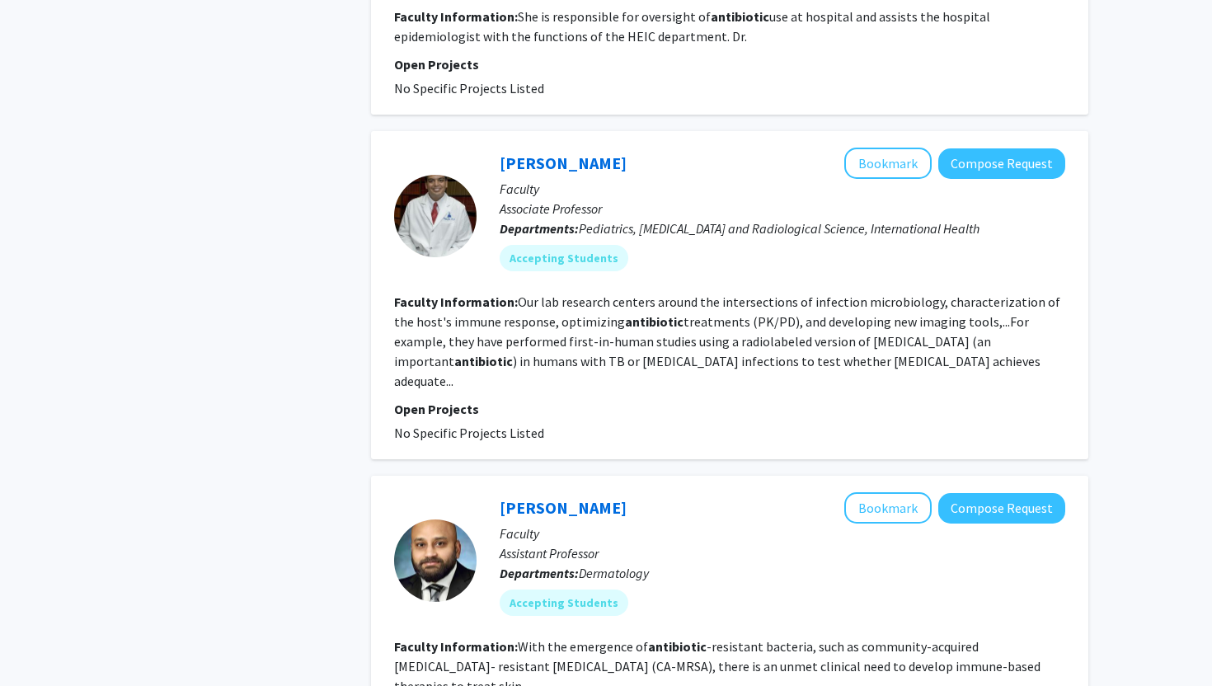
scroll to position [952, 0]
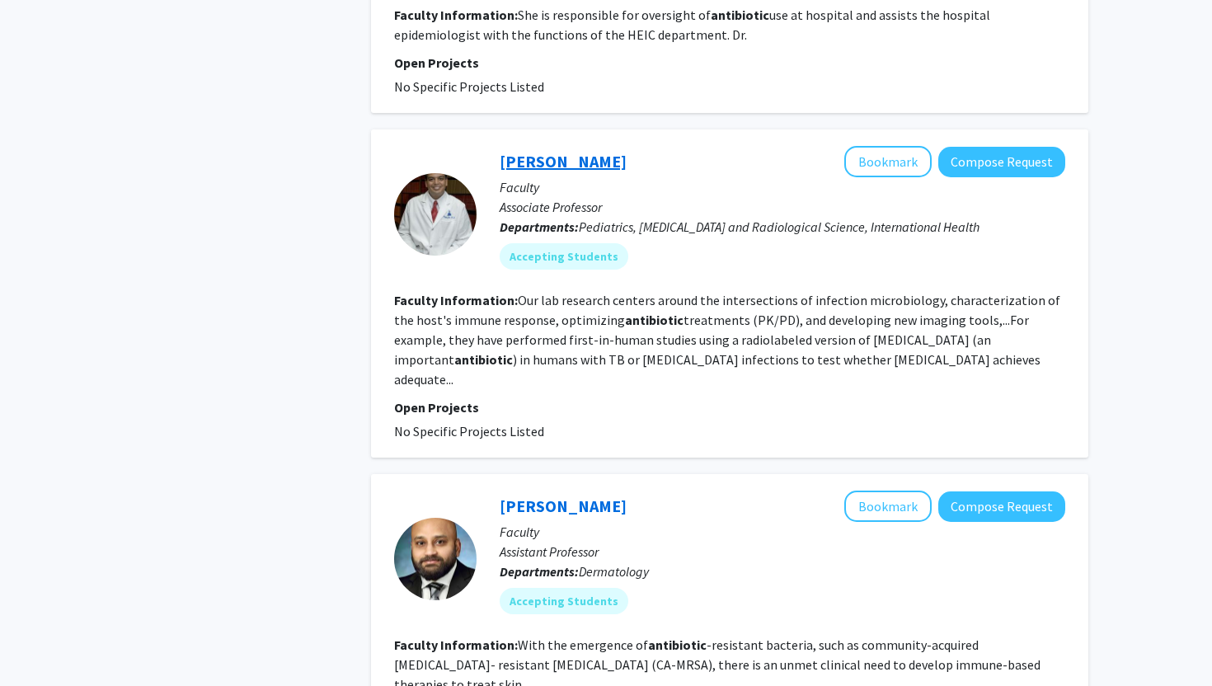
click at [563, 170] on link "[PERSON_NAME]" at bounding box center [563, 161] width 127 height 21
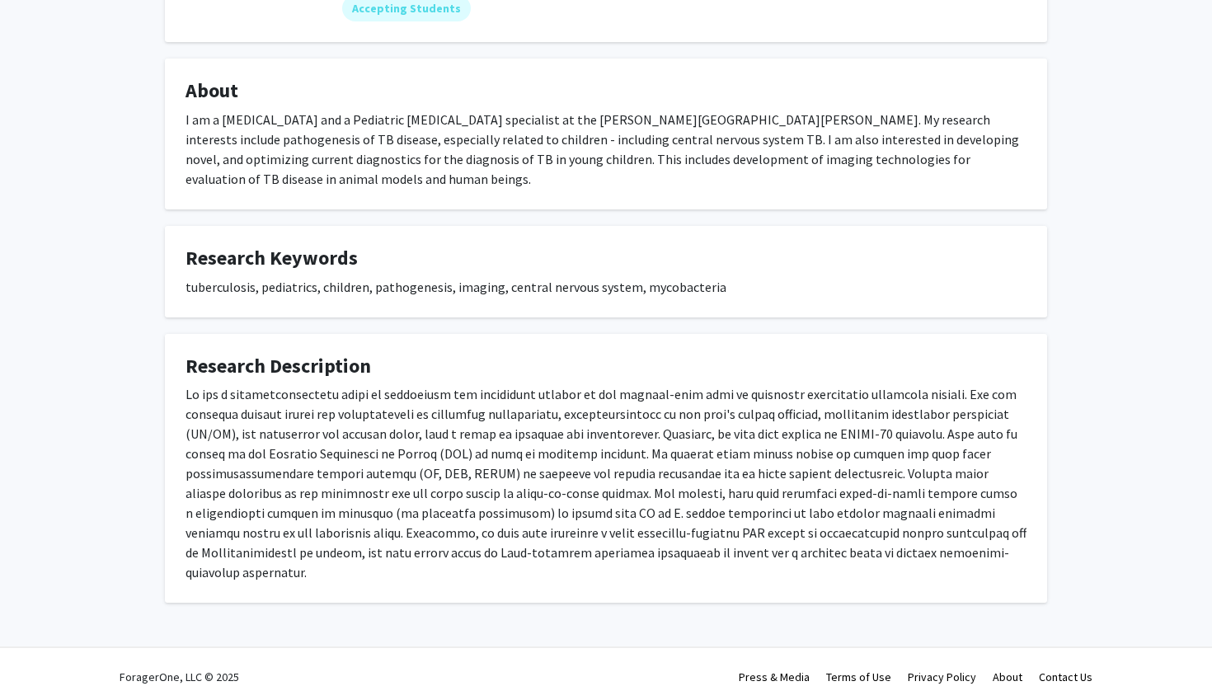
scroll to position [1, 0]
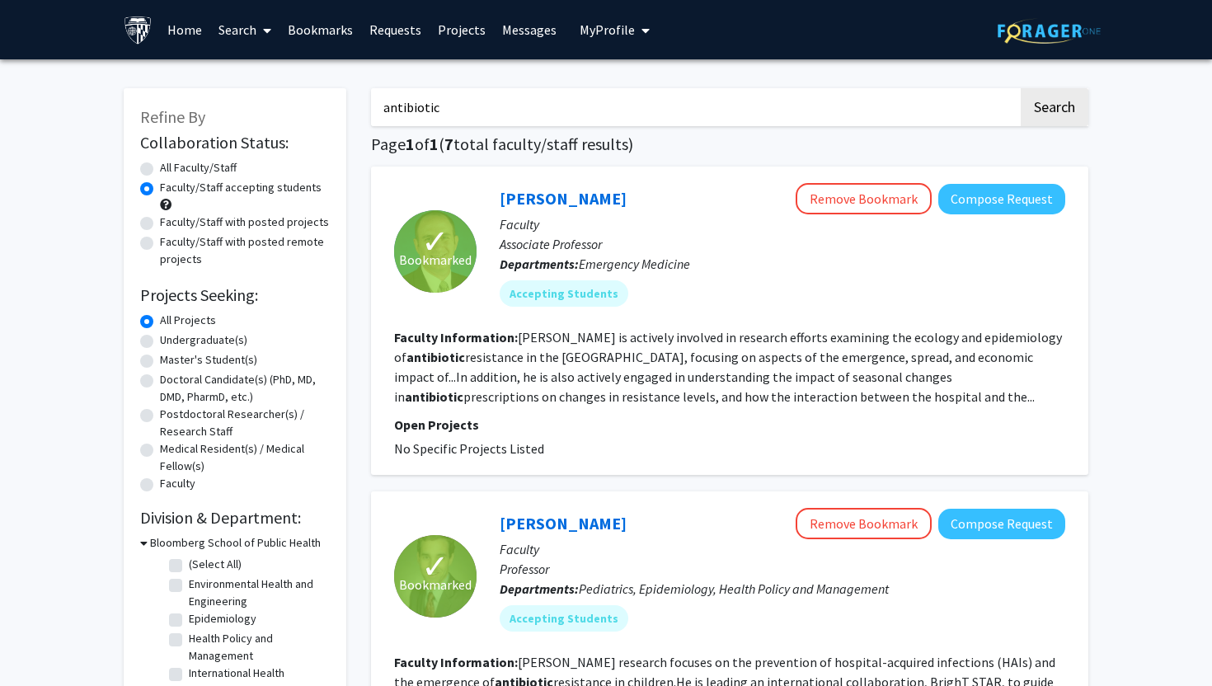
click at [443, 101] on input "antibiotic" at bounding box center [694, 107] width 647 height 38
click at [212, 348] on label "Undergraduate(s)" at bounding box center [203, 339] width 87 height 17
click at [171, 342] on input "Undergraduate(s)" at bounding box center [165, 336] width 11 height 11
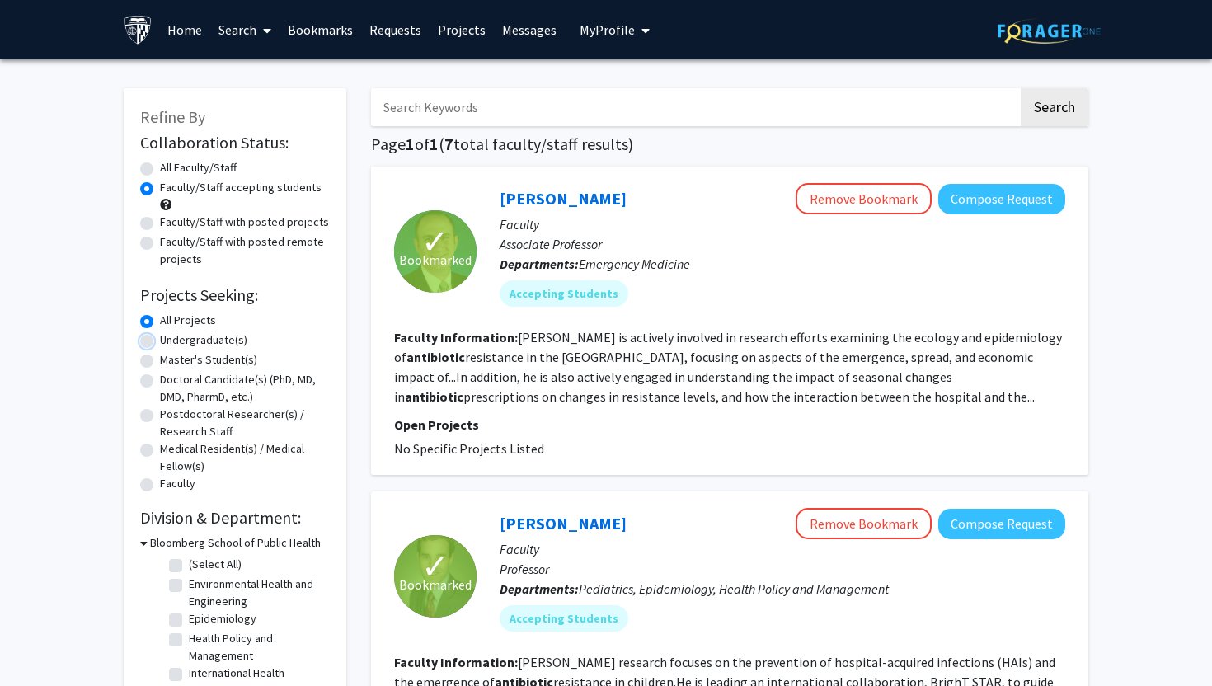
radio input "true"
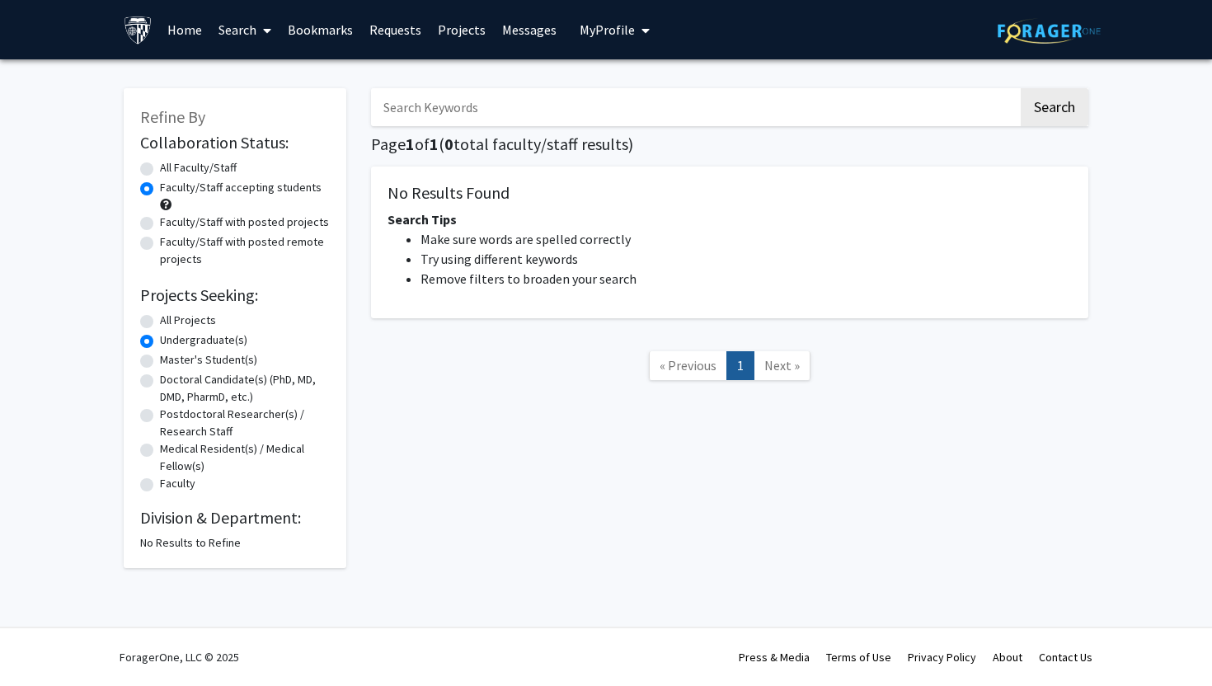
click at [173, 31] on link "Home" at bounding box center [184, 30] width 51 height 58
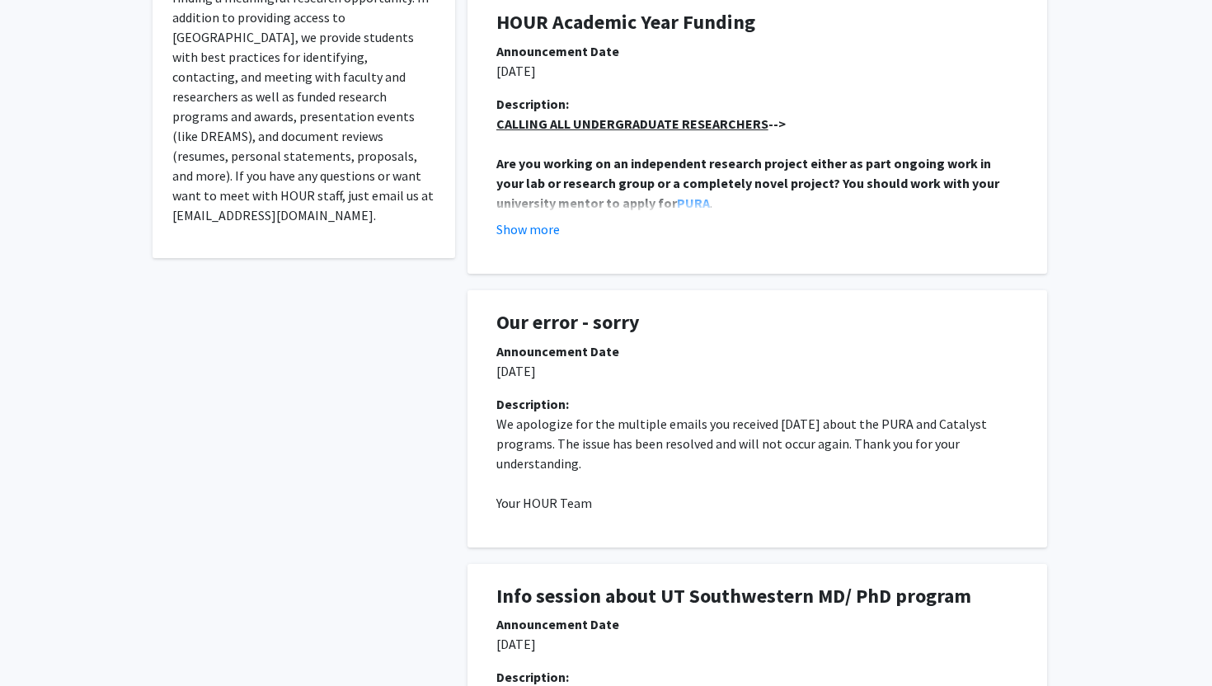
scroll to position [458, 0]
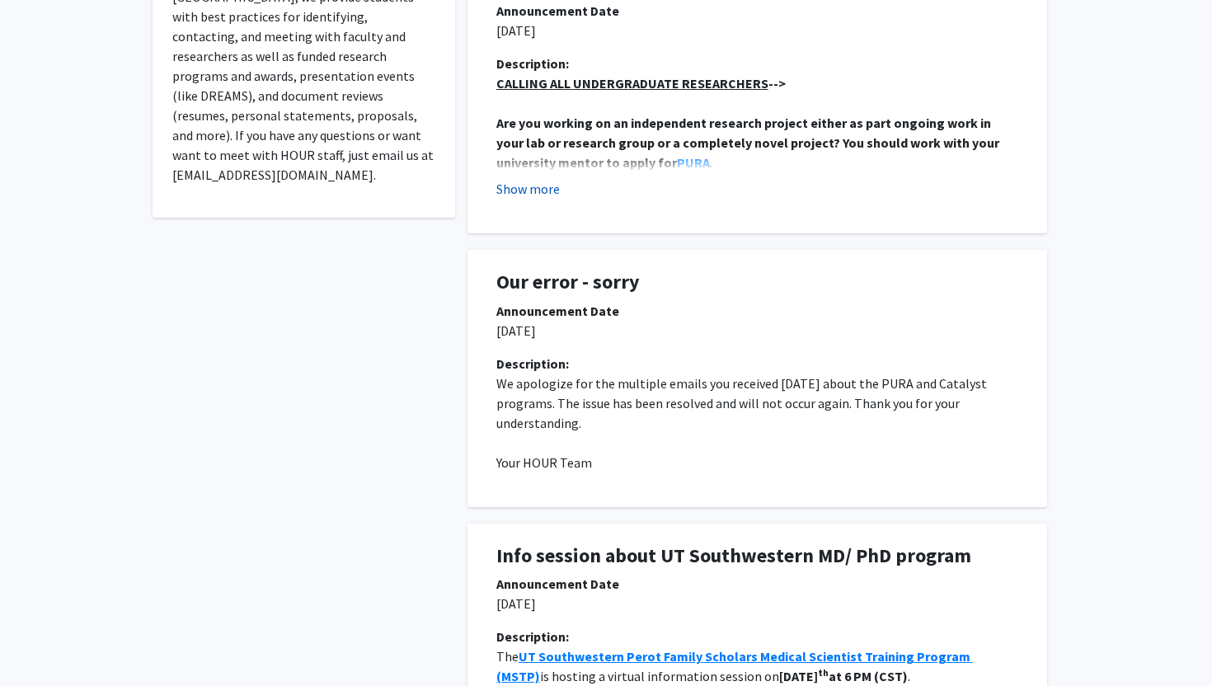
click at [531, 185] on button "Show more" at bounding box center [527, 189] width 63 height 20
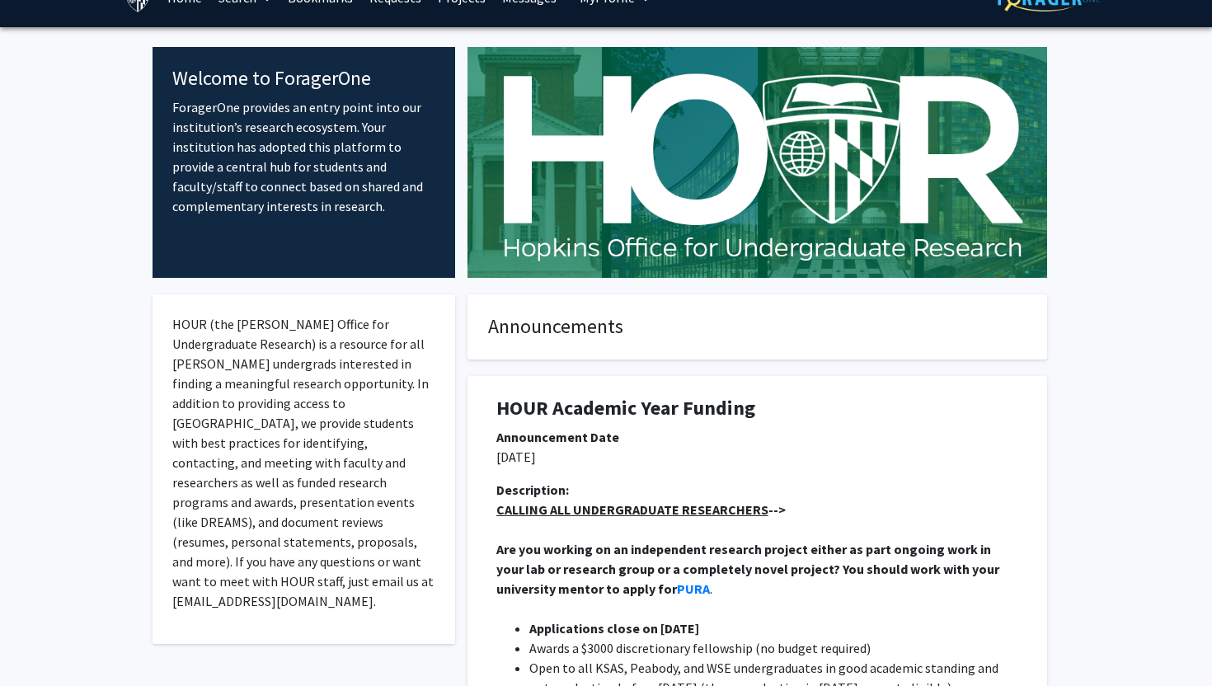
scroll to position [0, 0]
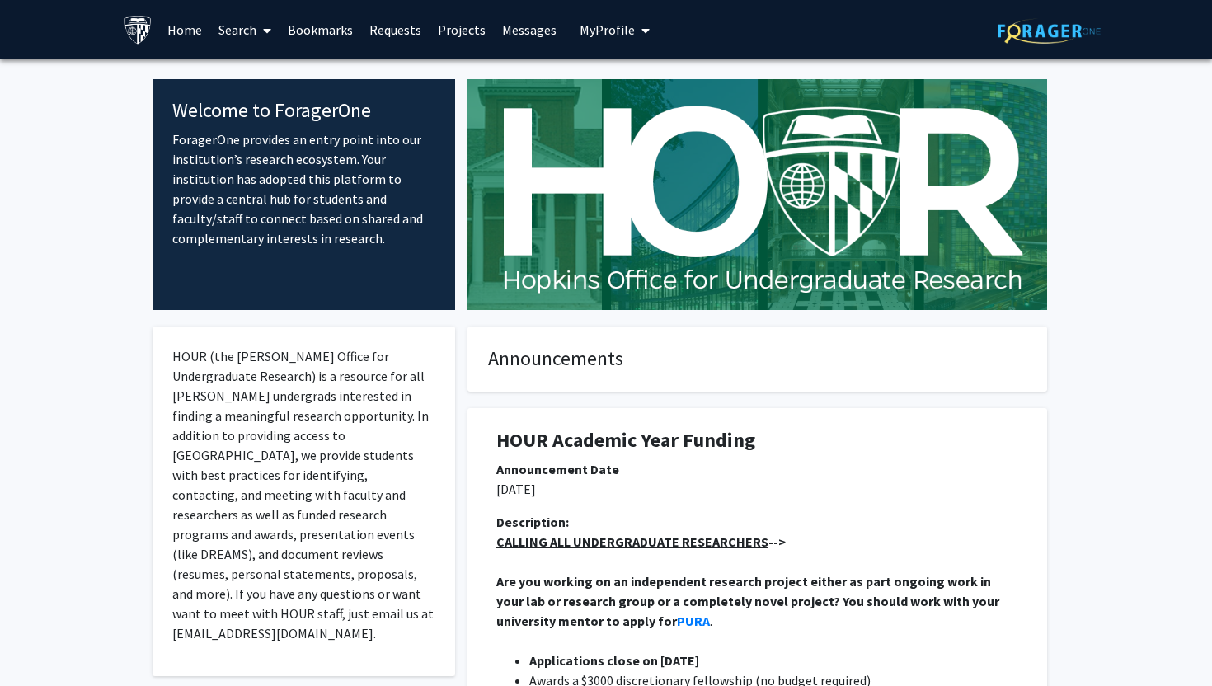
click at [247, 21] on link "Search" at bounding box center [244, 30] width 69 height 58
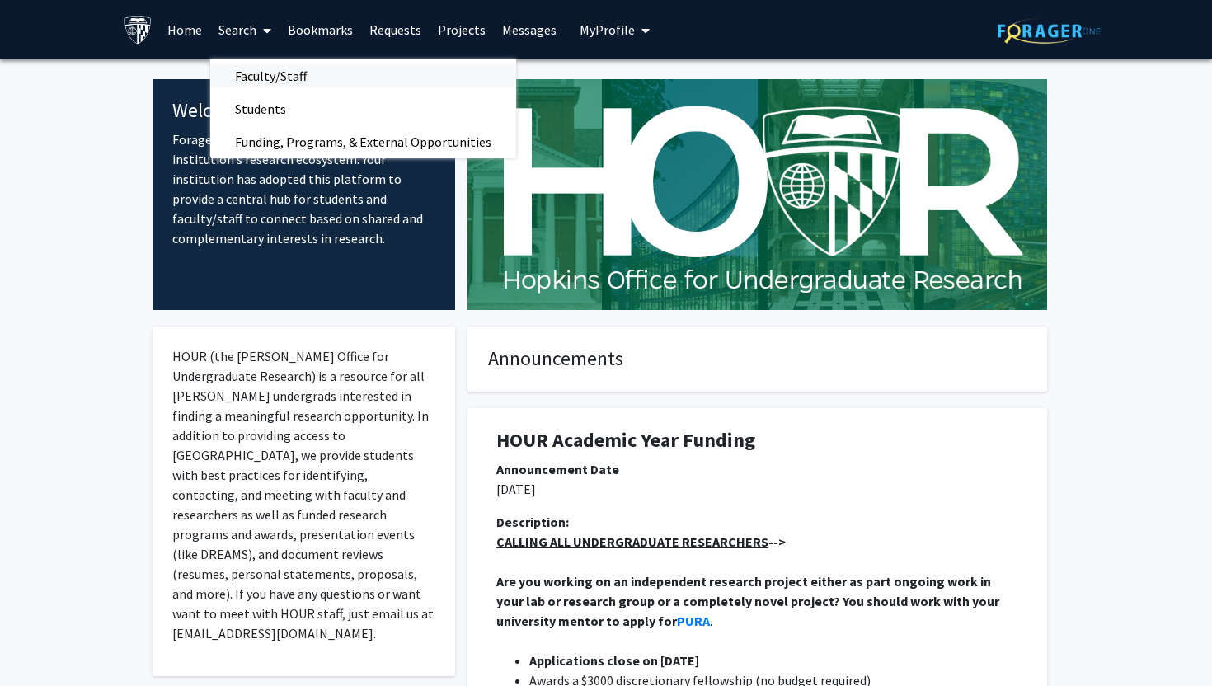
click at [268, 82] on span "Faculty/Staff" at bounding box center [270, 75] width 121 height 33
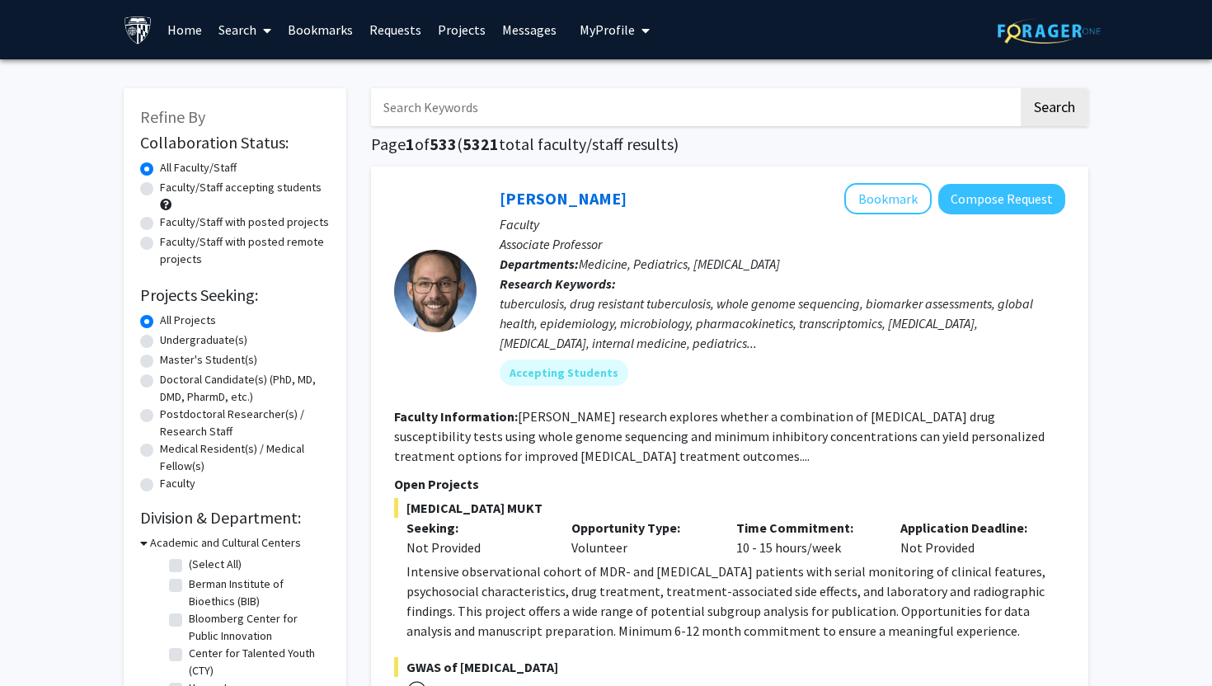
click at [446, 117] on input "Search Keywords" at bounding box center [694, 107] width 647 height 38
click at [337, 22] on link "Bookmarks" at bounding box center [321, 30] width 82 height 58
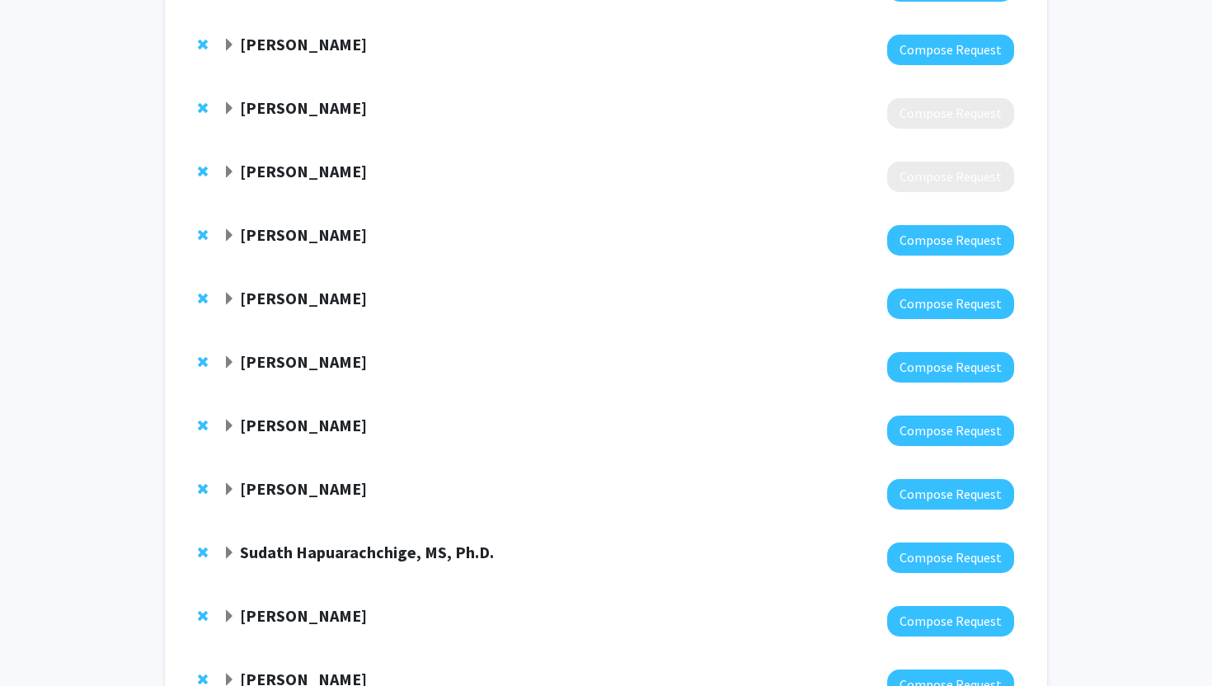
scroll to position [420, 0]
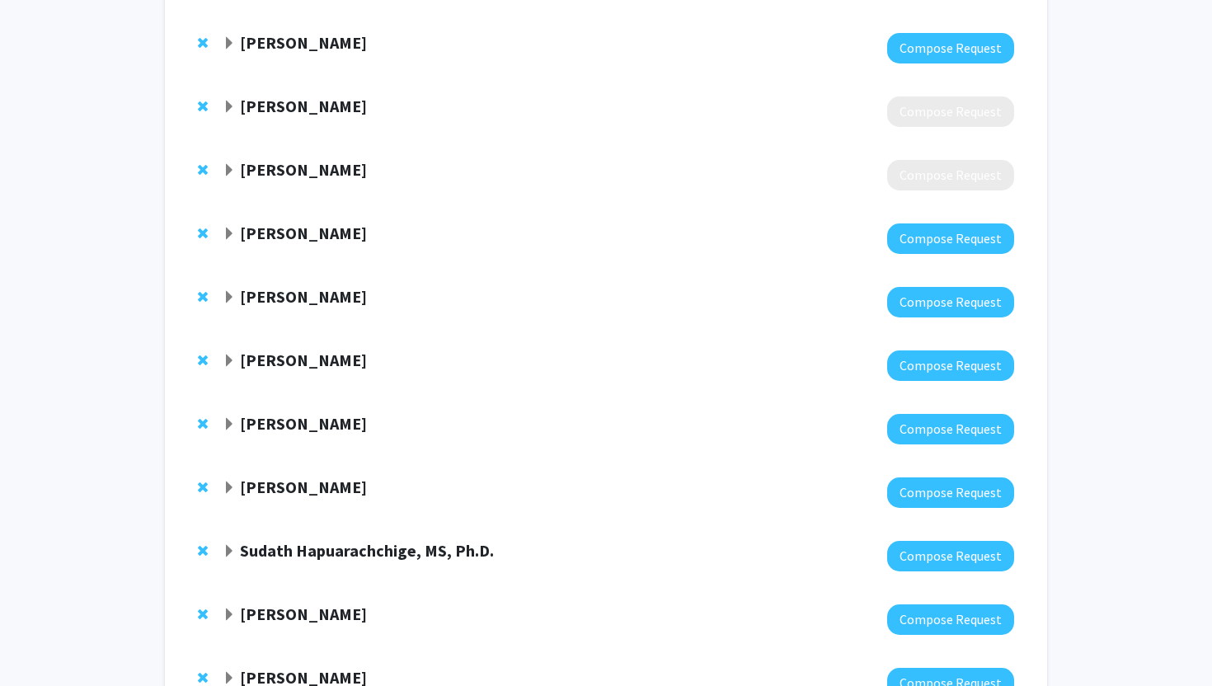
click at [309, 170] on strong "[PERSON_NAME]" at bounding box center [303, 169] width 127 height 21
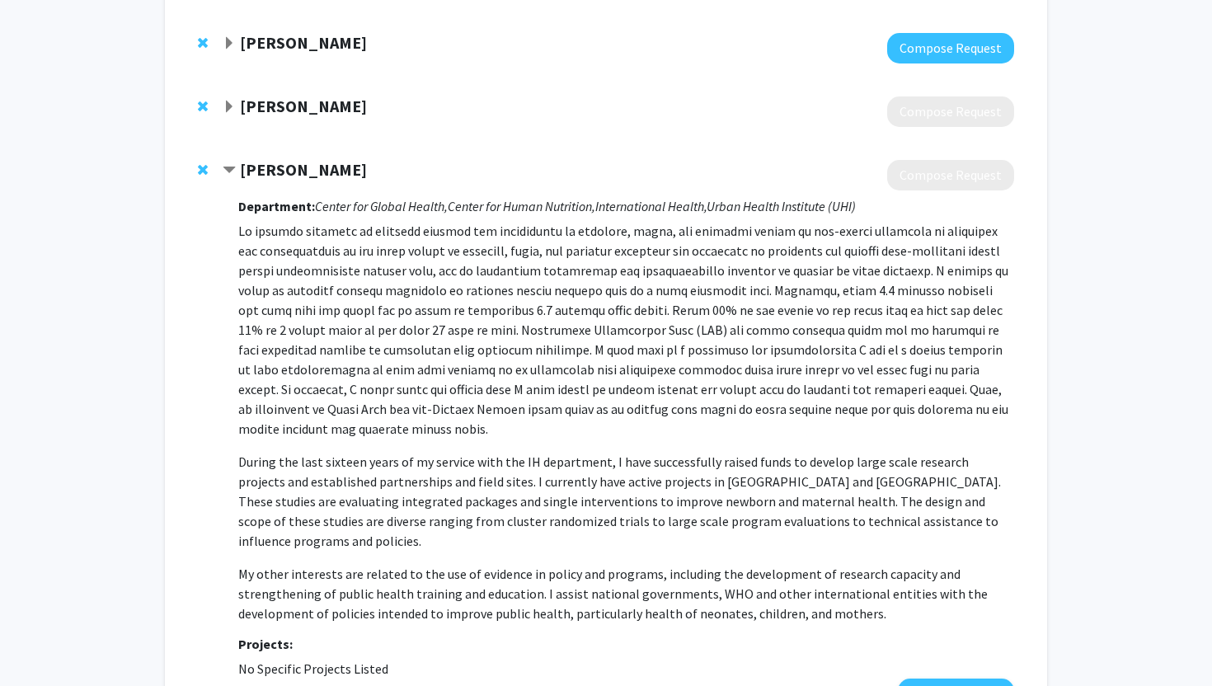
click at [313, 168] on strong "[PERSON_NAME]" at bounding box center [303, 169] width 127 height 21
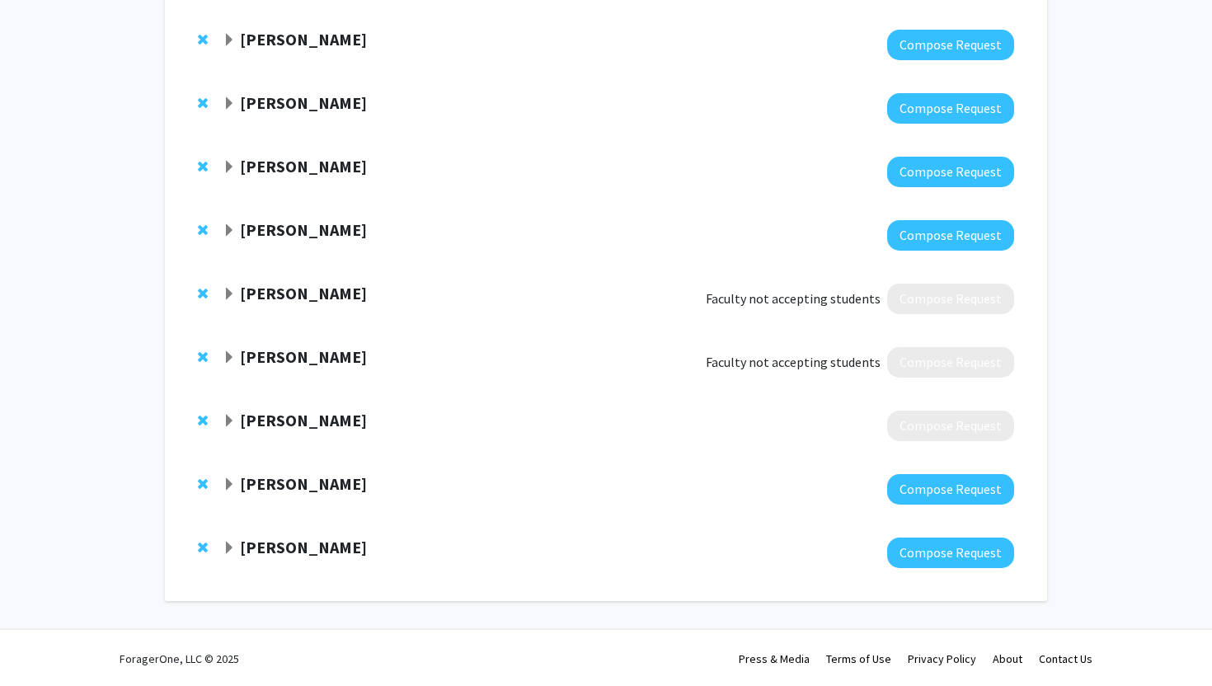
scroll to position [1377, 0]
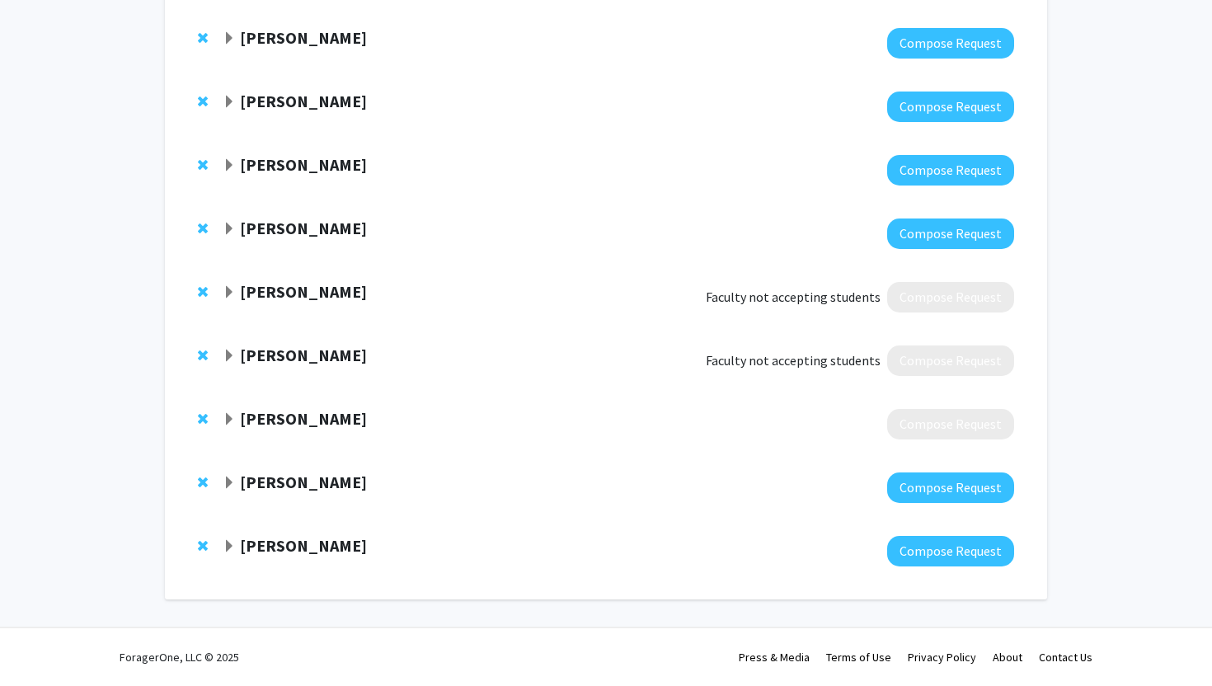
click at [295, 286] on strong "[PERSON_NAME]" at bounding box center [303, 291] width 127 height 21
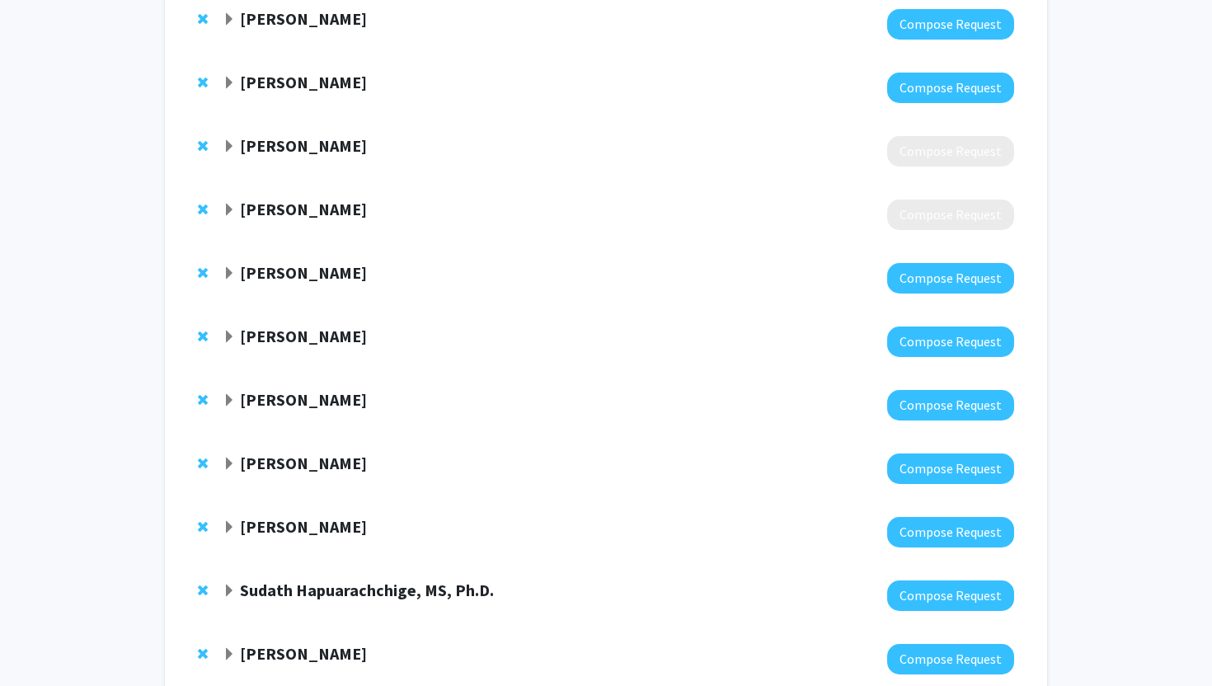
scroll to position [0, 0]
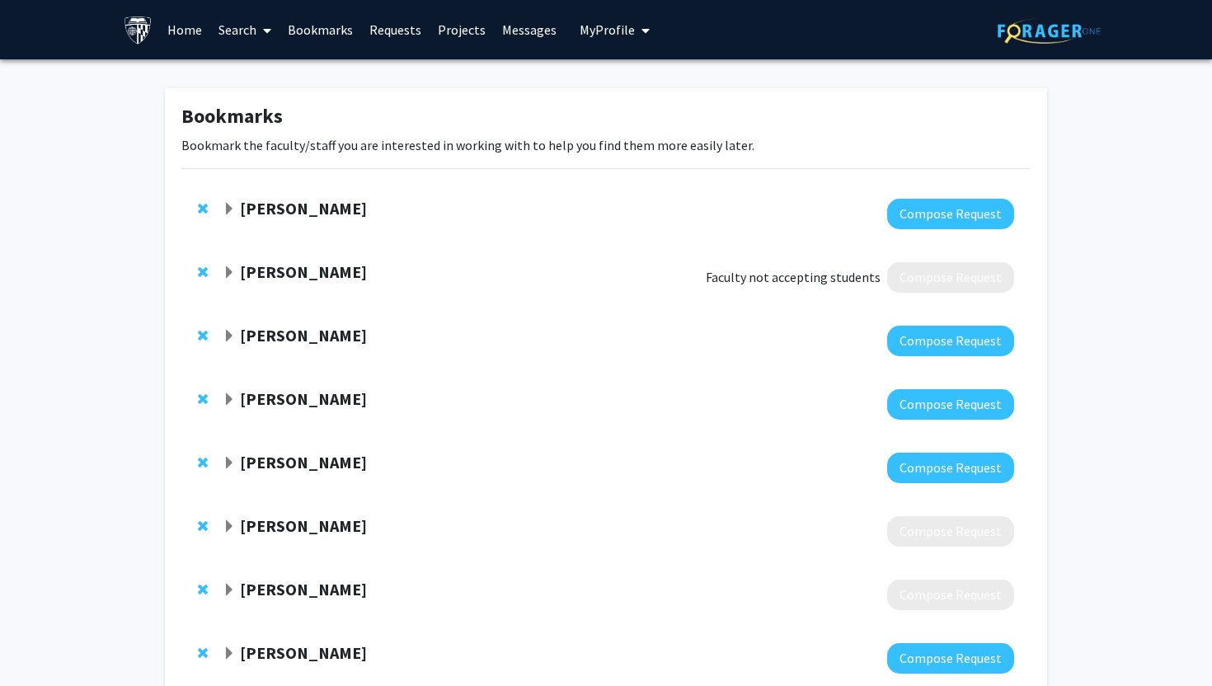
click at [223, 32] on link "Search" at bounding box center [244, 30] width 69 height 58
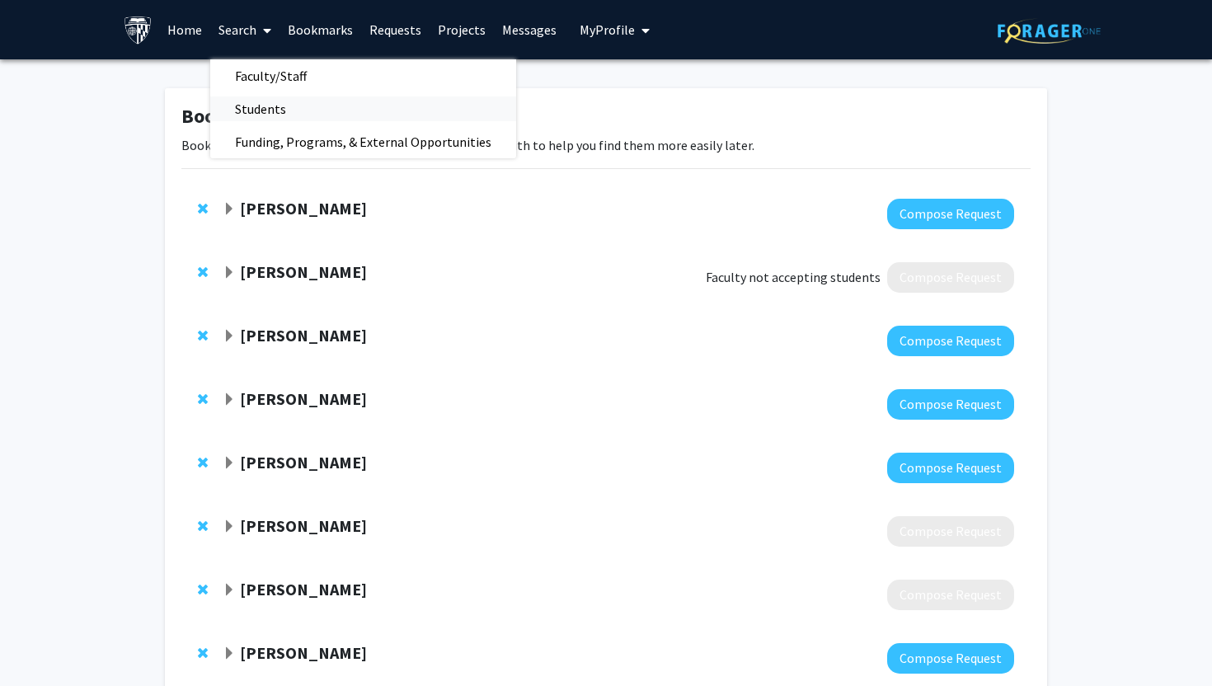
click at [263, 101] on span "Students" at bounding box center [260, 108] width 101 height 33
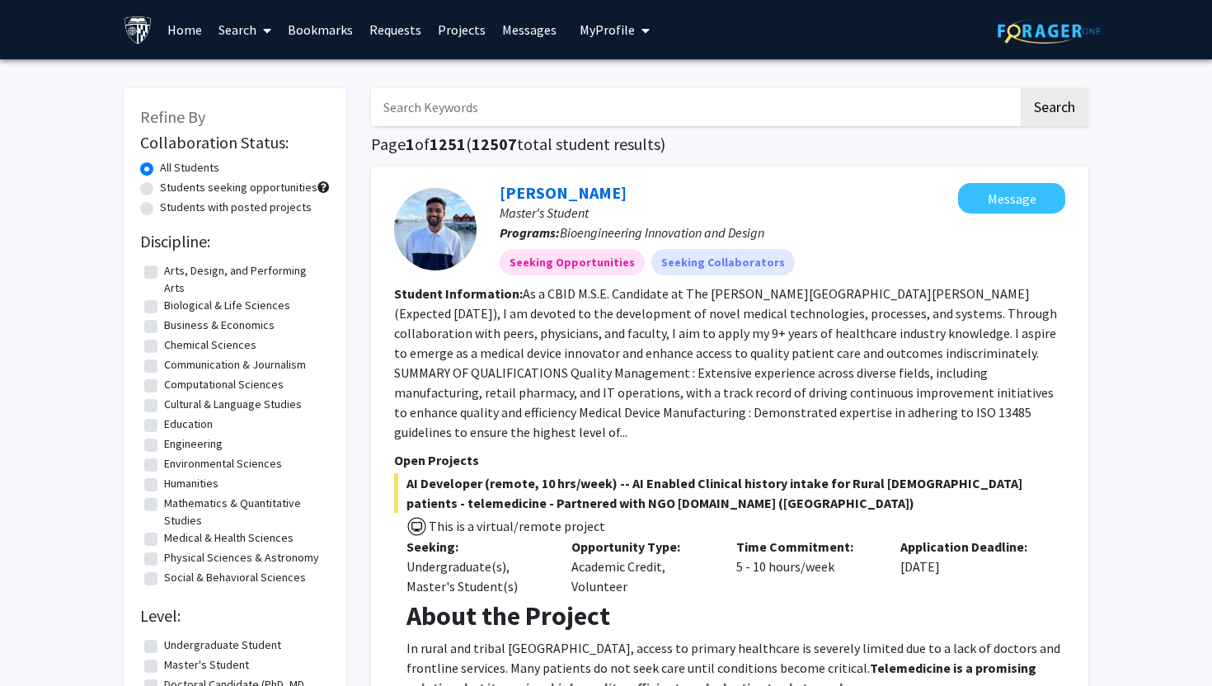
click at [259, 31] on span at bounding box center [263, 31] width 15 height 58
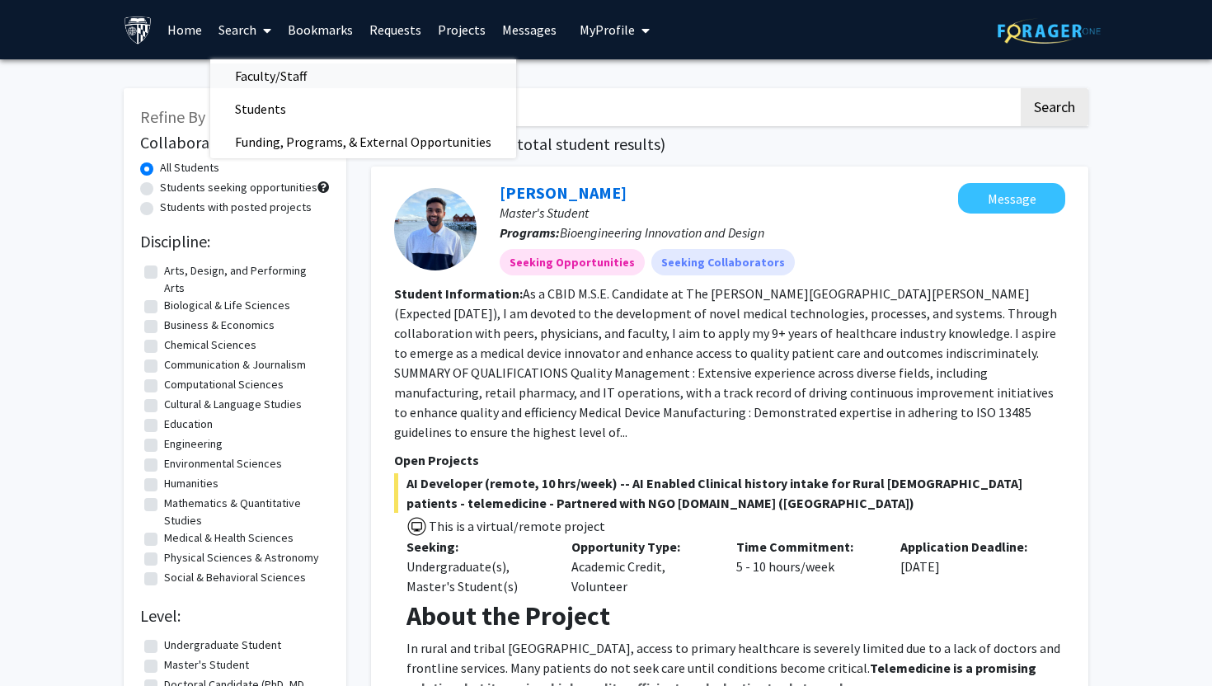
click at [275, 84] on span "Faculty/Staff" at bounding box center [270, 75] width 121 height 33
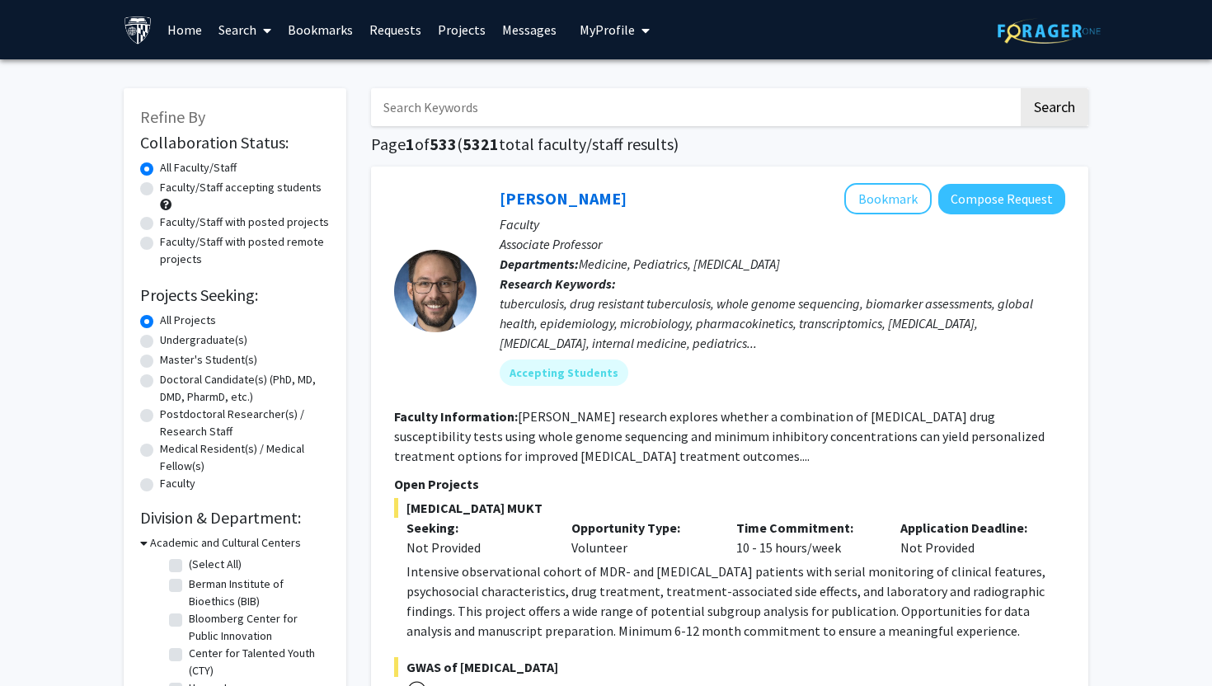
click at [426, 109] on input "Search Keywords" at bounding box center [694, 107] width 647 height 38
click at [1021, 88] on button "Search" at bounding box center [1055, 107] width 68 height 38
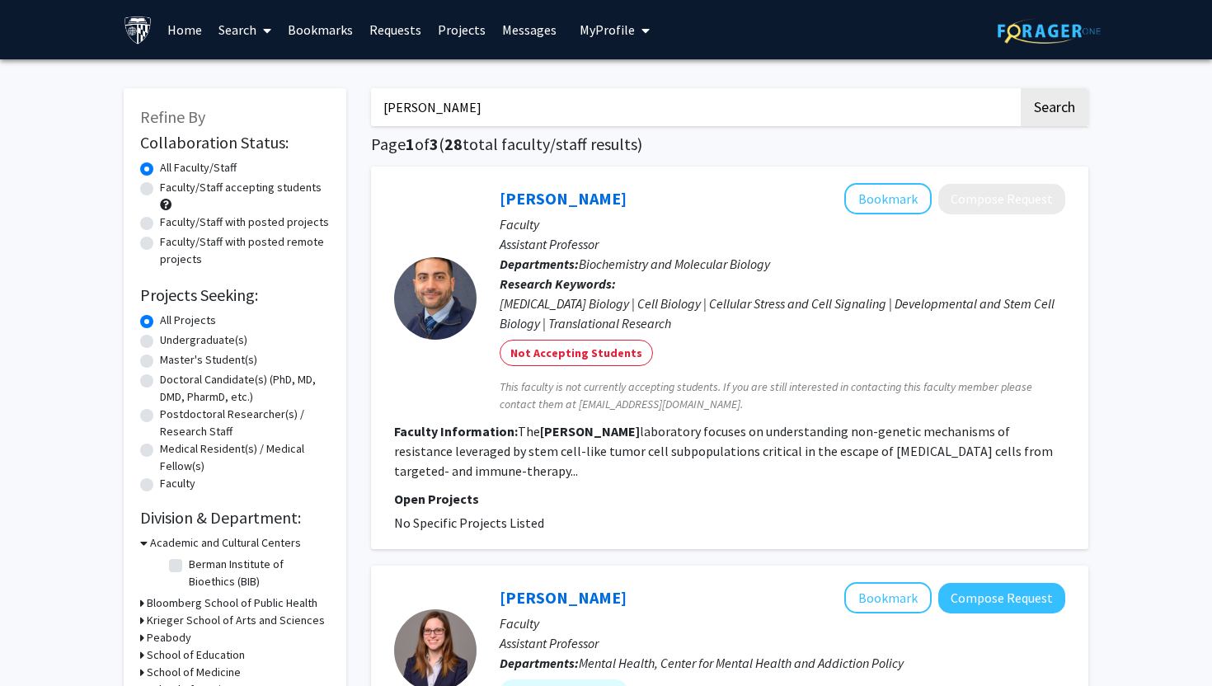
click at [530, 110] on input "[PERSON_NAME]" at bounding box center [694, 107] width 647 height 38
type input "[PERSON_NAME]"
click at [1021, 88] on button "Search" at bounding box center [1055, 107] width 68 height 38
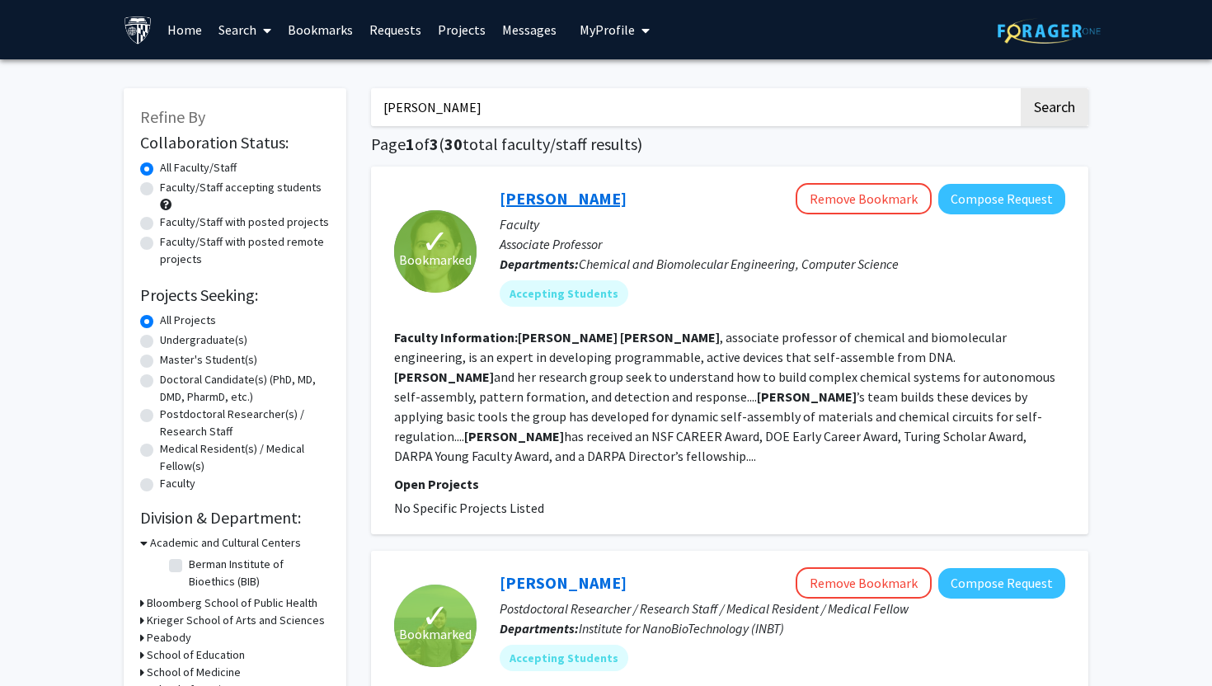
click at [598, 191] on link "[PERSON_NAME]" at bounding box center [563, 198] width 127 height 21
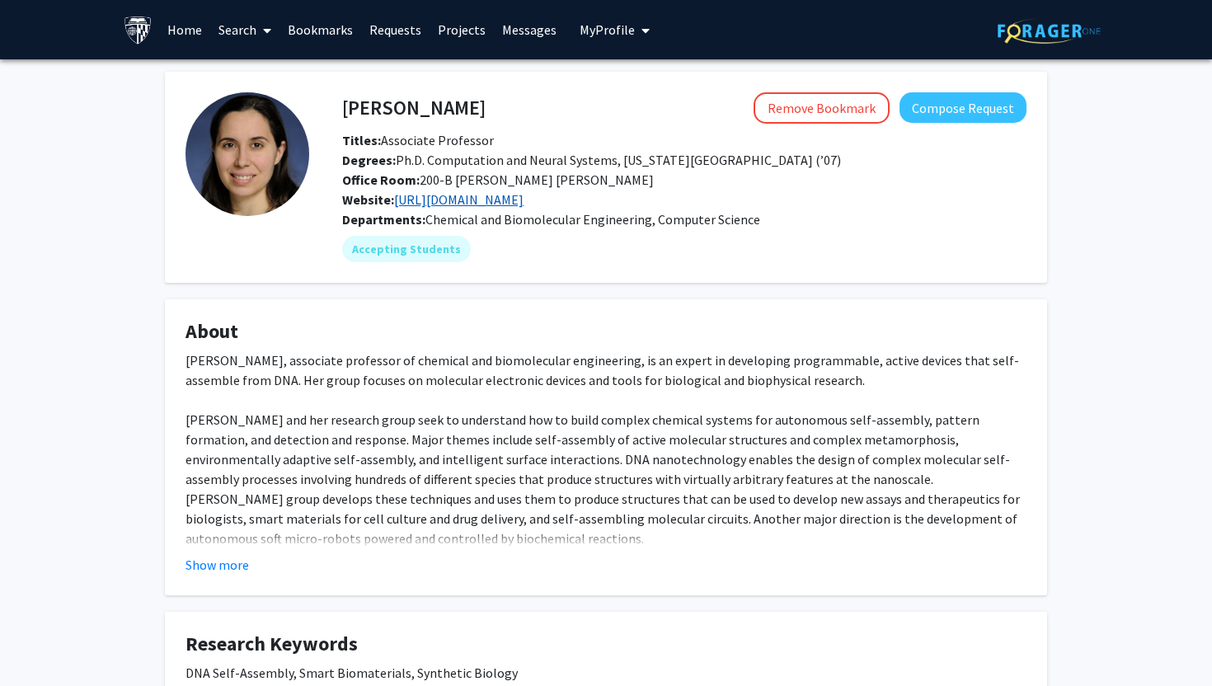
click at [463, 193] on link "[URL][DOMAIN_NAME]" at bounding box center [458, 199] width 129 height 16
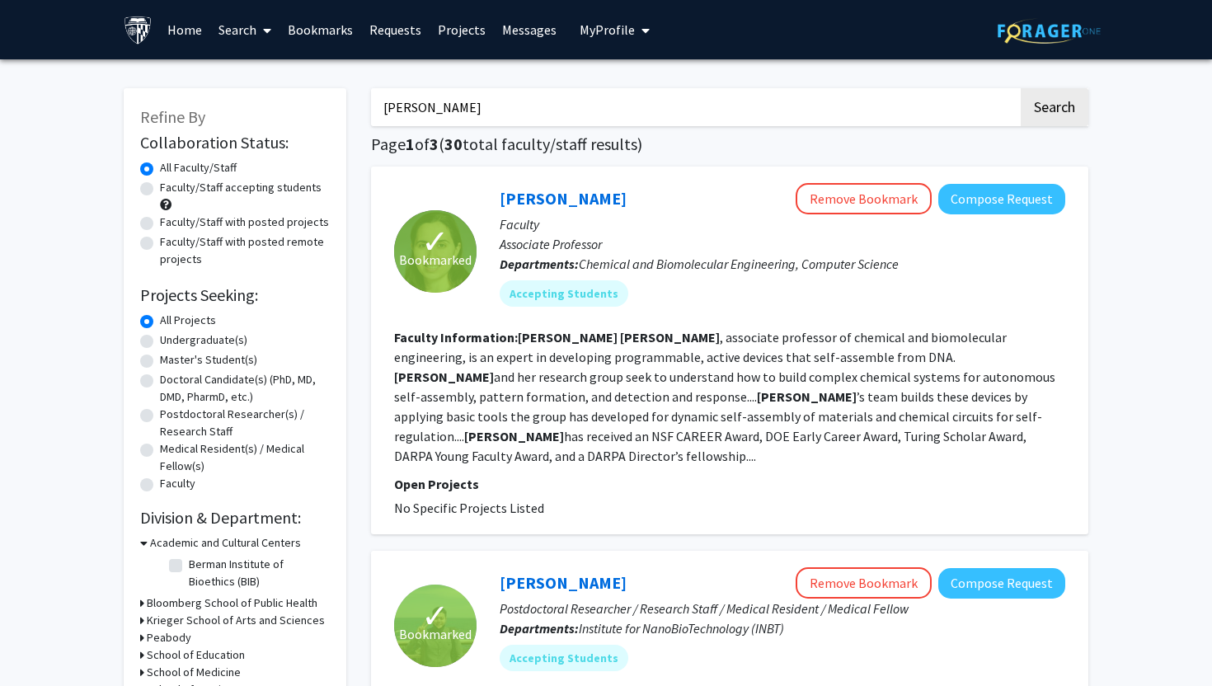
click at [401, 114] on input "[PERSON_NAME]" at bounding box center [694, 107] width 647 height 38
click at [1021, 88] on button "Search" at bounding box center [1055, 107] width 68 height 38
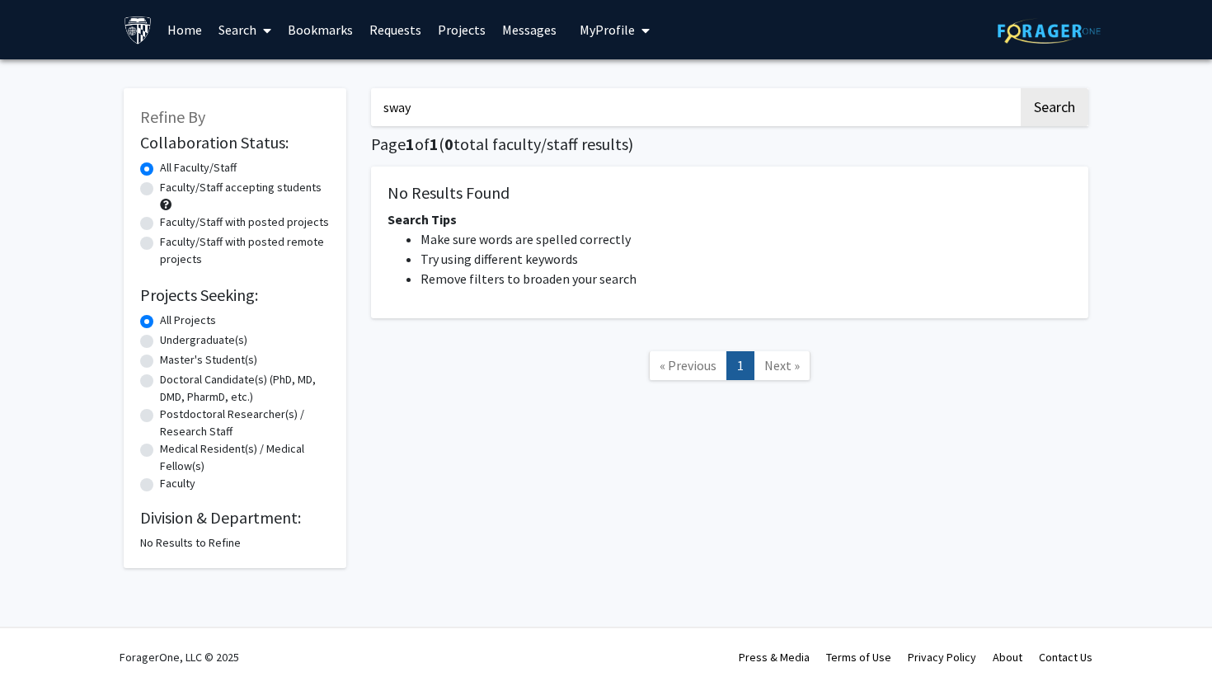
click at [412, 102] on input "sway" at bounding box center [694, 107] width 647 height 38
click at [1021, 88] on button "Search" at bounding box center [1055, 107] width 68 height 38
click at [412, 93] on input "suey" at bounding box center [694, 107] width 647 height 38
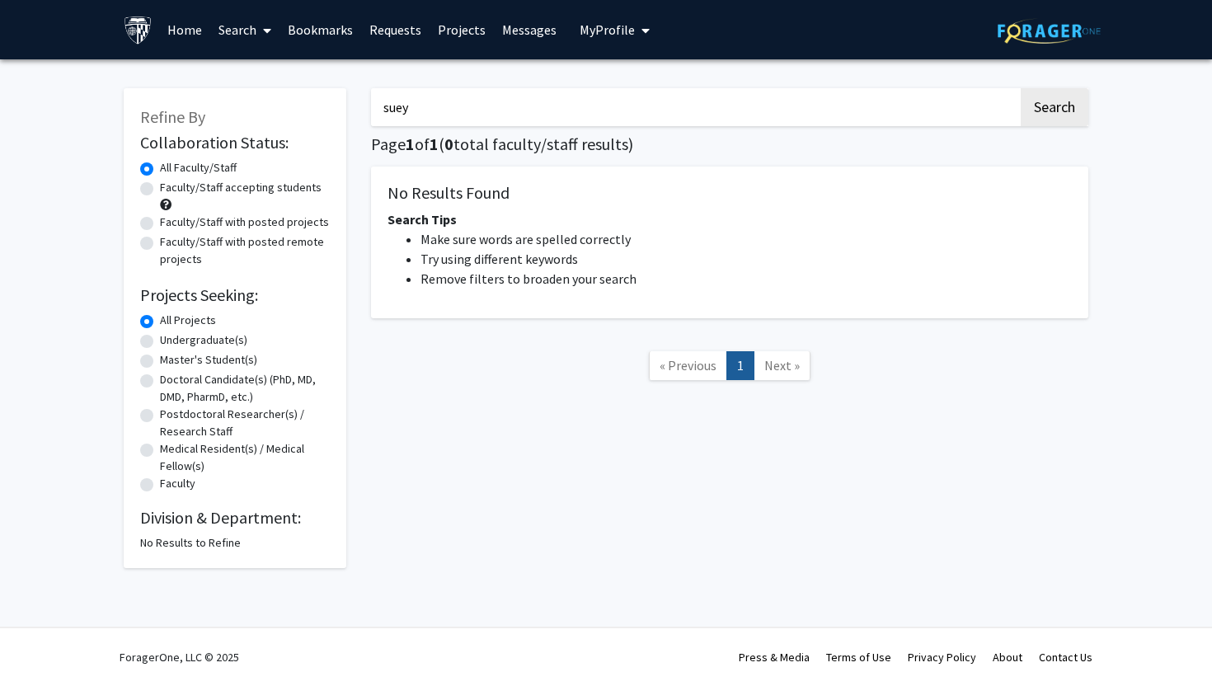
click at [412, 93] on input "suey" at bounding box center [694, 107] width 647 height 38
type input "suway"
click at [1021, 88] on button "Search" at bounding box center [1055, 107] width 68 height 38
click at [414, 100] on input "suway" at bounding box center [694, 107] width 647 height 38
